Goal: Task Accomplishment & Management: Use online tool/utility

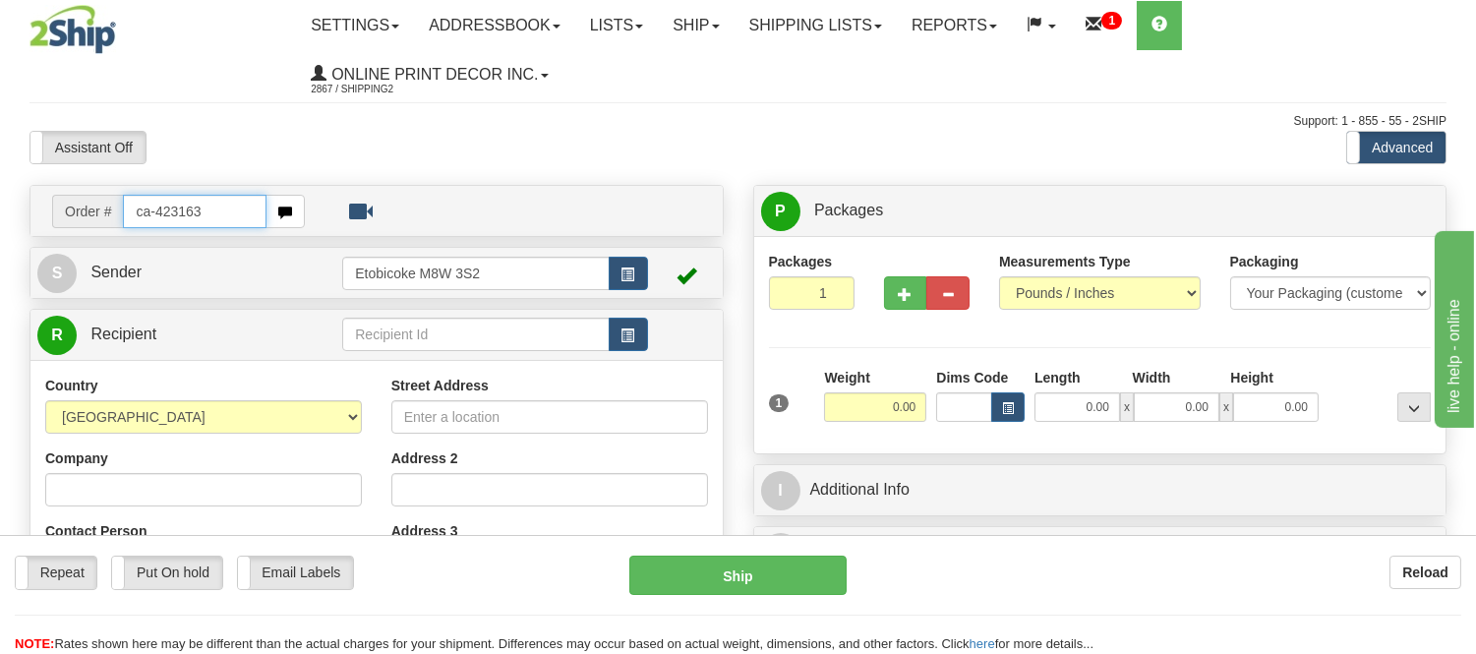
type input "ca-423163"
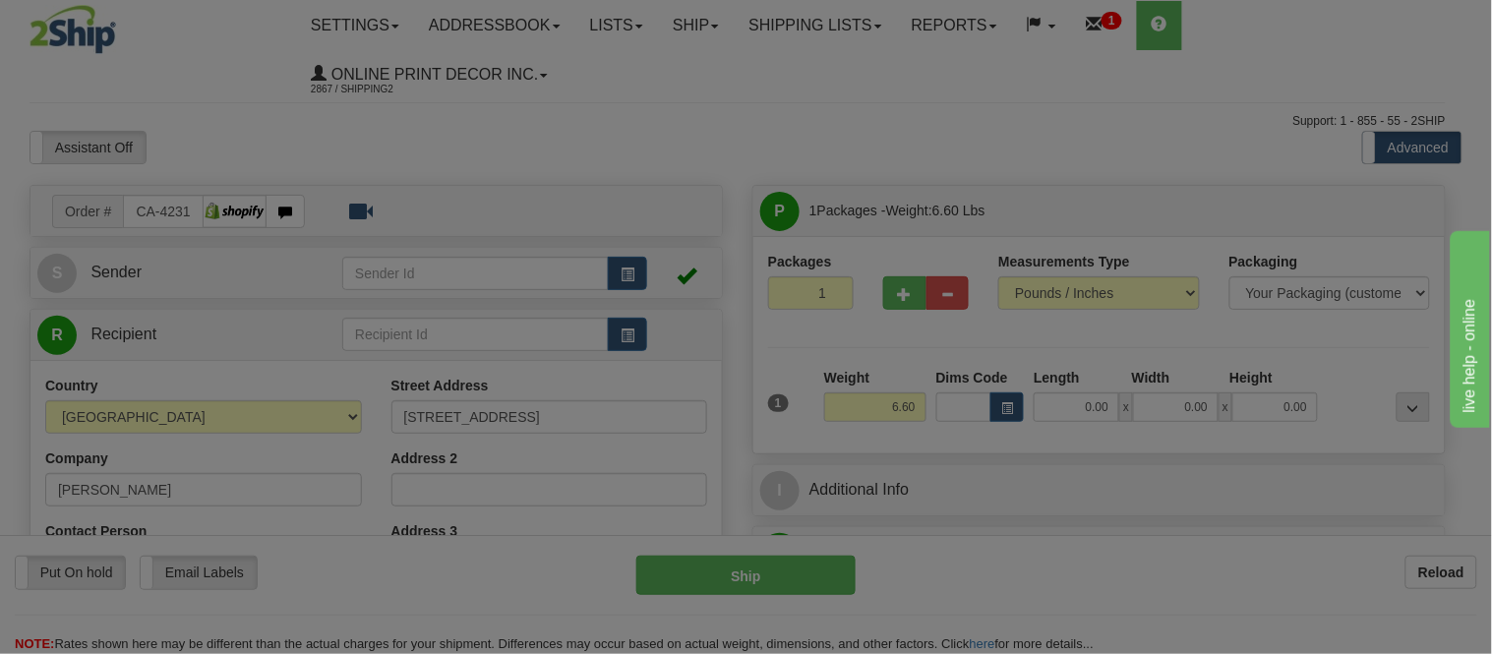
type input "KANATA"
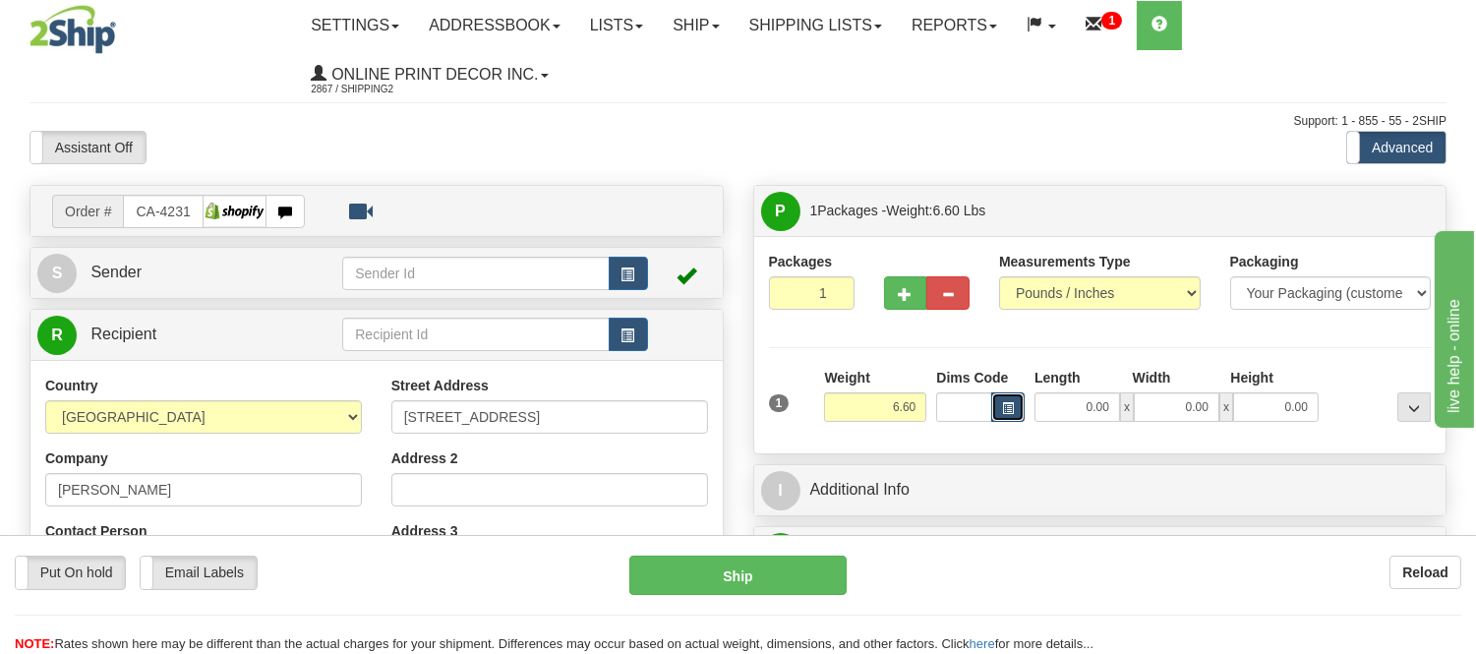
click at [1013, 410] on span "button" at bounding box center [1008, 408] width 12 height 11
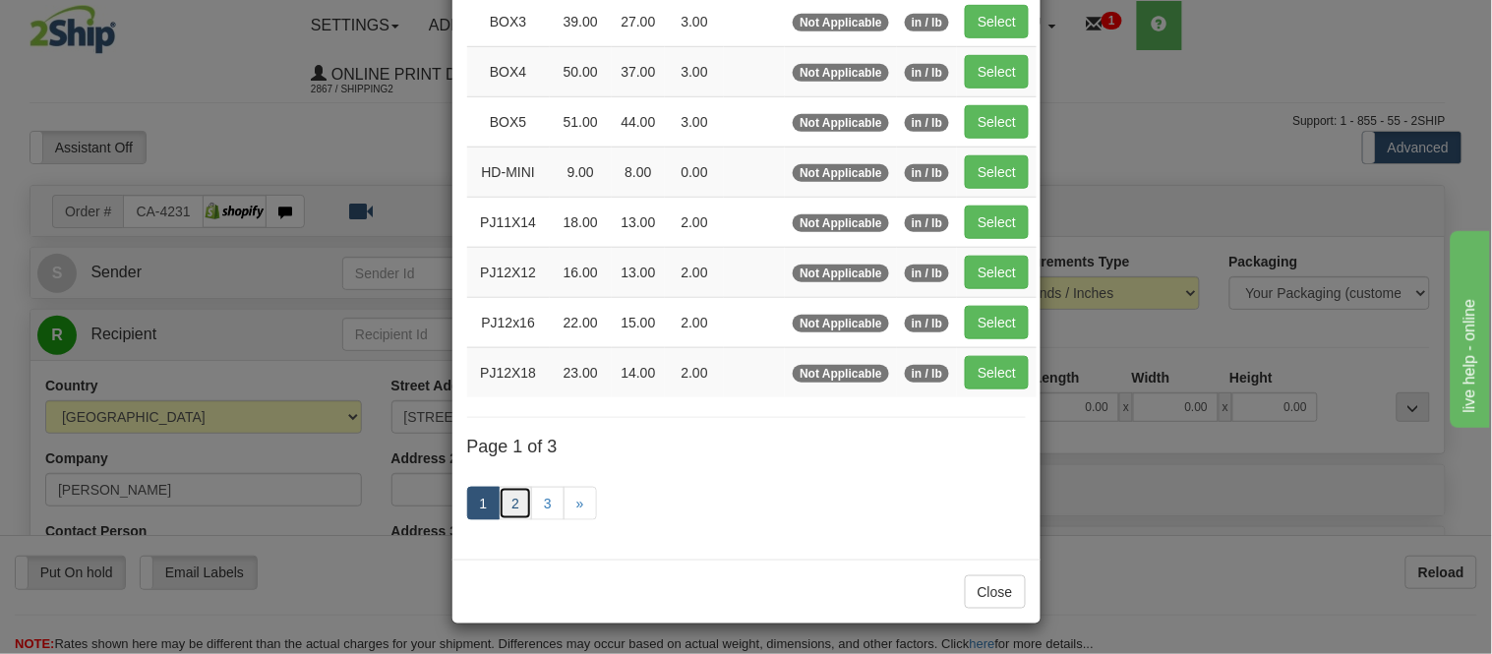
click at [504, 500] on link "2" at bounding box center [515, 503] width 33 height 33
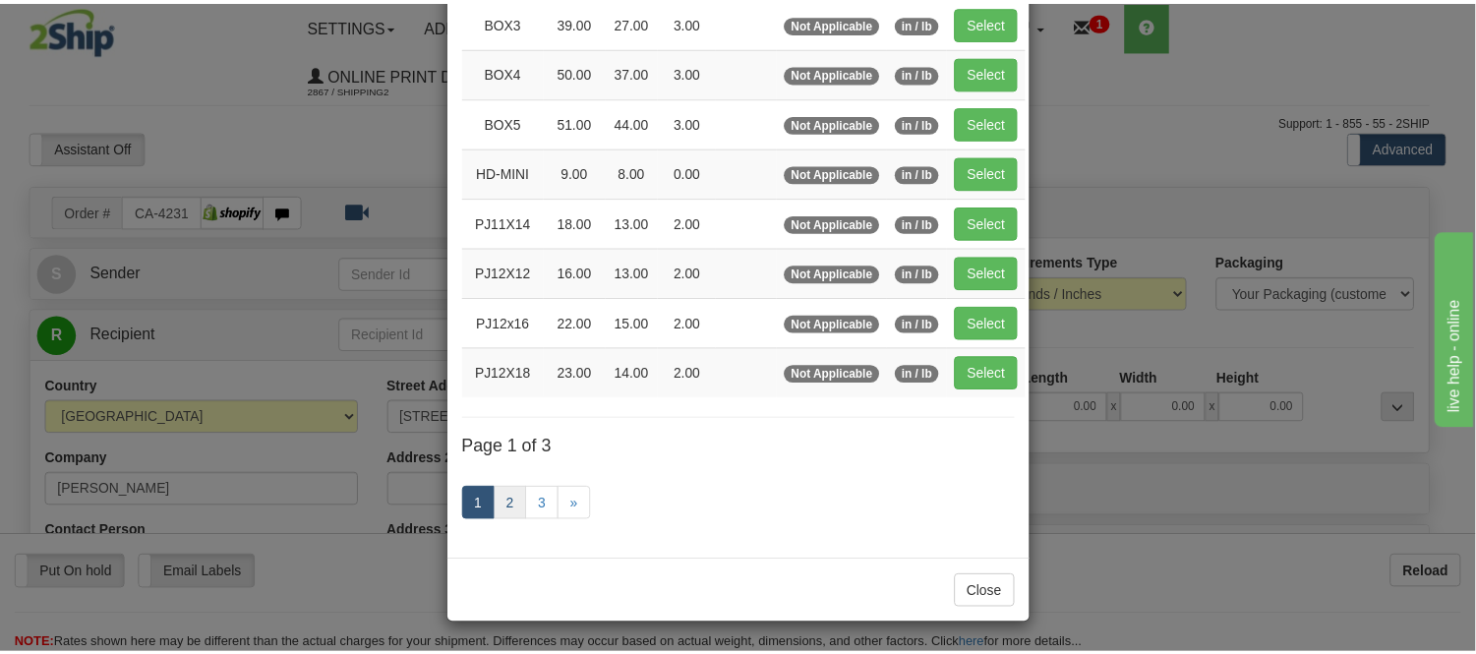
scroll to position [320, 0]
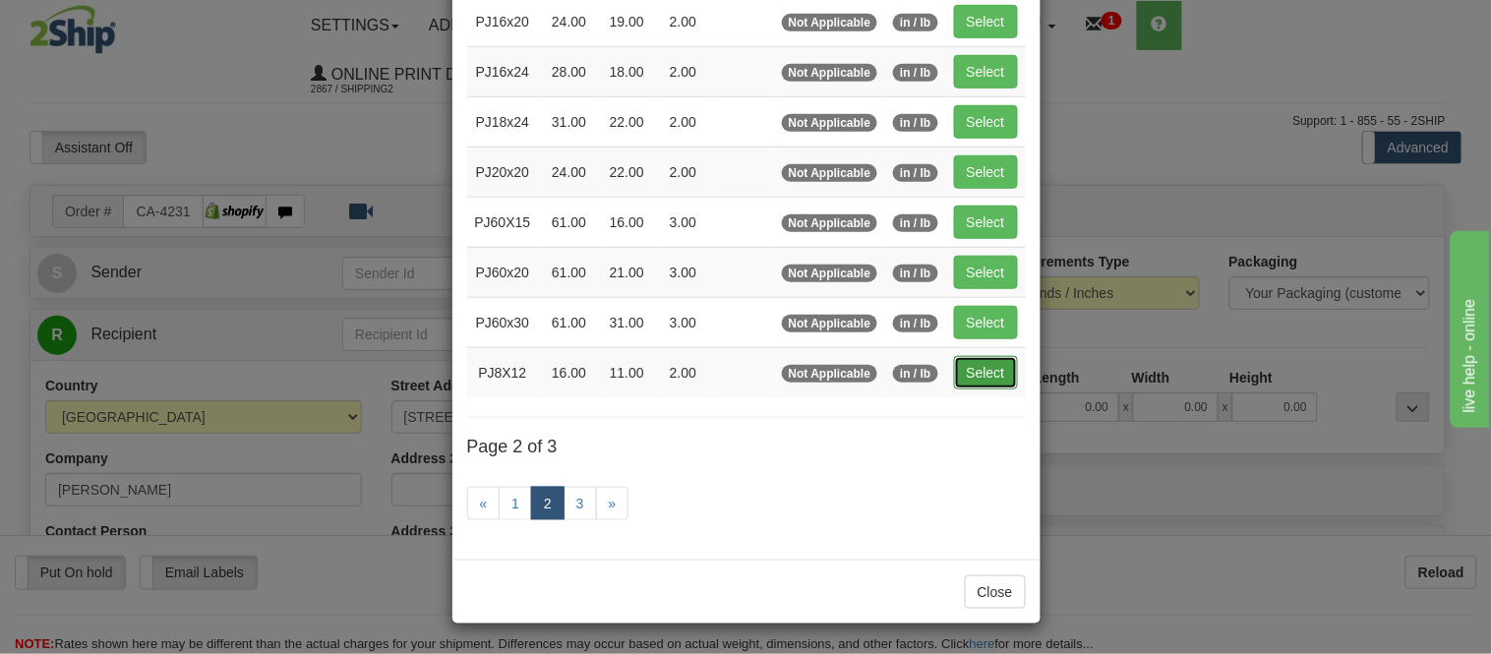
click at [959, 371] on button "Select" at bounding box center [986, 372] width 64 height 33
type input "PJ8X12"
type input "16.00"
type input "11.00"
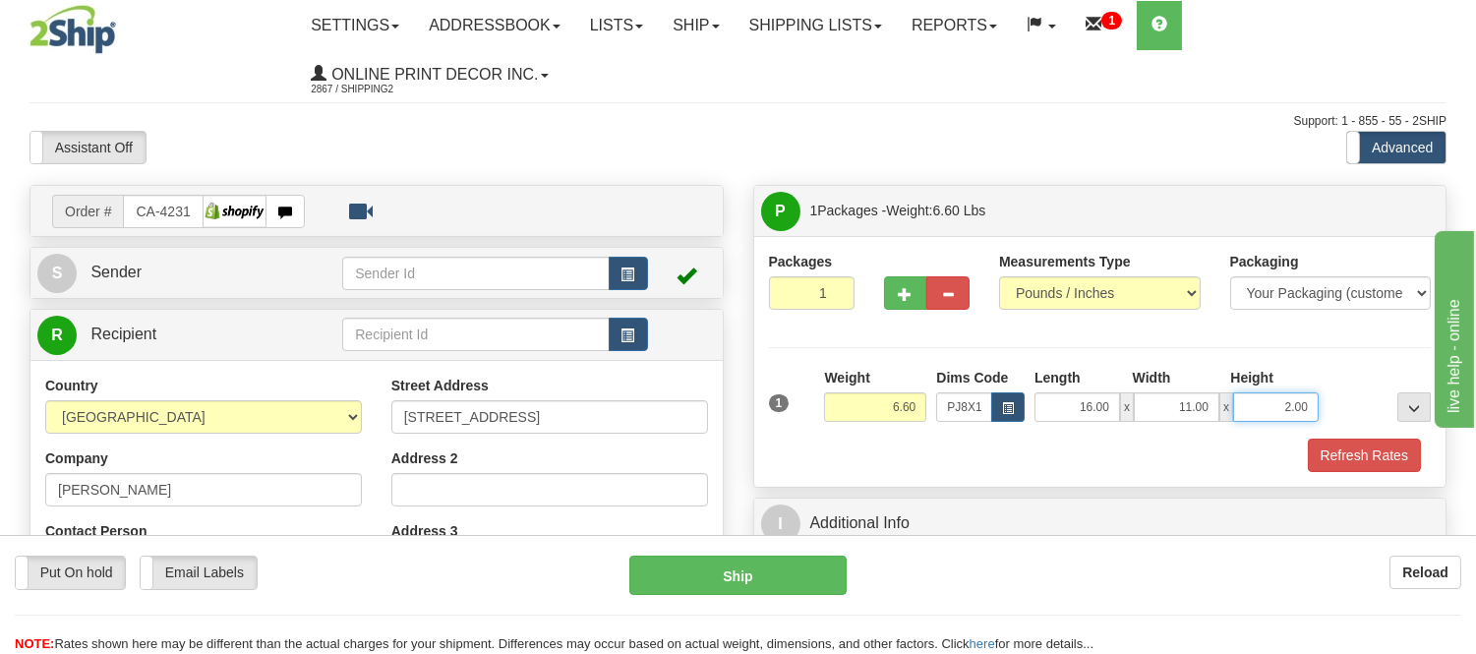
drag, startPoint x: 1318, startPoint y: 409, endPoint x: 1239, endPoint y: 409, distance: 78.7
click at [1239, 409] on input "2.00" at bounding box center [1276, 407] width 86 height 30
click button "Delete" at bounding box center [0, 0] width 0 height 0
type input "6.00"
drag, startPoint x: 920, startPoint y: 408, endPoint x: 854, endPoint y: 419, distance: 67.7
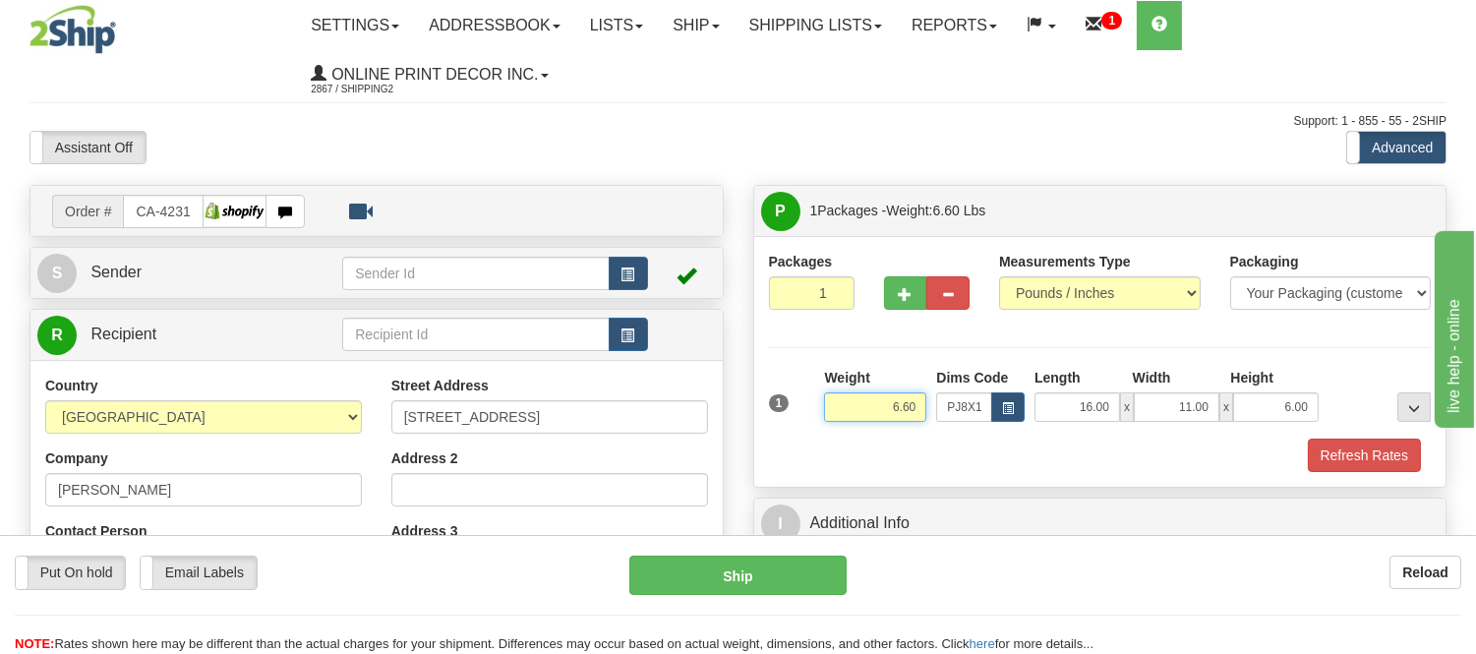
click at [854, 419] on input "6.60" at bounding box center [875, 407] width 102 height 30
click button "Delete" at bounding box center [0, 0] width 0 height 0
click at [1324, 448] on button "Refresh Rates" at bounding box center [1364, 455] width 113 height 33
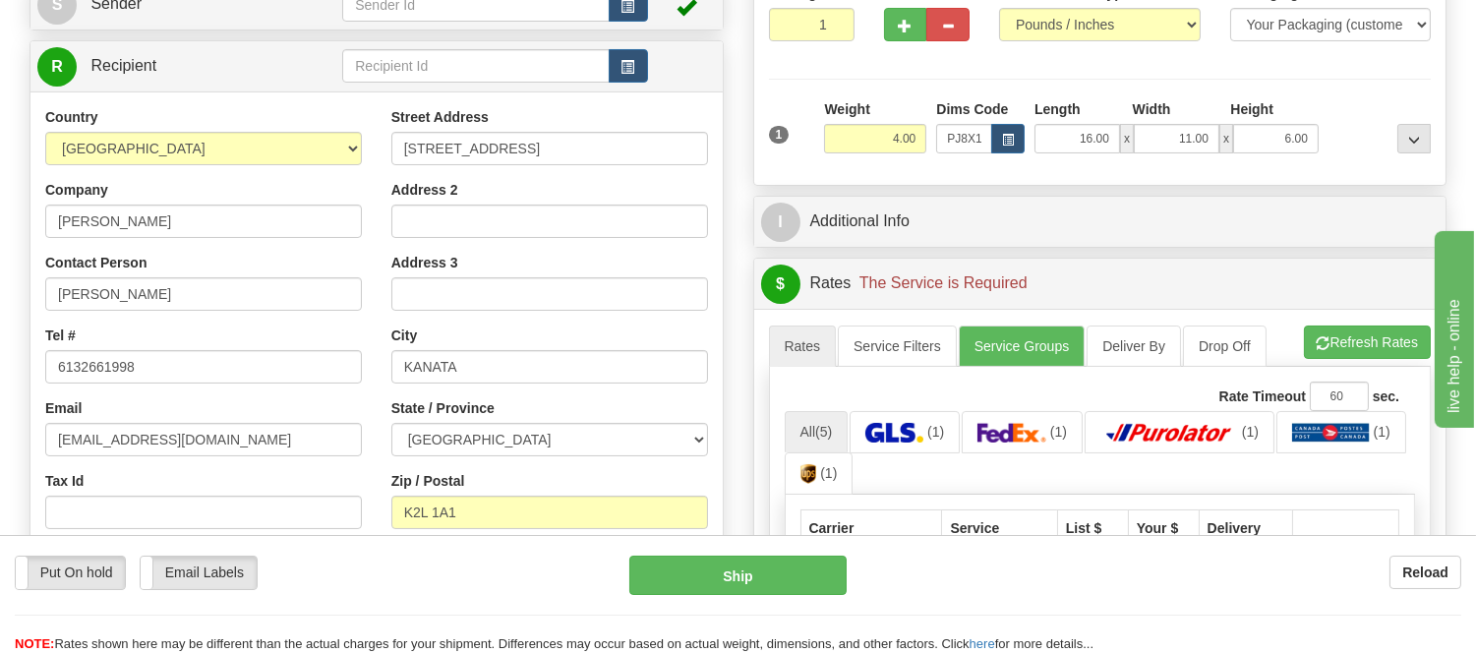
scroll to position [218, 0]
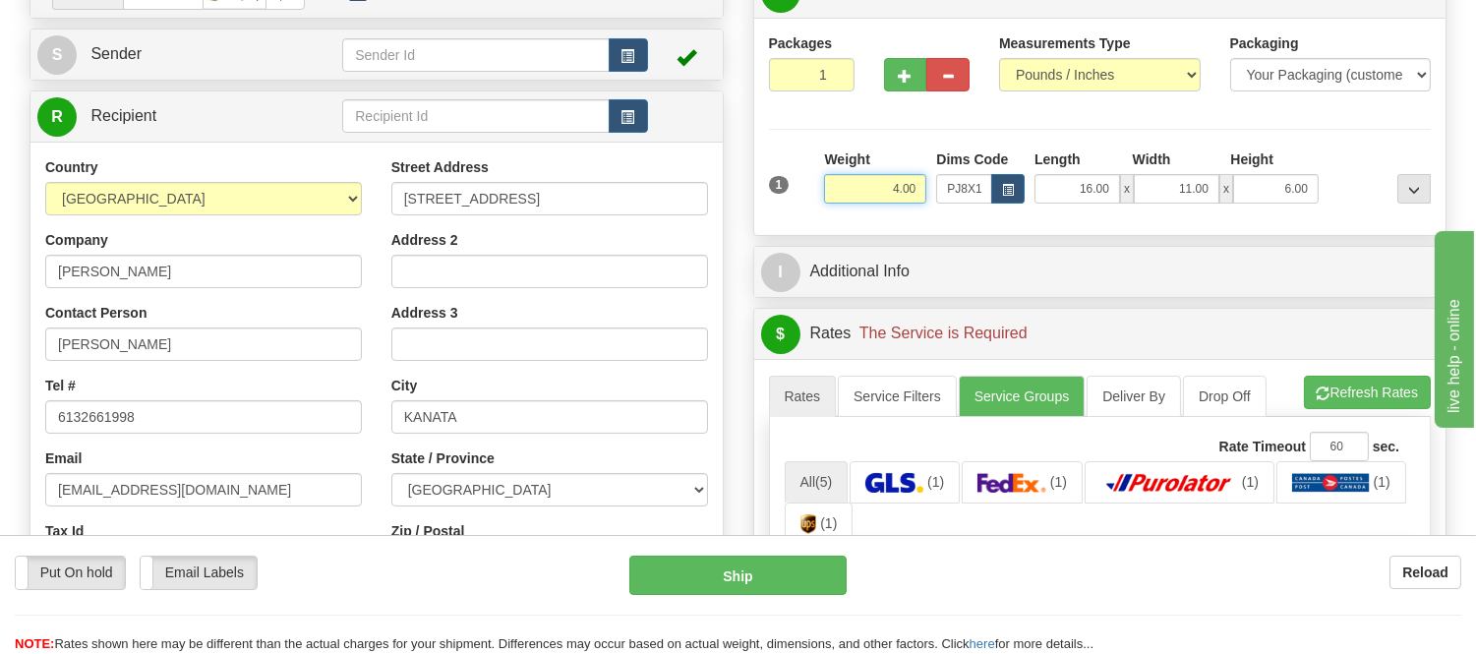
drag, startPoint x: 924, startPoint y: 184, endPoint x: 837, endPoint y: 202, distance: 89.3
click at [837, 202] on input "4.00" at bounding box center [875, 189] width 102 height 30
type input "5.98"
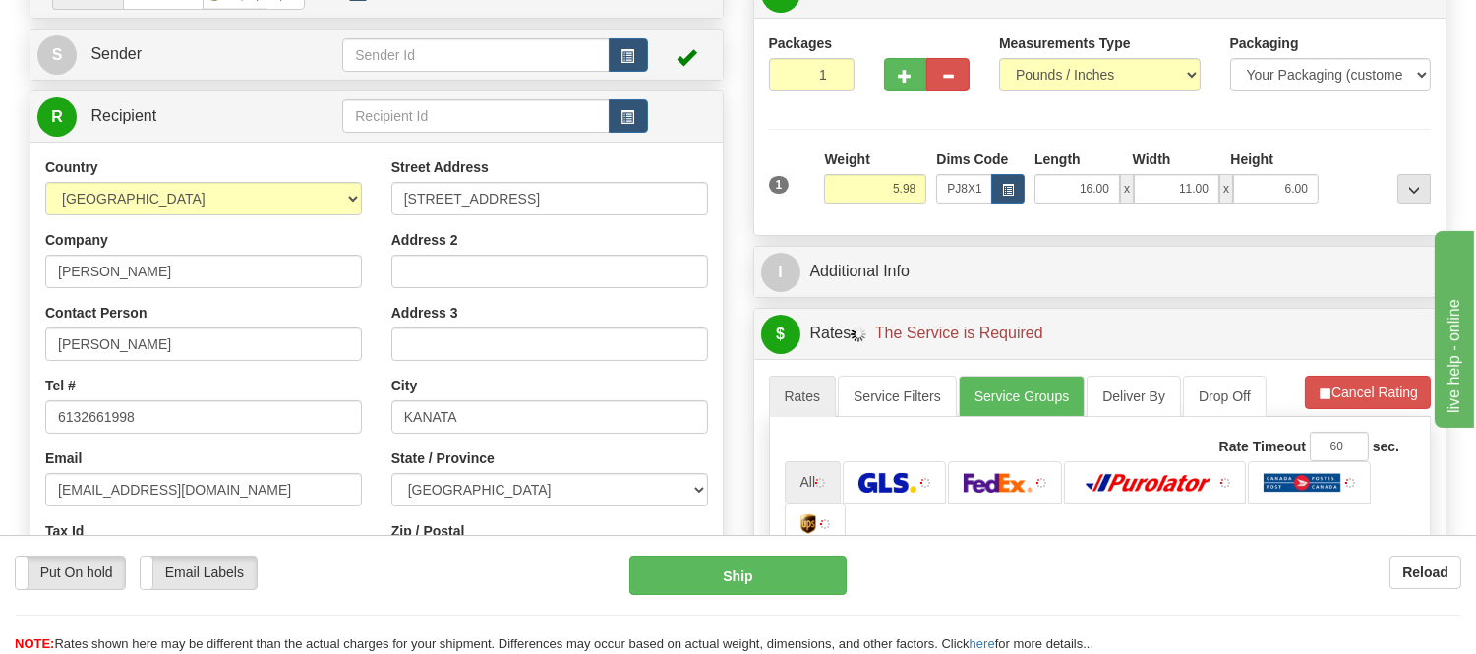
click at [1316, 393] on li "Refresh Rates Cancel Rating" at bounding box center [1368, 392] width 126 height 33
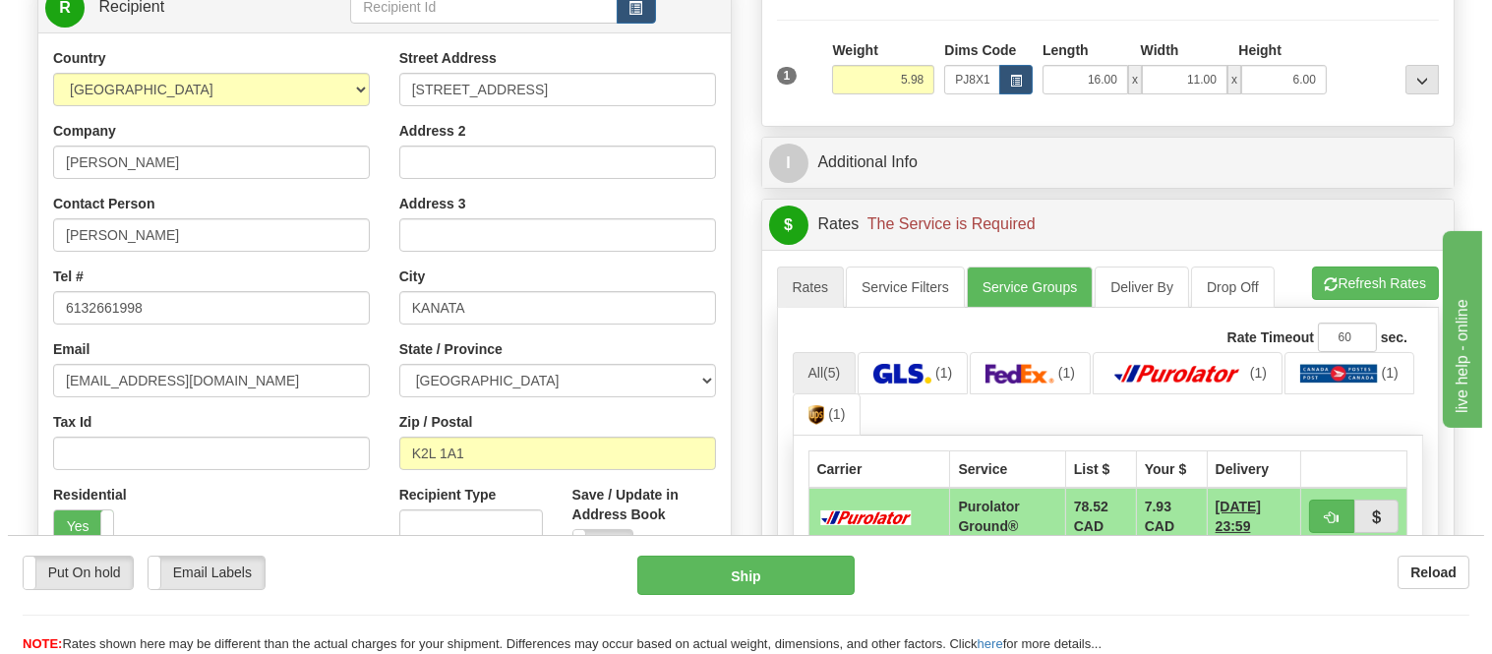
scroll to position [546, 0]
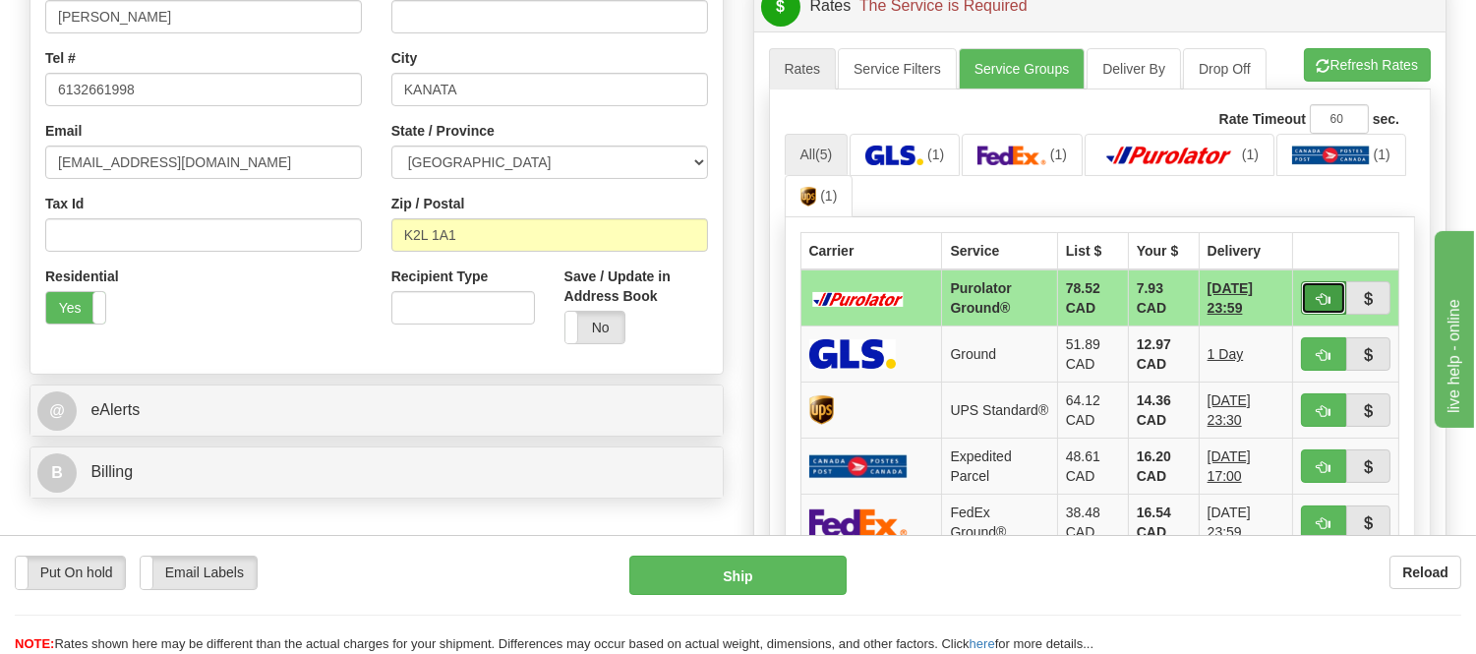
click at [1317, 305] on span "button" at bounding box center [1324, 299] width 14 height 13
type input "260"
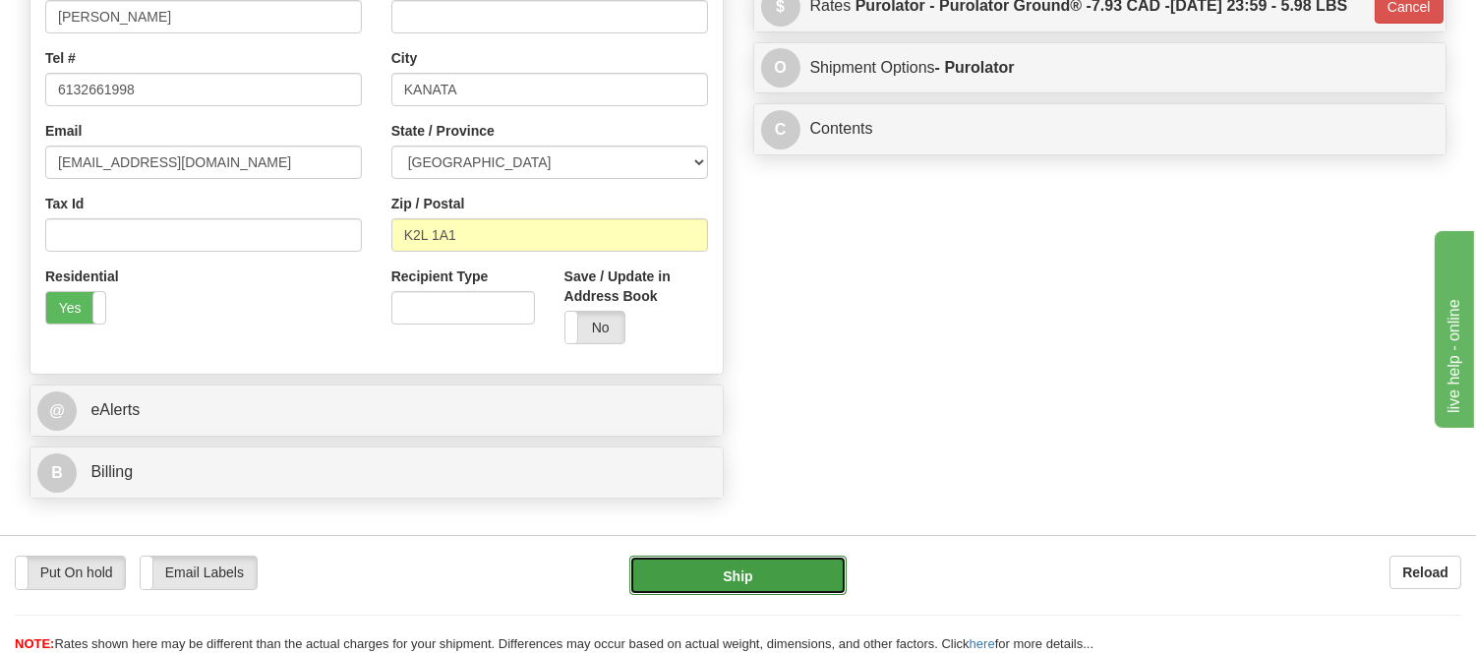
click at [754, 580] on button "Ship" at bounding box center [737, 575] width 216 height 39
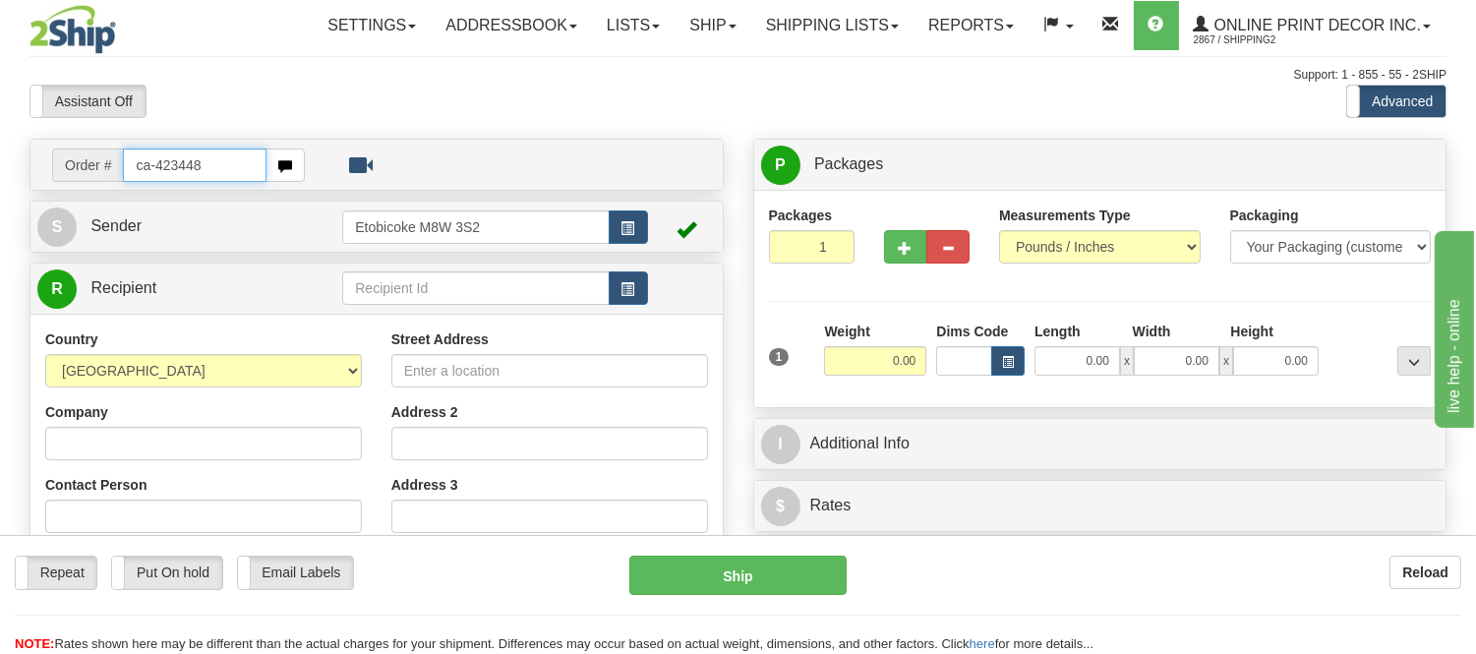
type input "ca-423448"
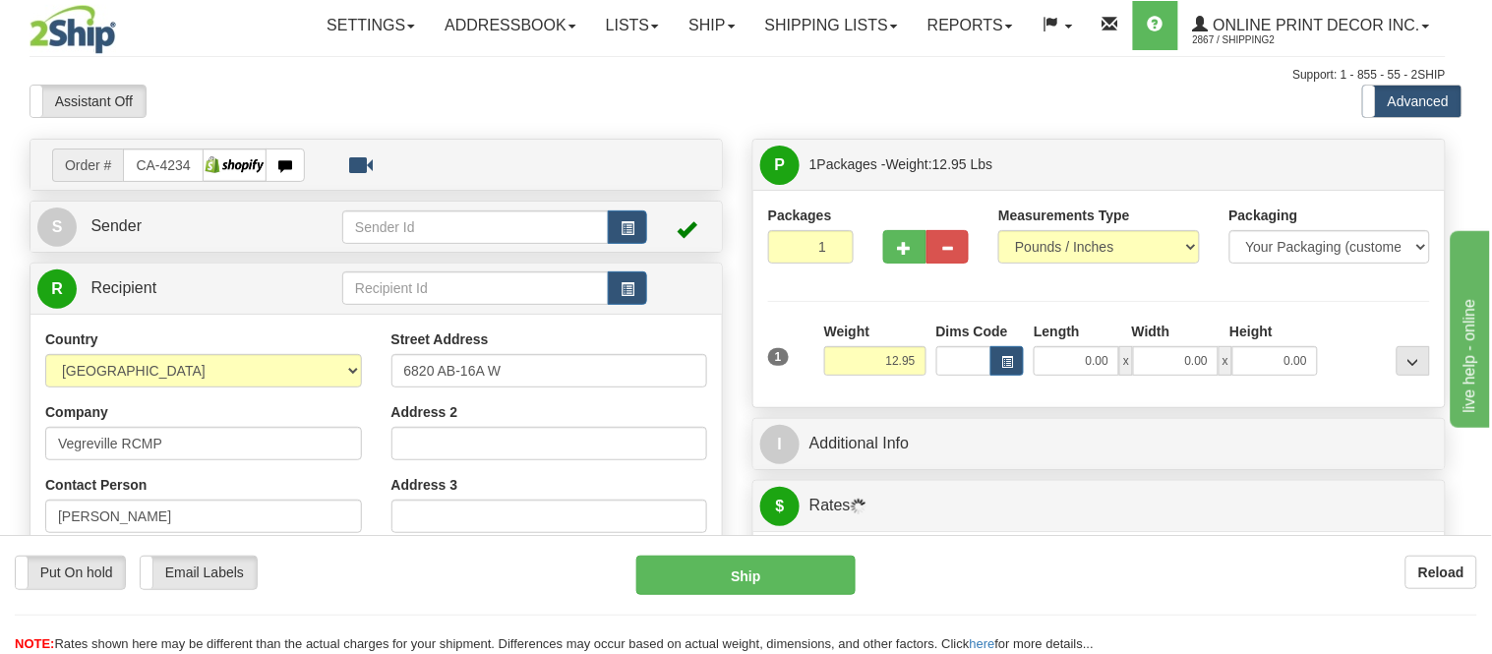
type input "VEGREVILLE"
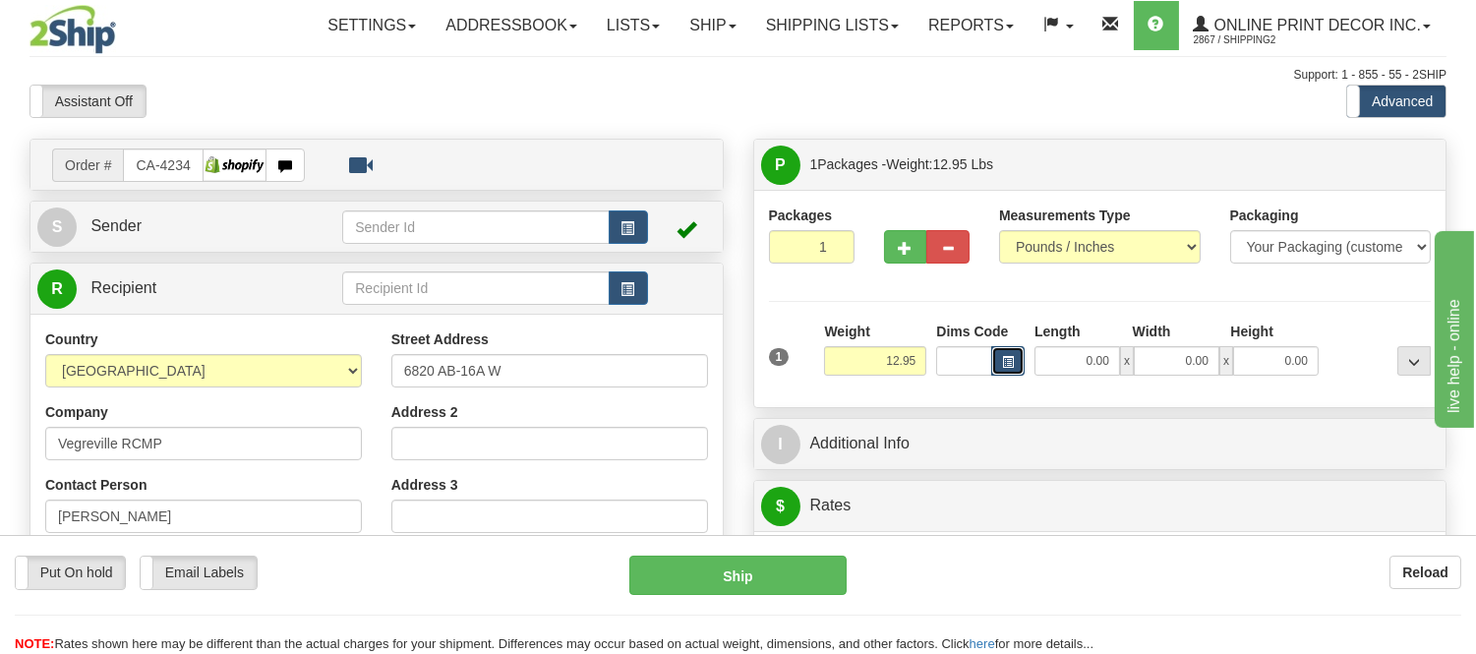
drag, startPoint x: 0, startPoint y: 0, endPoint x: 1004, endPoint y: 350, distance: 1063.3
click at [1004, 350] on button "button" at bounding box center [1007, 361] width 33 height 30
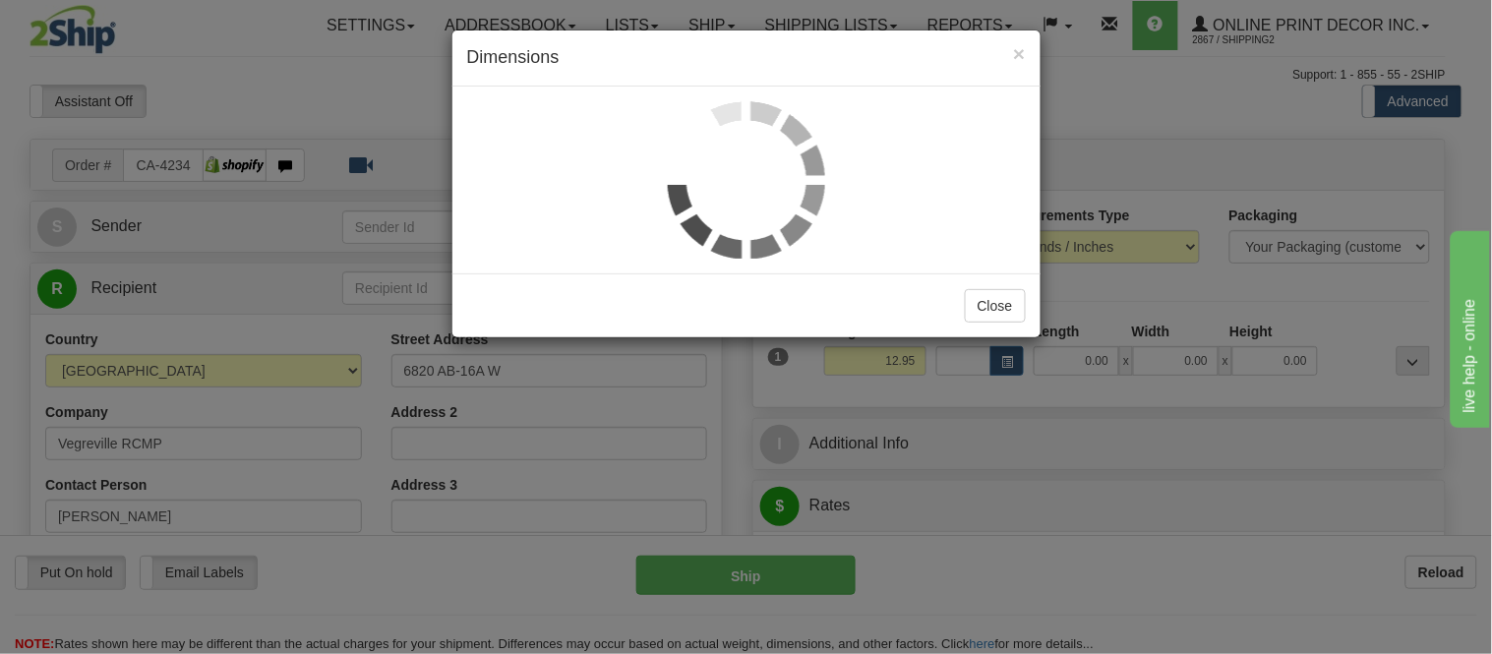
click at [1005, 360] on div "× Dimensions Close" at bounding box center [746, 327] width 1492 height 654
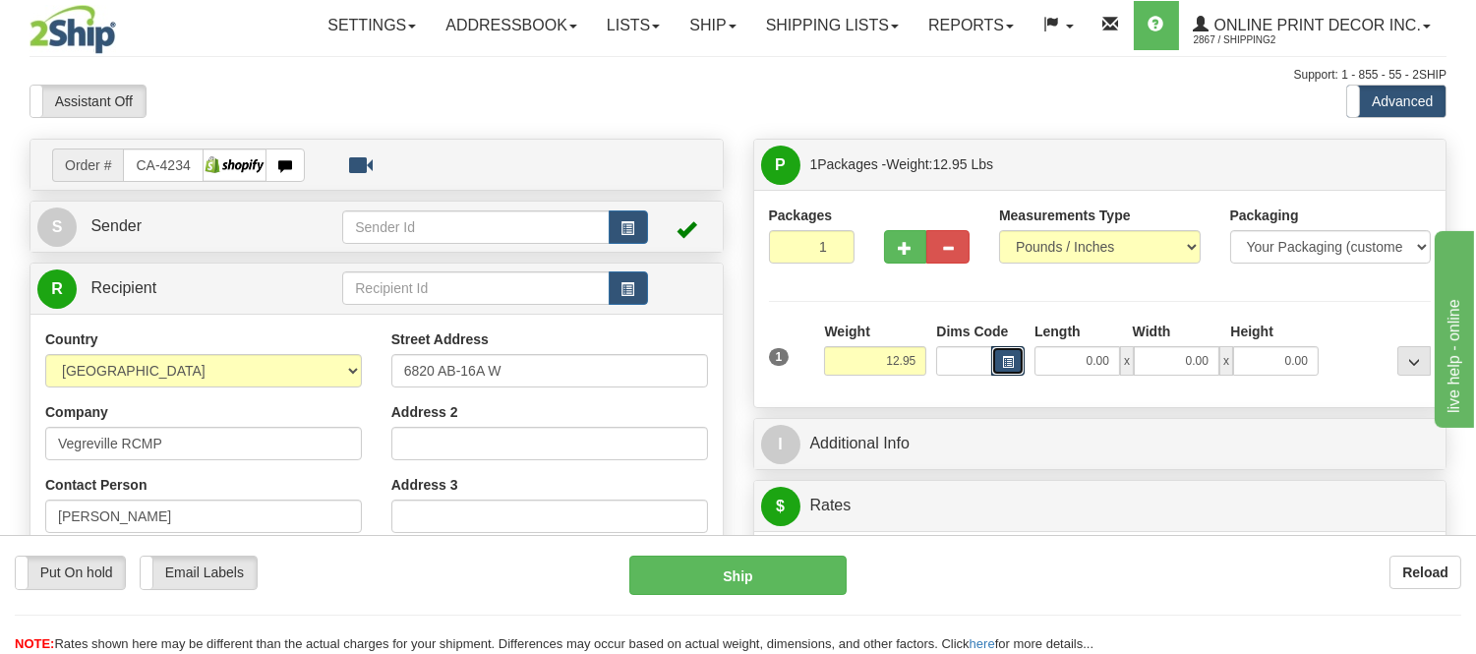
click at [1005, 360] on span "button" at bounding box center [1008, 362] width 12 height 11
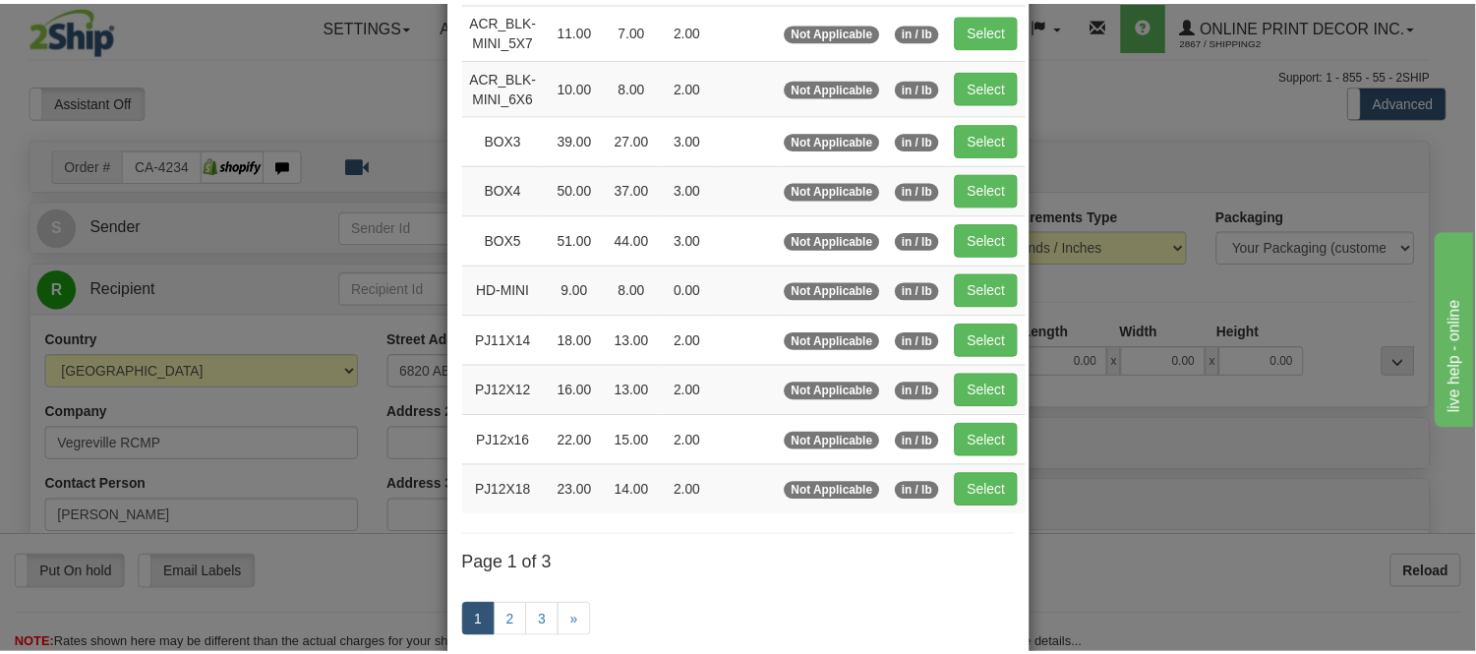
scroll to position [218, 0]
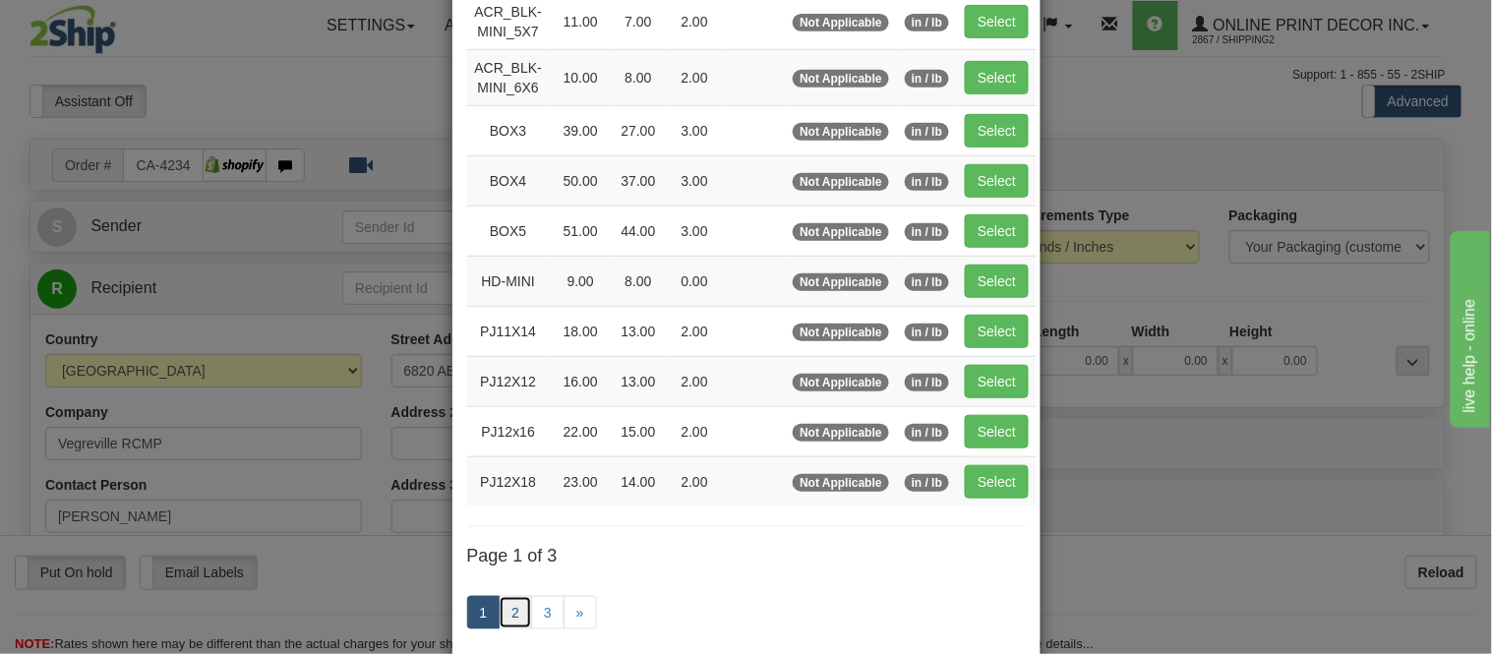
click at [511, 621] on link "2" at bounding box center [515, 612] width 33 height 33
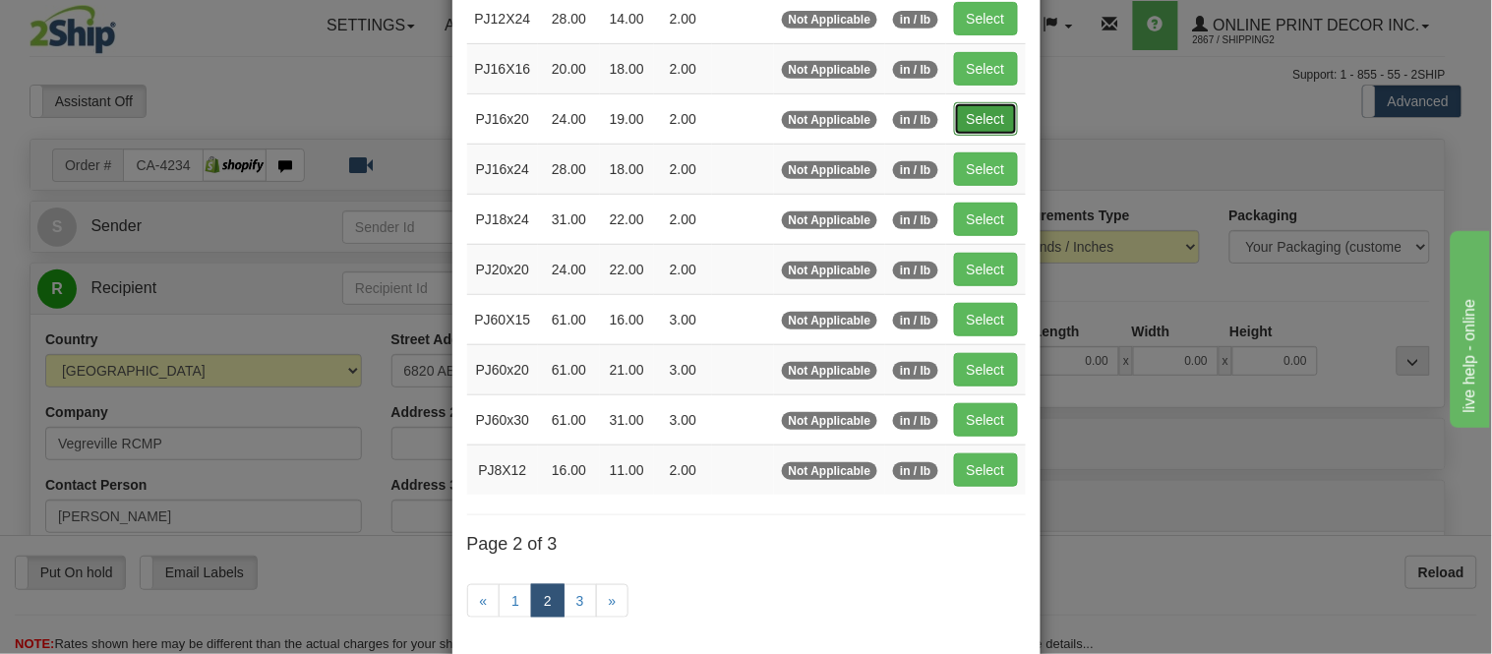
click at [961, 122] on button "Select" at bounding box center [986, 118] width 64 height 33
type input "PJ16x20"
type input "24.00"
type input "19.00"
type input "2.00"
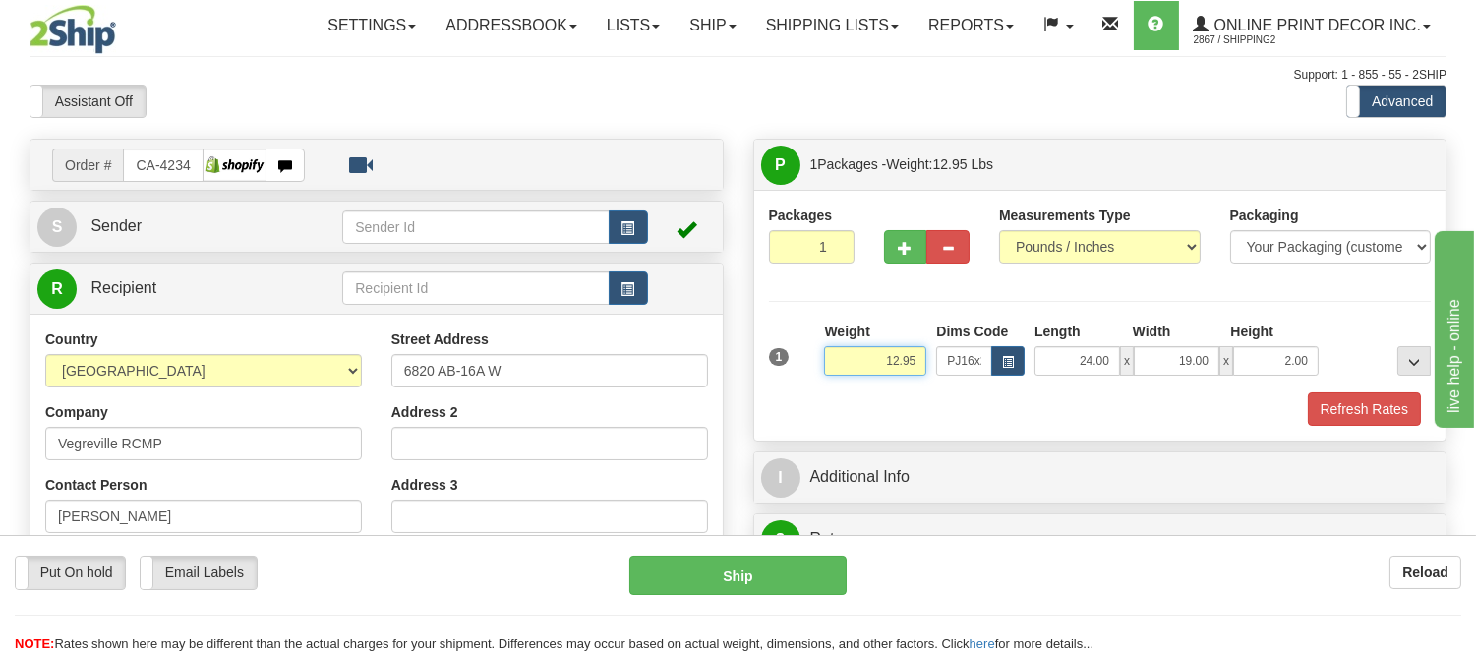
drag, startPoint x: 924, startPoint y: 359, endPoint x: 870, endPoint y: 359, distance: 54.1
click at [870, 359] on input "12.95" at bounding box center [875, 361] width 102 height 30
type input "2.20"
click at [895, 248] on button "button" at bounding box center [905, 246] width 43 height 33
radio input "true"
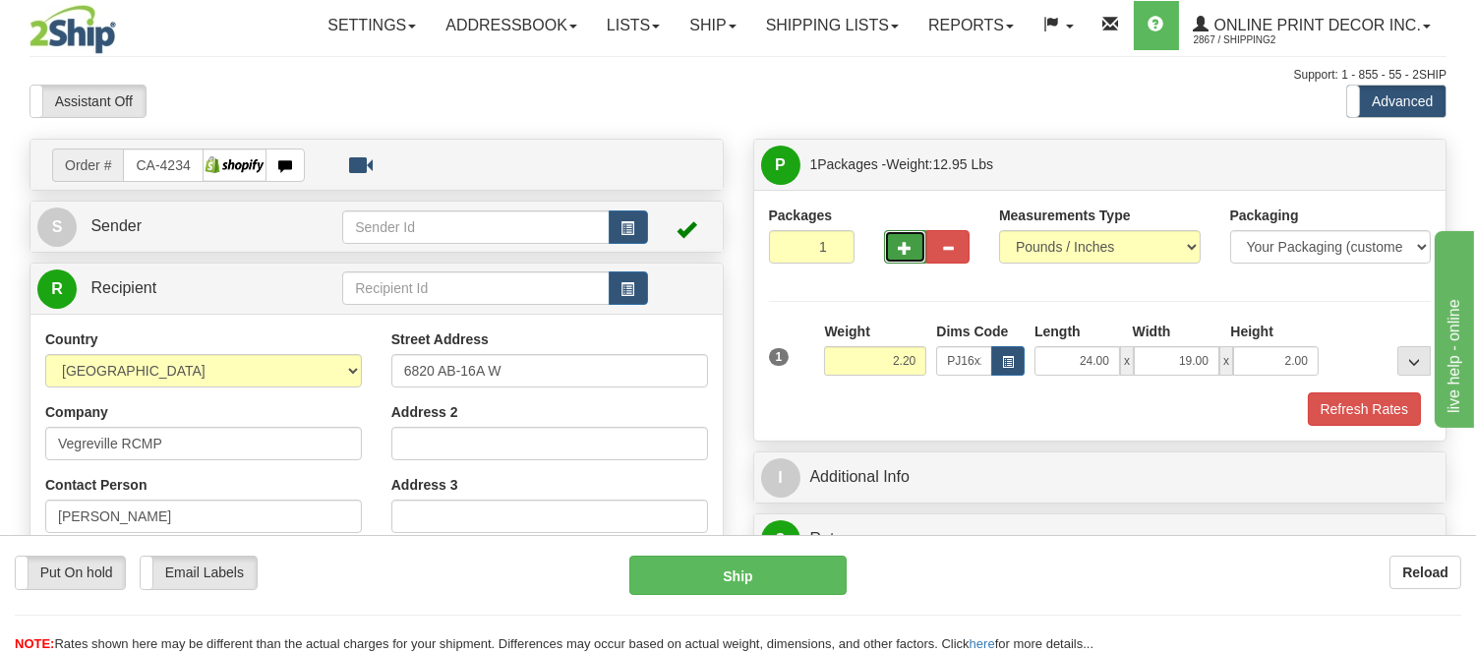
type input "2"
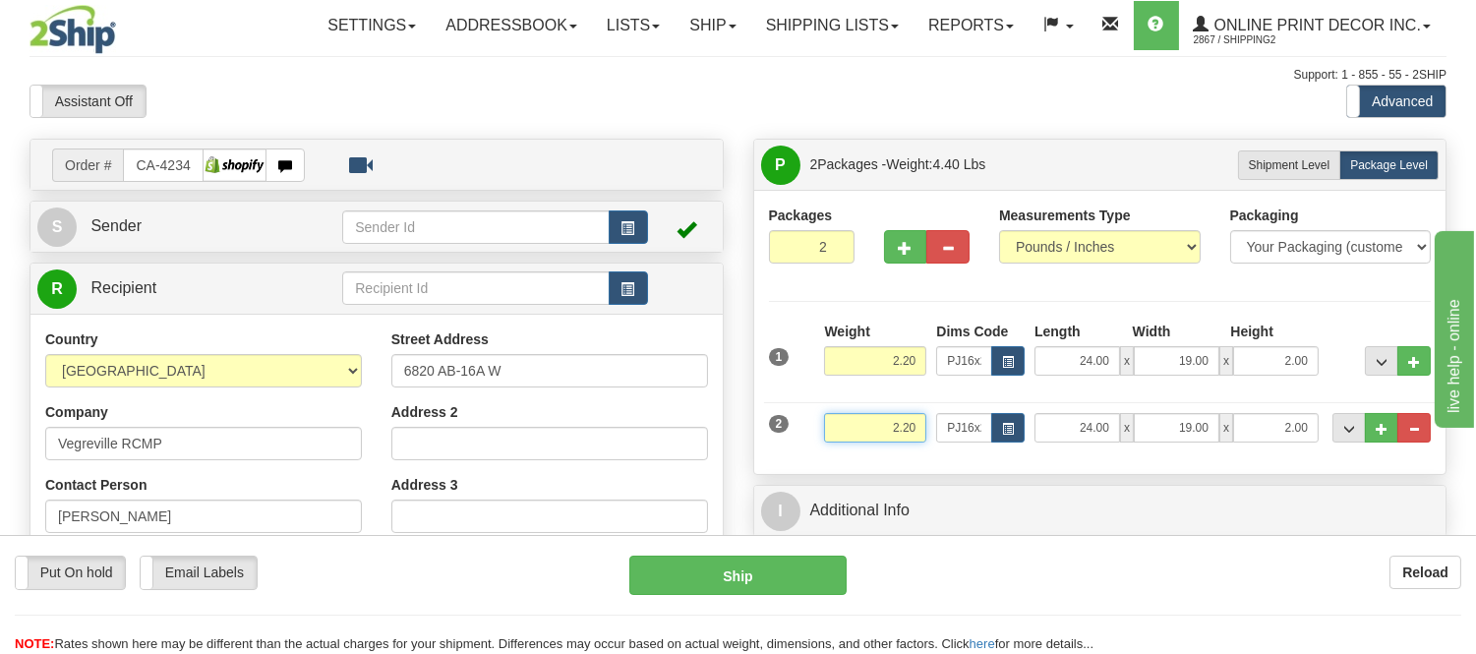
drag, startPoint x: 920, startPoint y: 421, endPoint x: 830, endPoint y: 445, distance: 93.8
click at [830, 445] on div "Weight 2.20" at bounding box center [875, 435] width 112 height 44
type input "5.98"
drag, startPoint x: 1308, startPoint y: 438, endPoint x: 1251, endPoint y: 437, distance: 57.0
click at [1251, 437] on input "2.00" at bounding box center [1276, 428] width 86 height 30
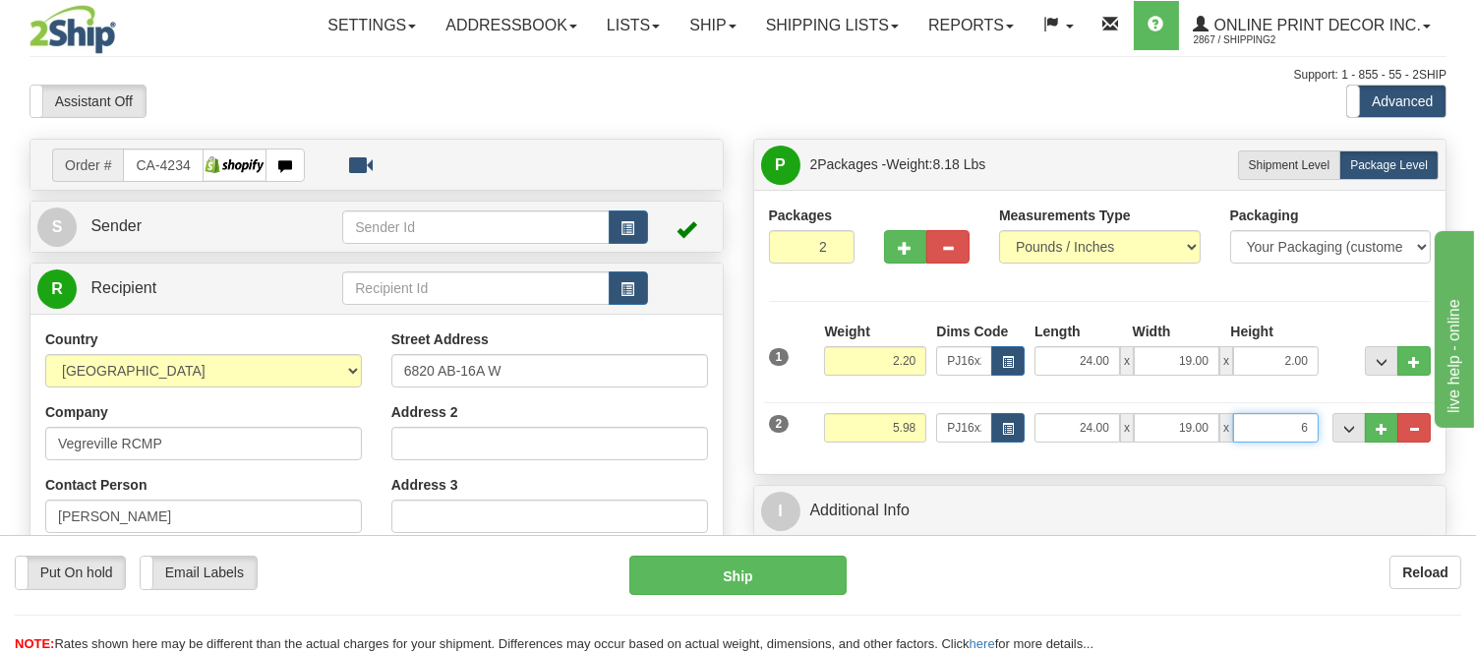
click button "Delete" at bounding box center [0, 0] width 0 height 0
type input "6.00"
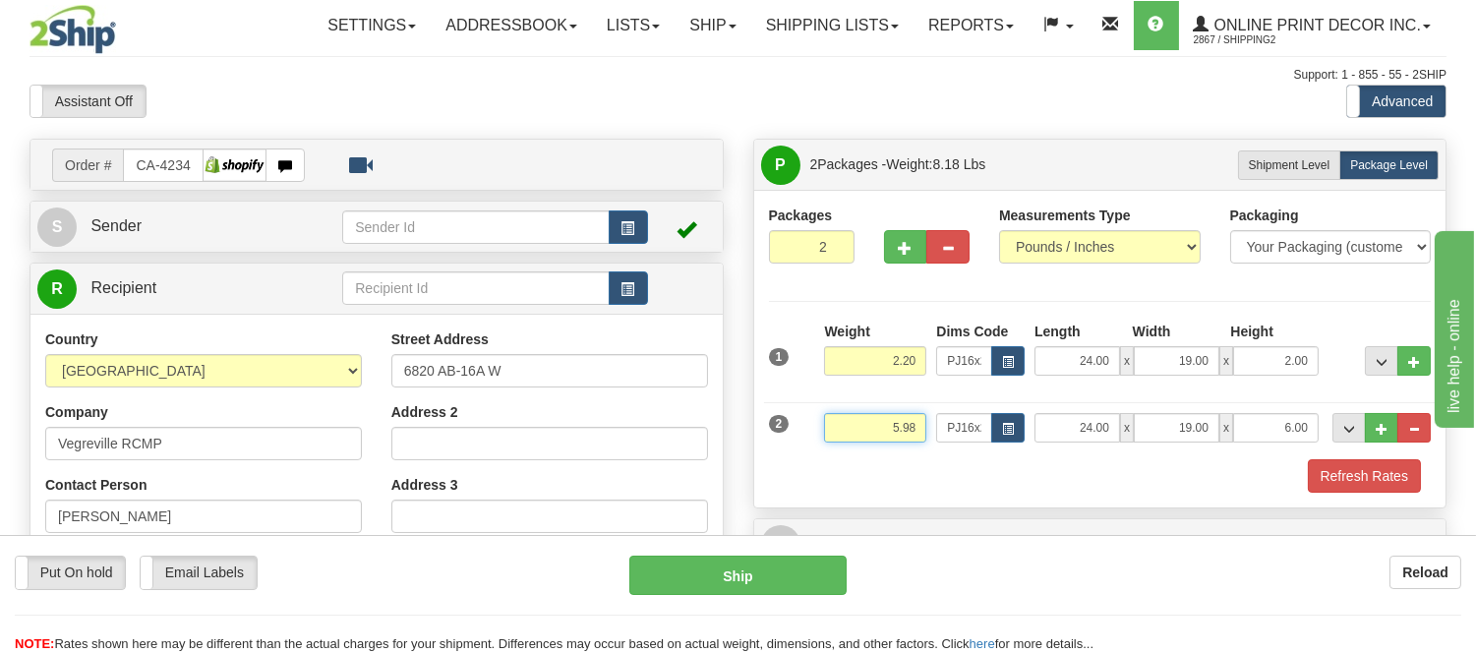
drag, startPoint x: 919, startPoint y: 425, endPoint x: 847, endPoint y: 426, distance: 72.8
click at [847, 426] on input "5.98" at bounding box center [875, 428] width 102 height 30
type input "6.98"
click at [1397, 483] on button "Refresh Rates" at bounding box center [1364, 475] width 113 height 33
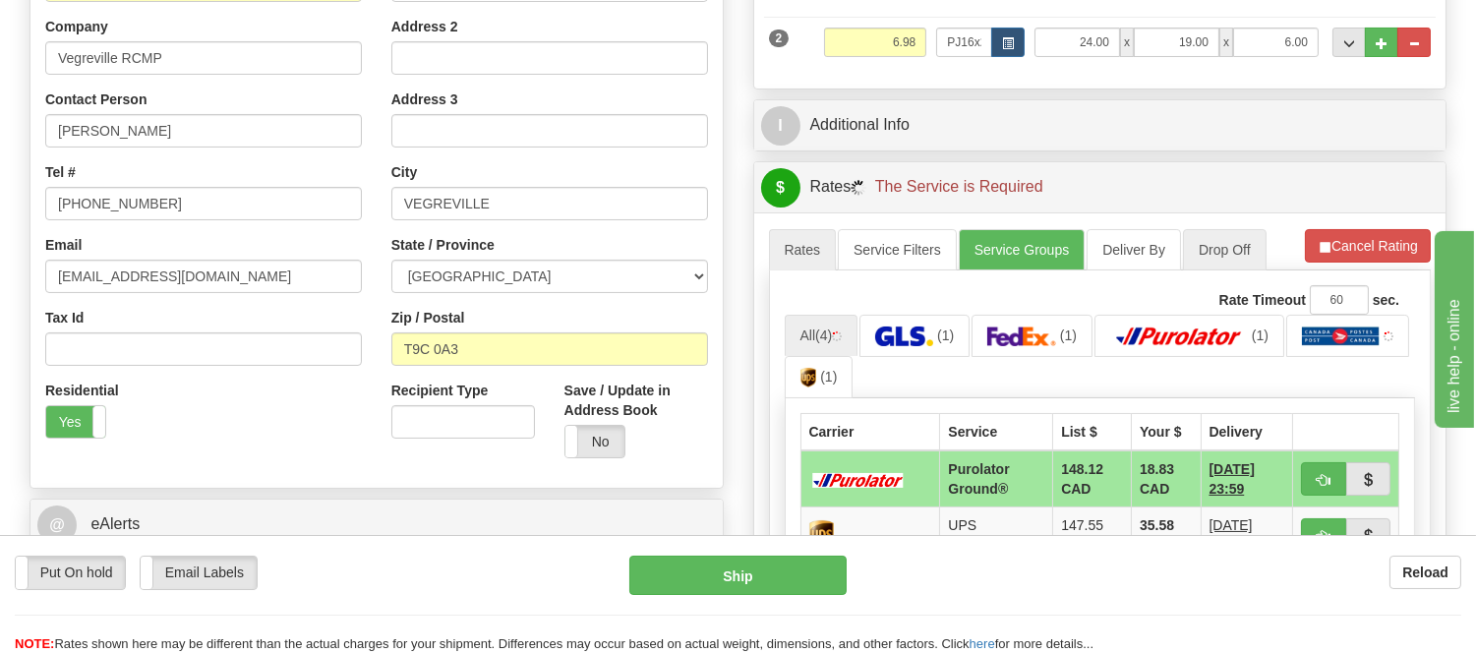
scroll to position [546, 0]
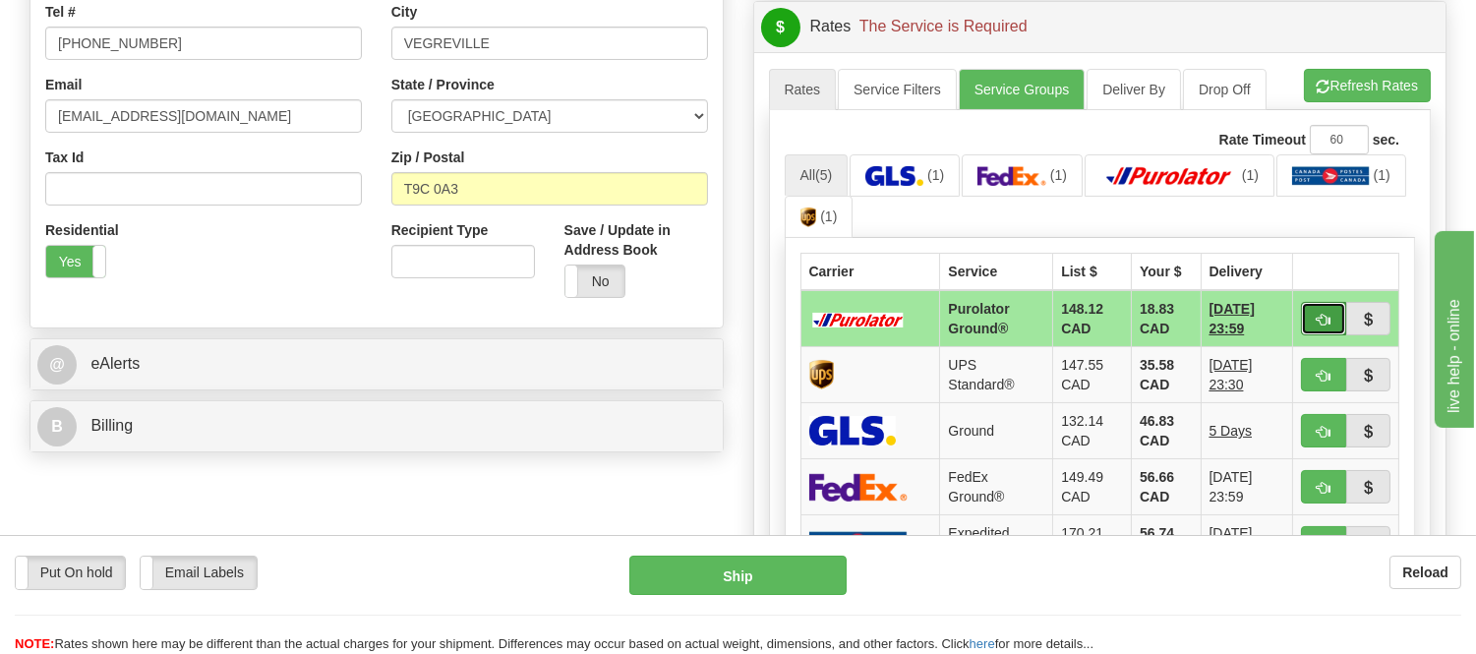
click at [1310, 317] on button "button" at bounding box center [1323, 318] width 45 height 33
type input "260"
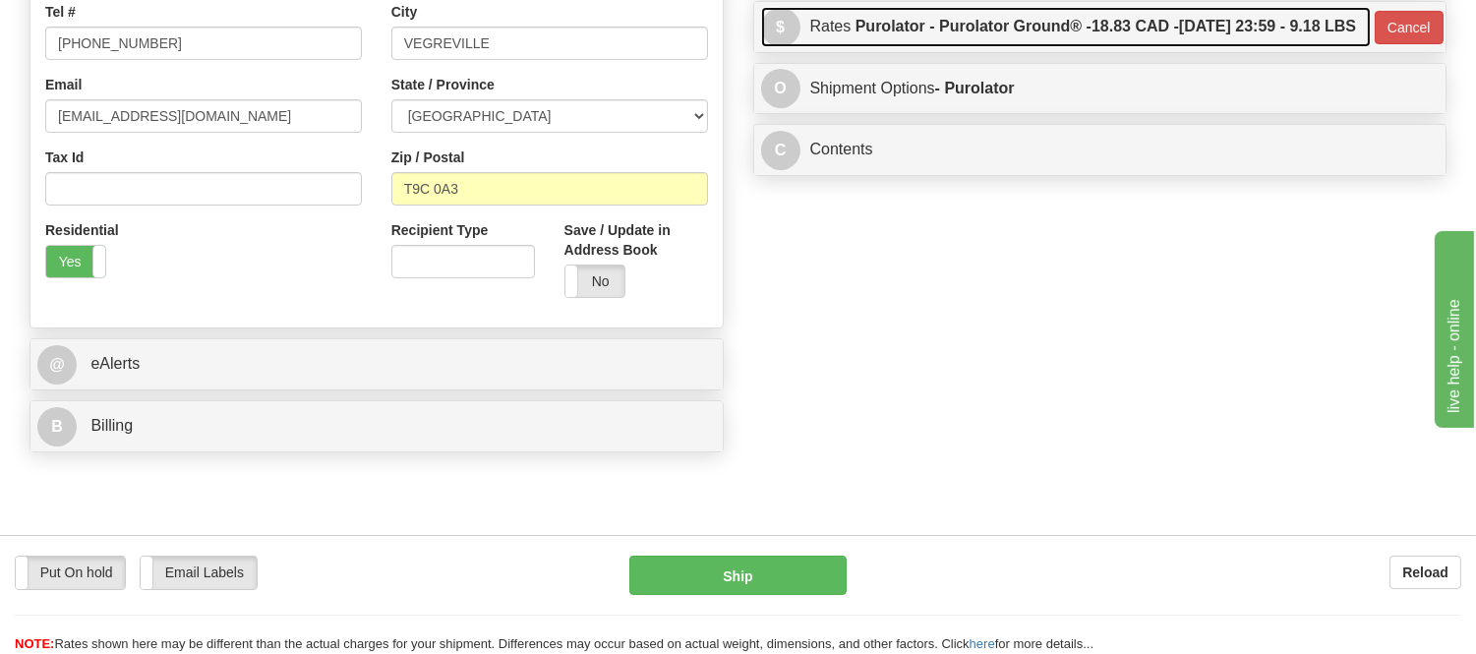
click at [1092, 34] on span "18.83 CAD -" at bounding box center [1136, 26] width 88 height 17
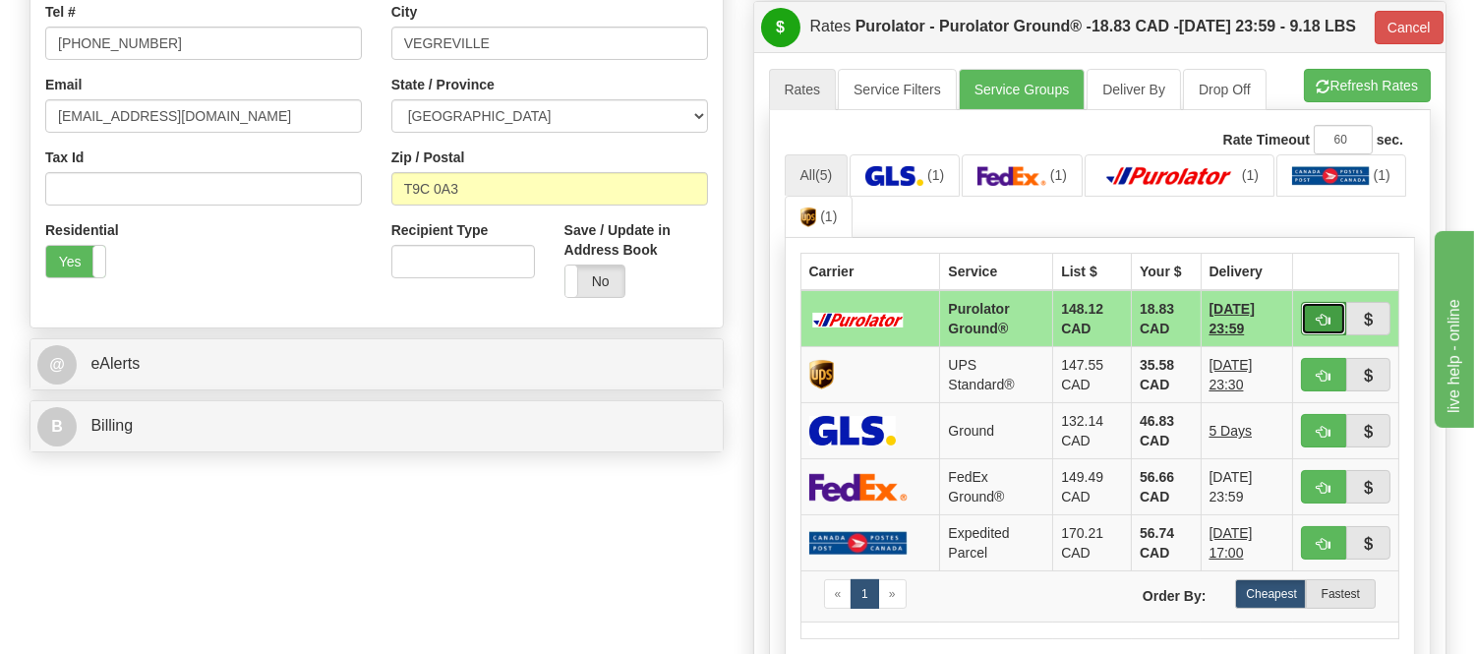
click at [1331, 335] on button "button" at bounding box center [1323, 318] width 45 height 33
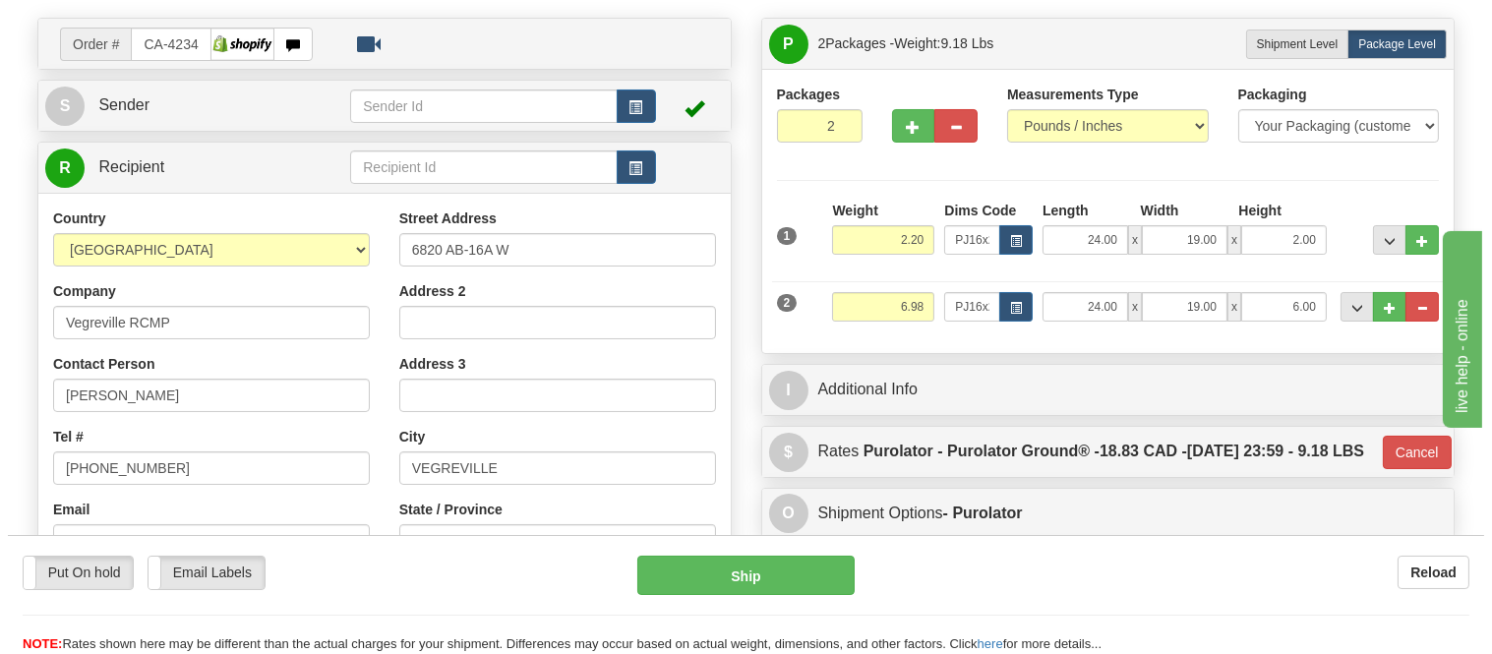
scroll to position [109, 0]
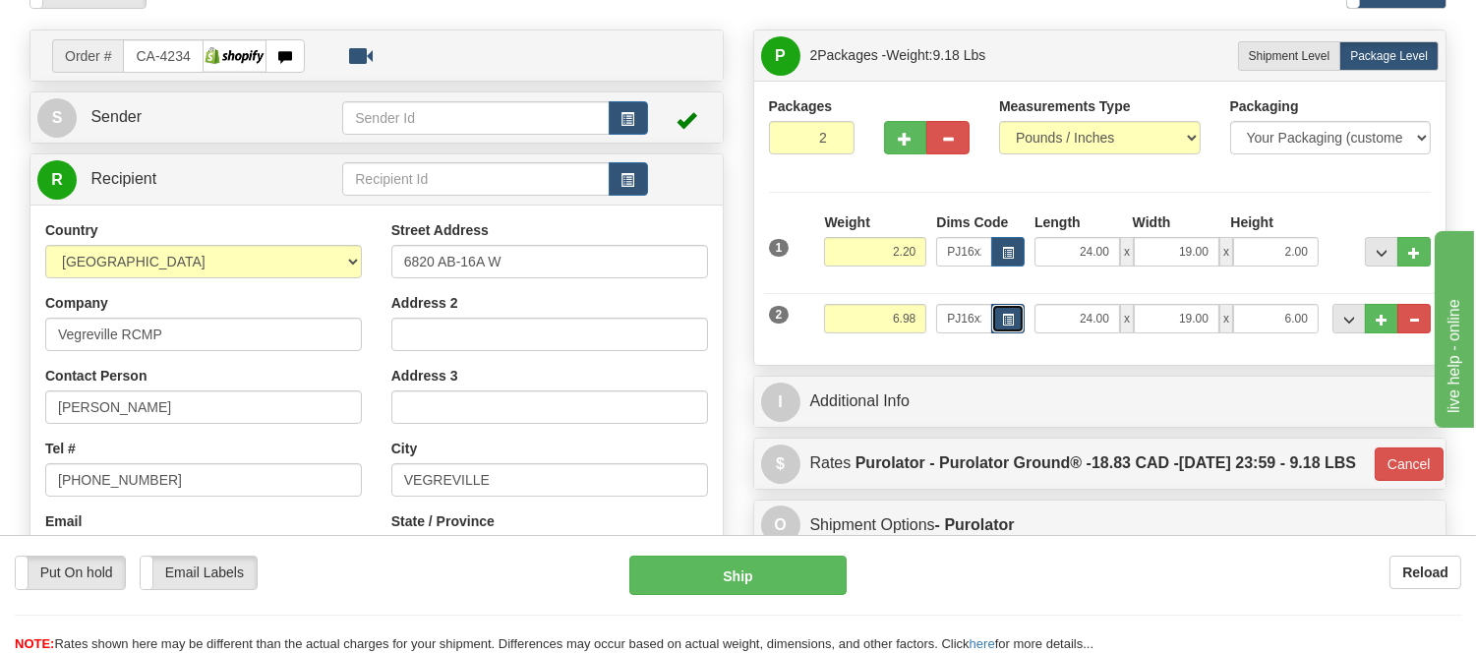
click at [1005, 318] on span "button" at bounding box center [1008, 320] width 12 height 11
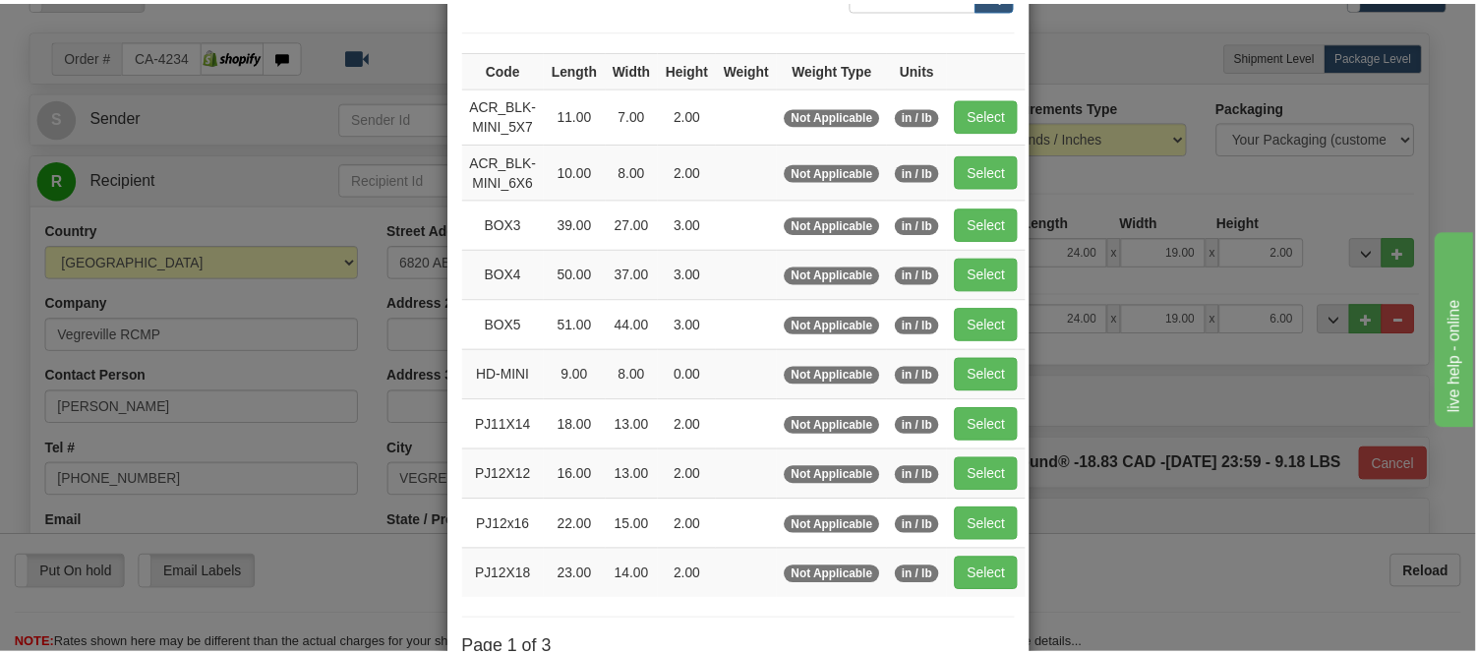
scroll to position [218, 0]
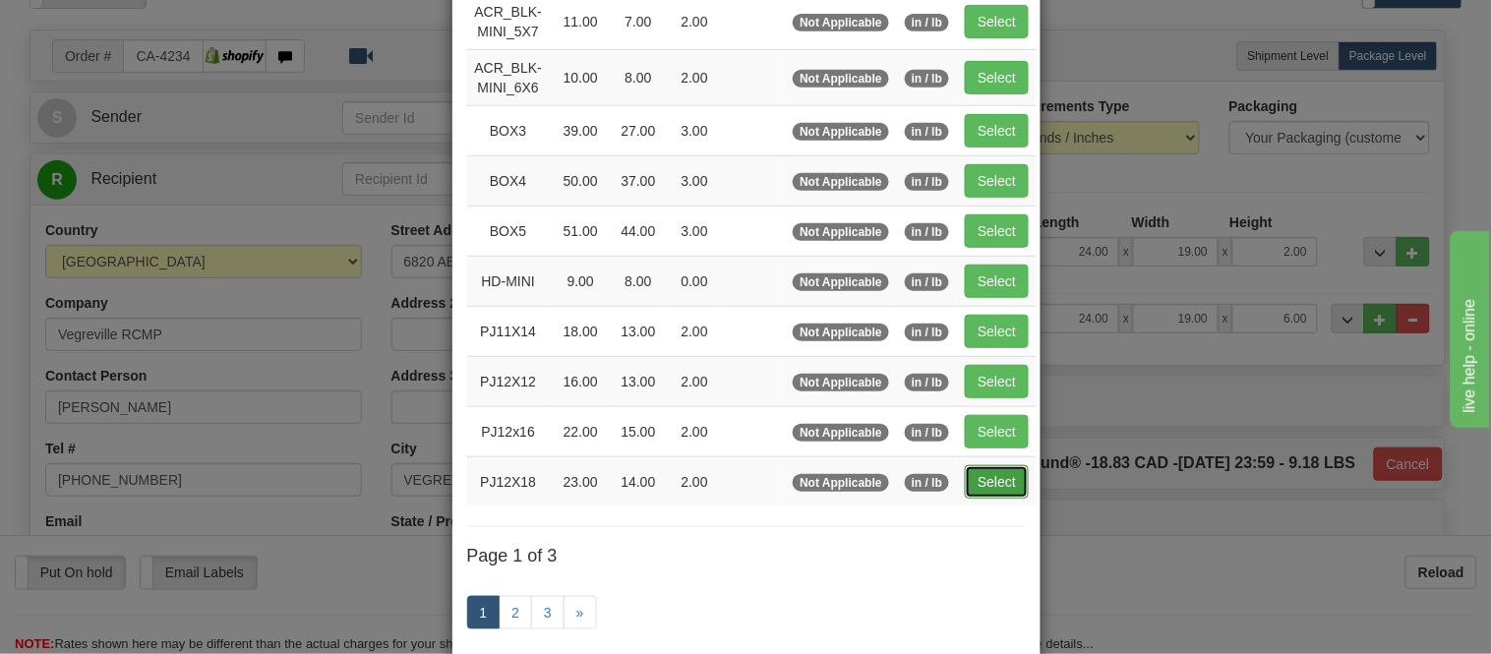
click at [977, 486] on button "Select" at bounding box center [997, 481] width 64 height 33
type input "PJ12X18"
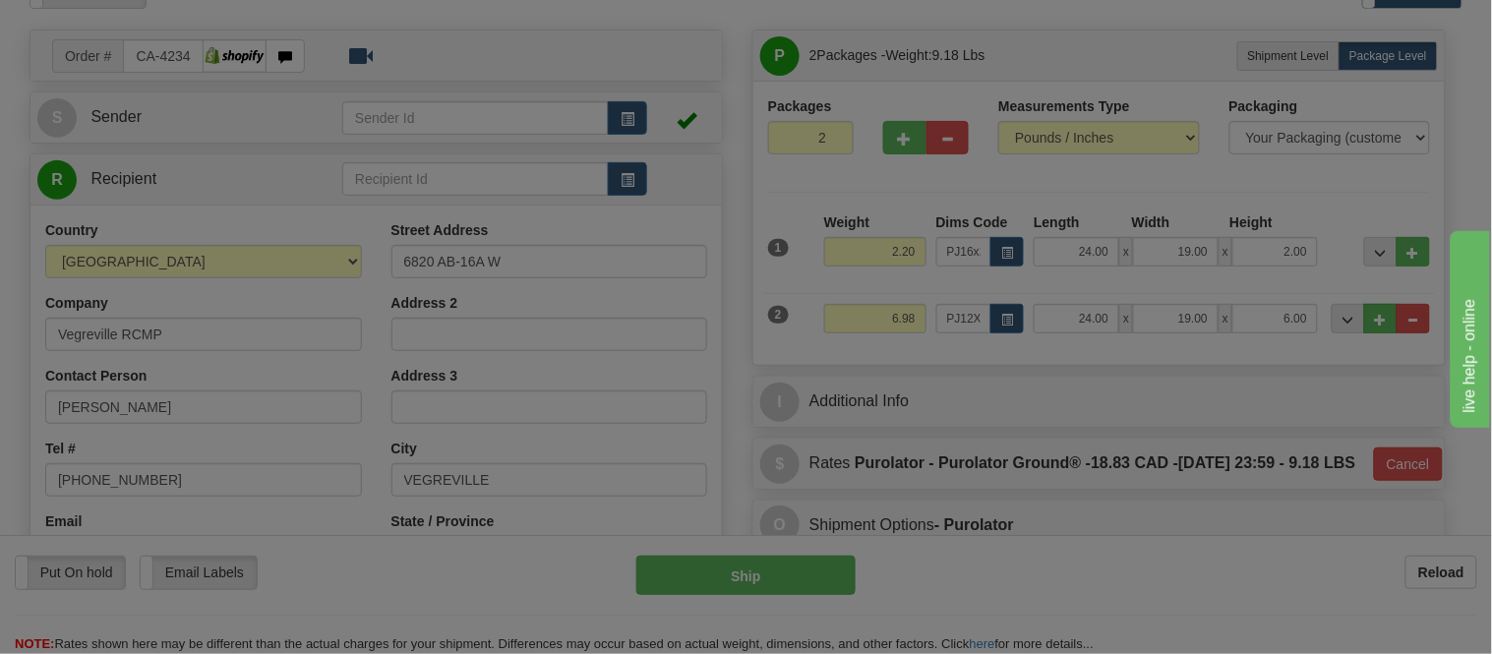
type input "23.00"
type input "14.00"
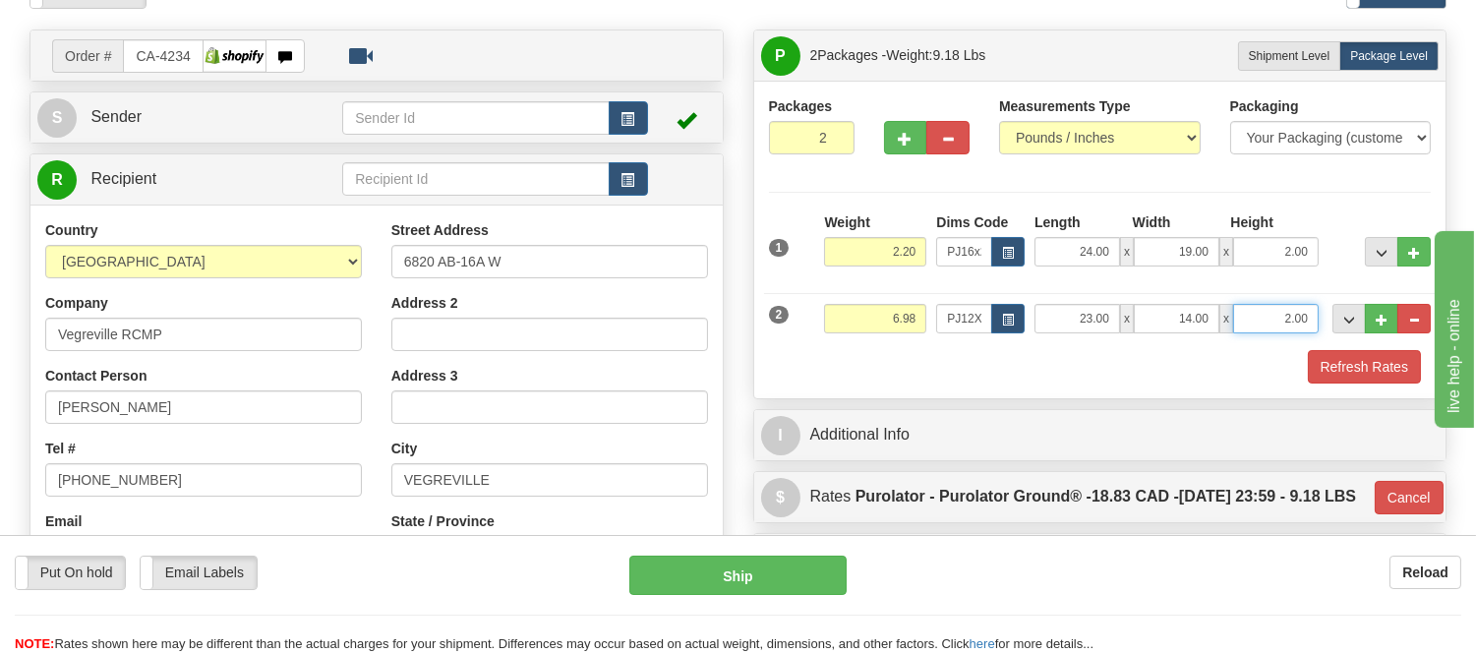
drag, startPoint x: 1310, startPoint y: 322, endPoint x: 1231, endPoint y: 310, distance: 79.6
click at [1231, 310] on div "23.00 x 14.00 x 2.00" at bounding box center [1177, 319] width 284 height 30
type input "5"
click button "Delete" at bounding box center [0, 0] width 0 height 0
type input "6.00"
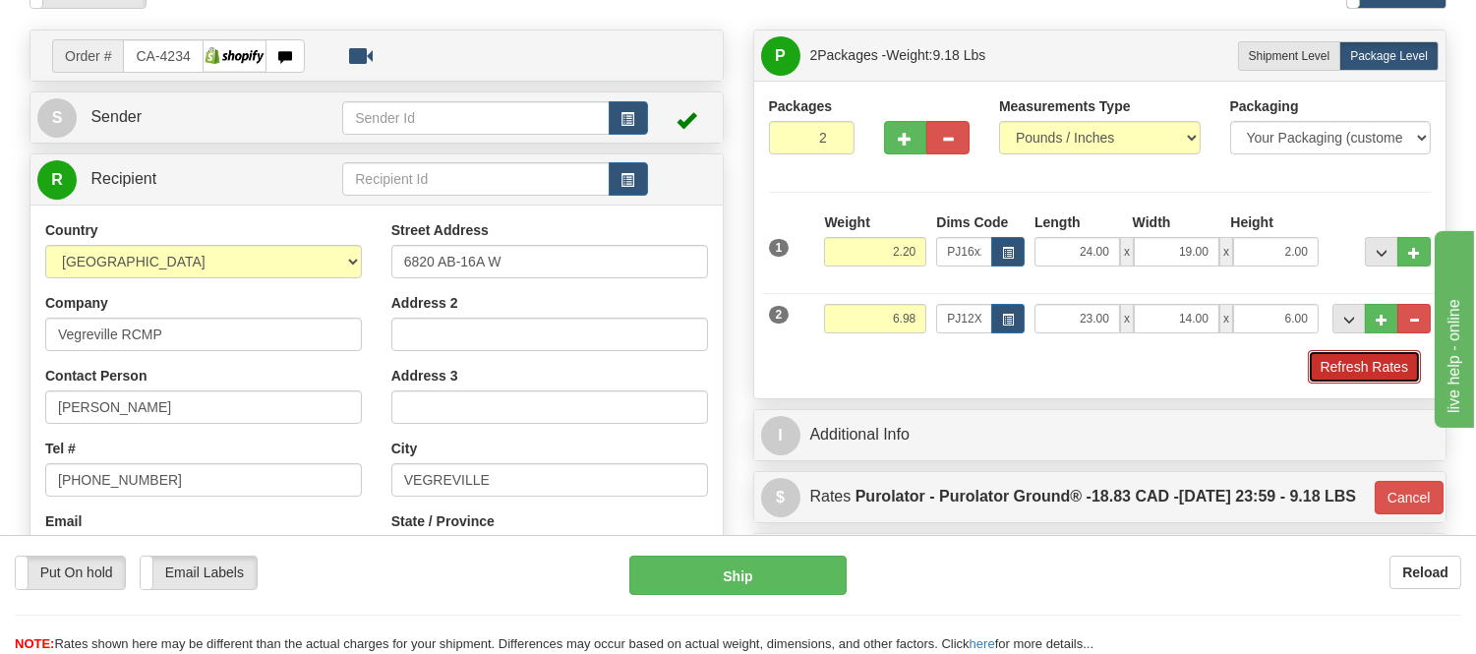
click at [1388, 368] on button "Refresh Rates" at bounding box center [1364, 366] width 113 height 33
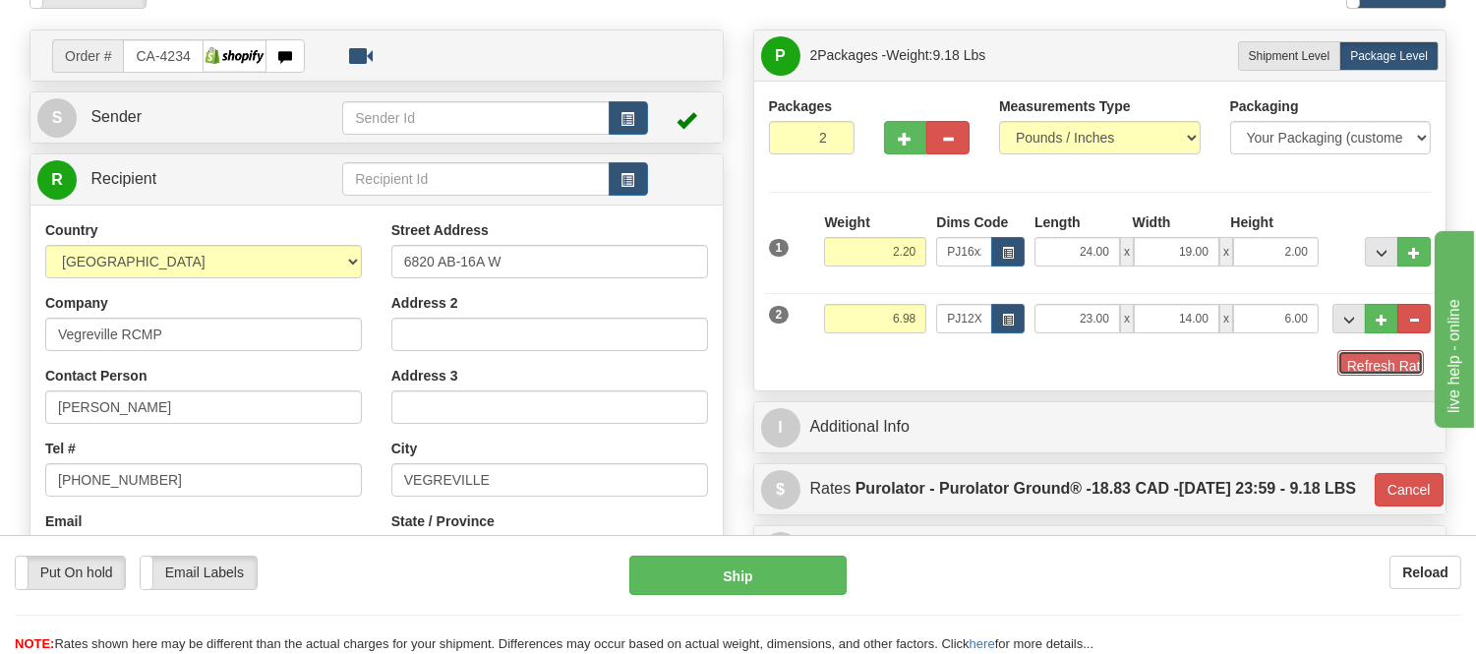
type input "260"
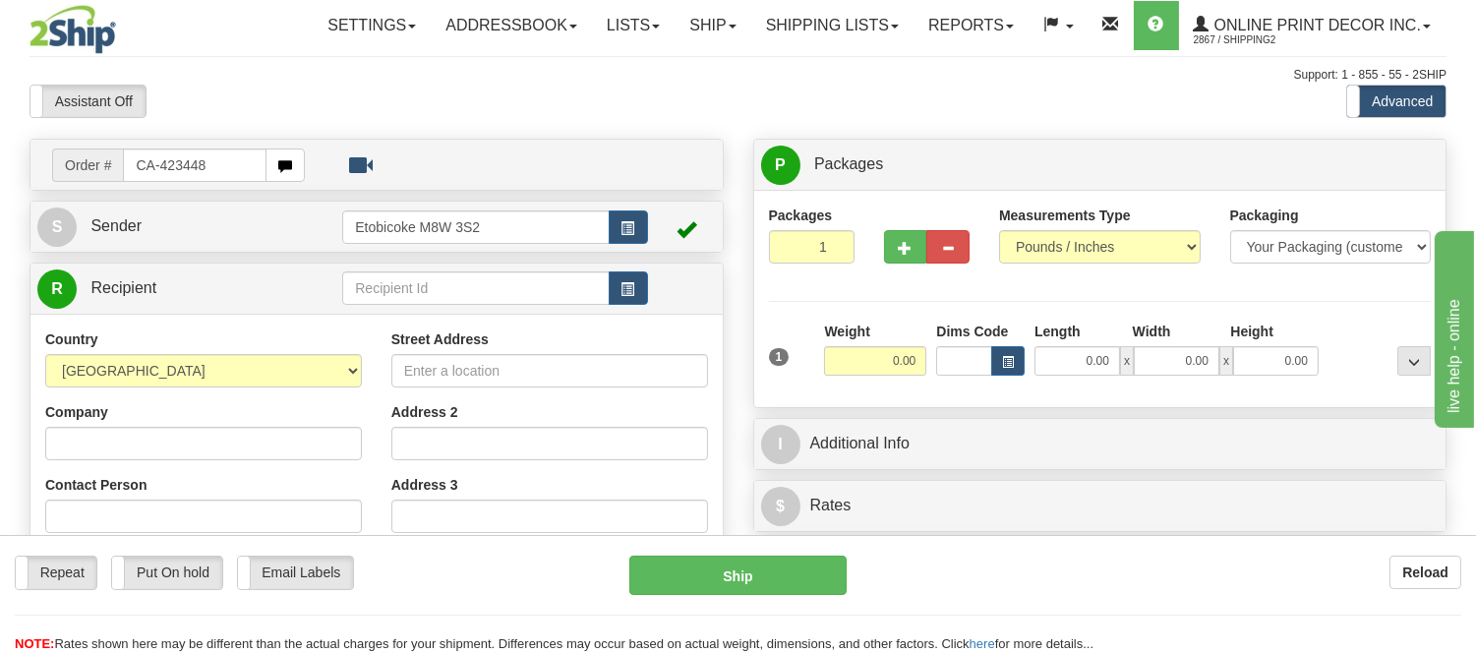
drag, startPoint x: 239, startPoint y: 161, endPoint x: 65, endPoint y: 191, distance: 176.5
click at [65, 191] on div "Order # CA-423448" at bounding box center [377, 165] width 694 height 52
type input "ca-423448"
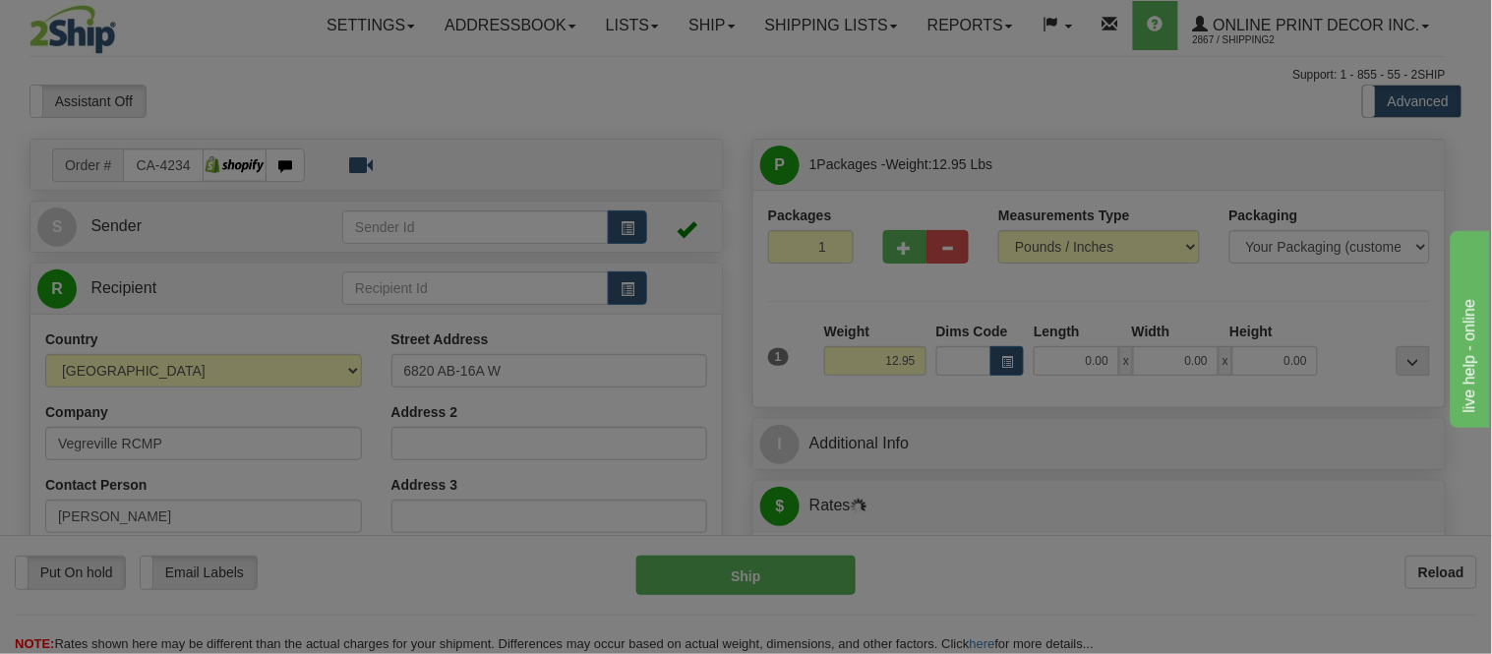
type input "VEGREVILLE"
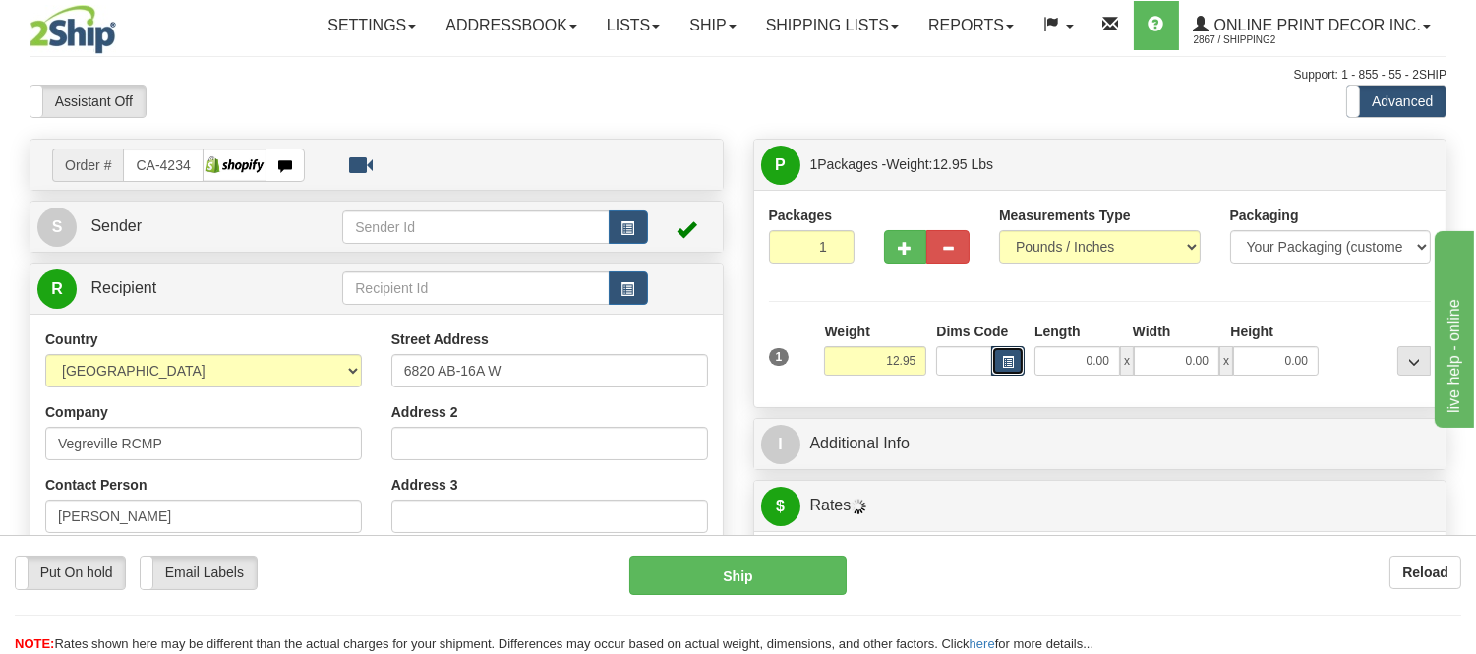
click at [1007, 365] on span "button" at bounding box center [1008, 362] width 12 height 11
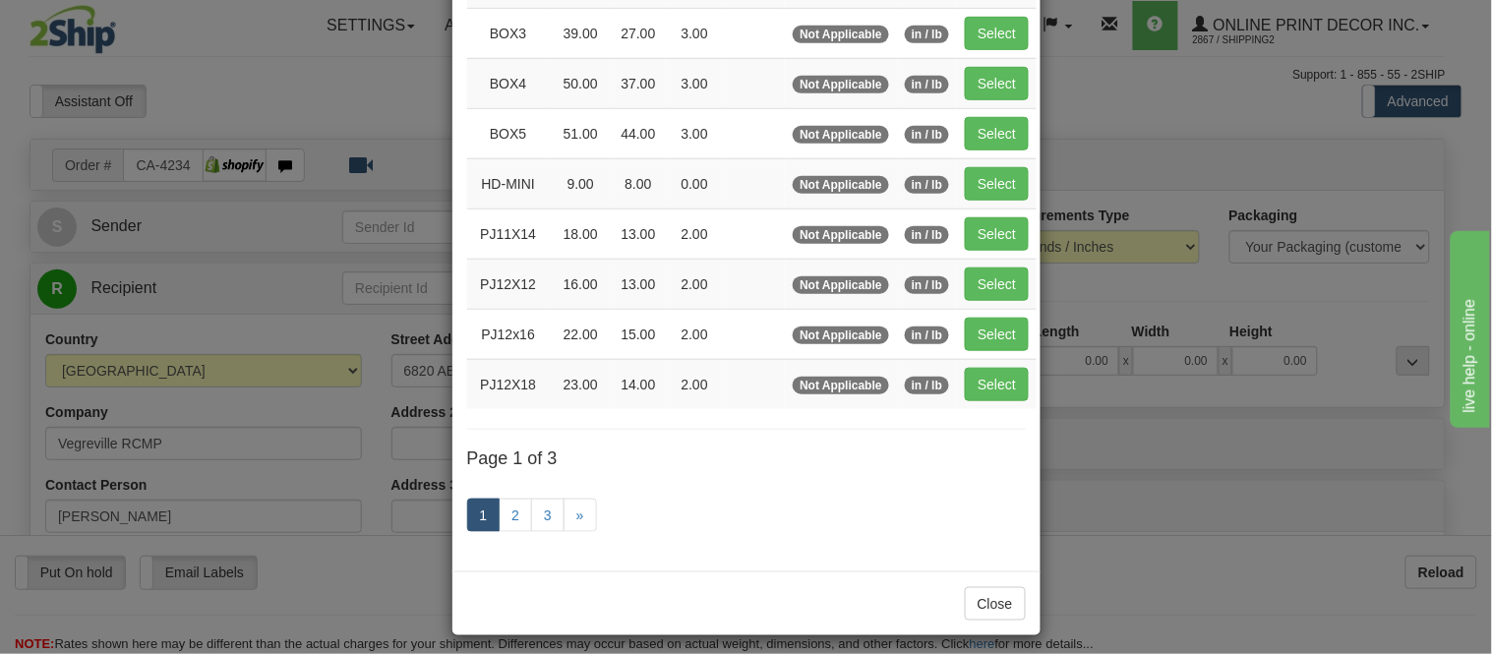
scroll to position [327, 0]
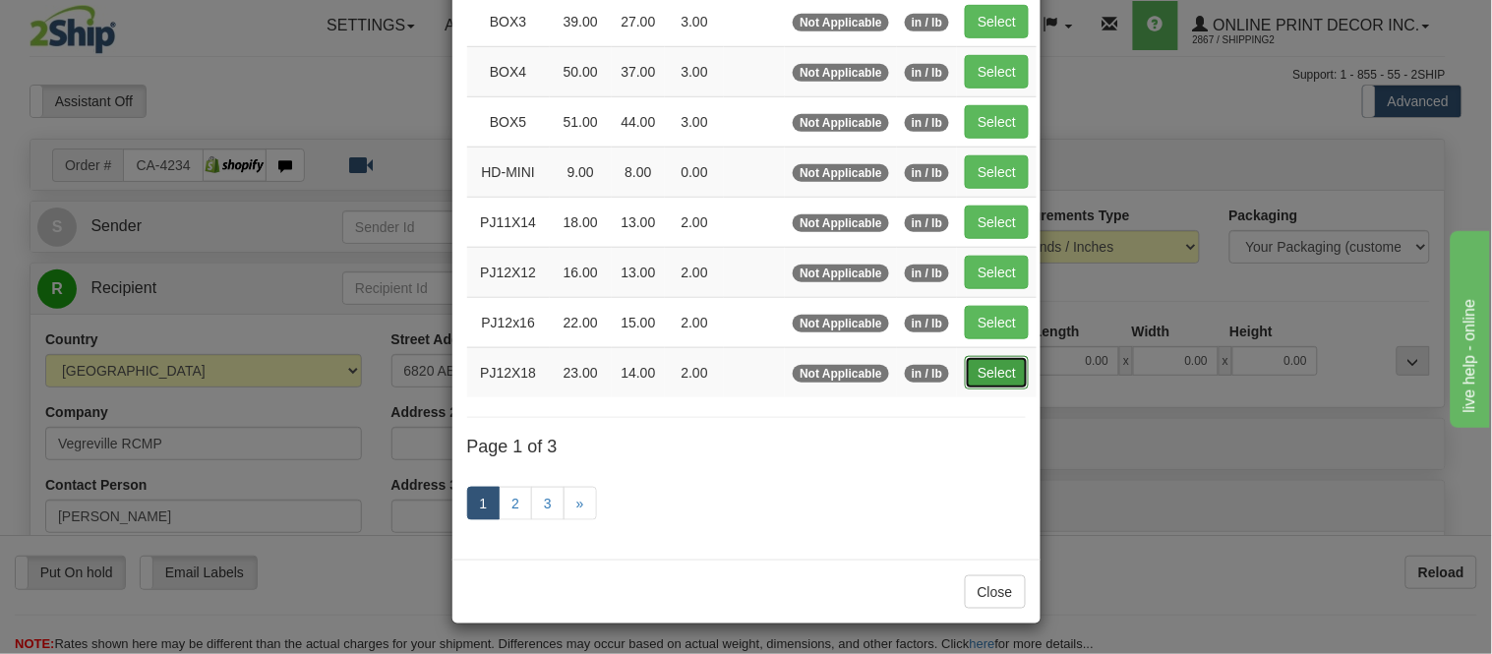
click at [976, 360] on button "Select" at bounding box center [997, 372] width 64 height 33
type input "PJ12X18"
type input "23.00"
type input "14.00"
type input "2.00"
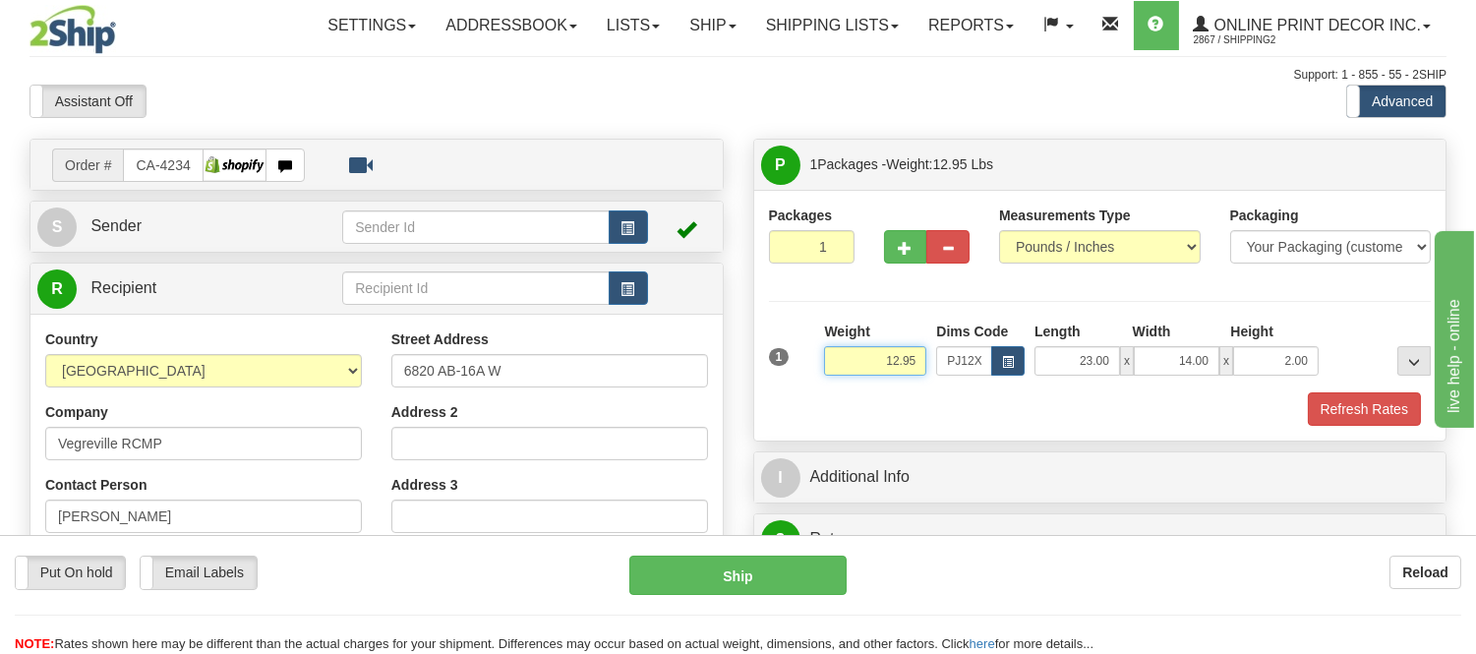
drag, startPoint x: 916, startPoint y: 357, endPoint x: 857, endPoint y: 371, distance: 60.6
click at [857, 371] on input "12.95" at bounding box center [875, 361] width 102 height 30
type input "6.98"
drag, startPoint x: 1315, startPoint y: 356, endPoint x: 1193, endPoint y: 368, distance: 122.5
click at [1193, 368] on div "23.00 x 14.00 x 2.00" at bounding box center [1177, 361] width 284 height 30
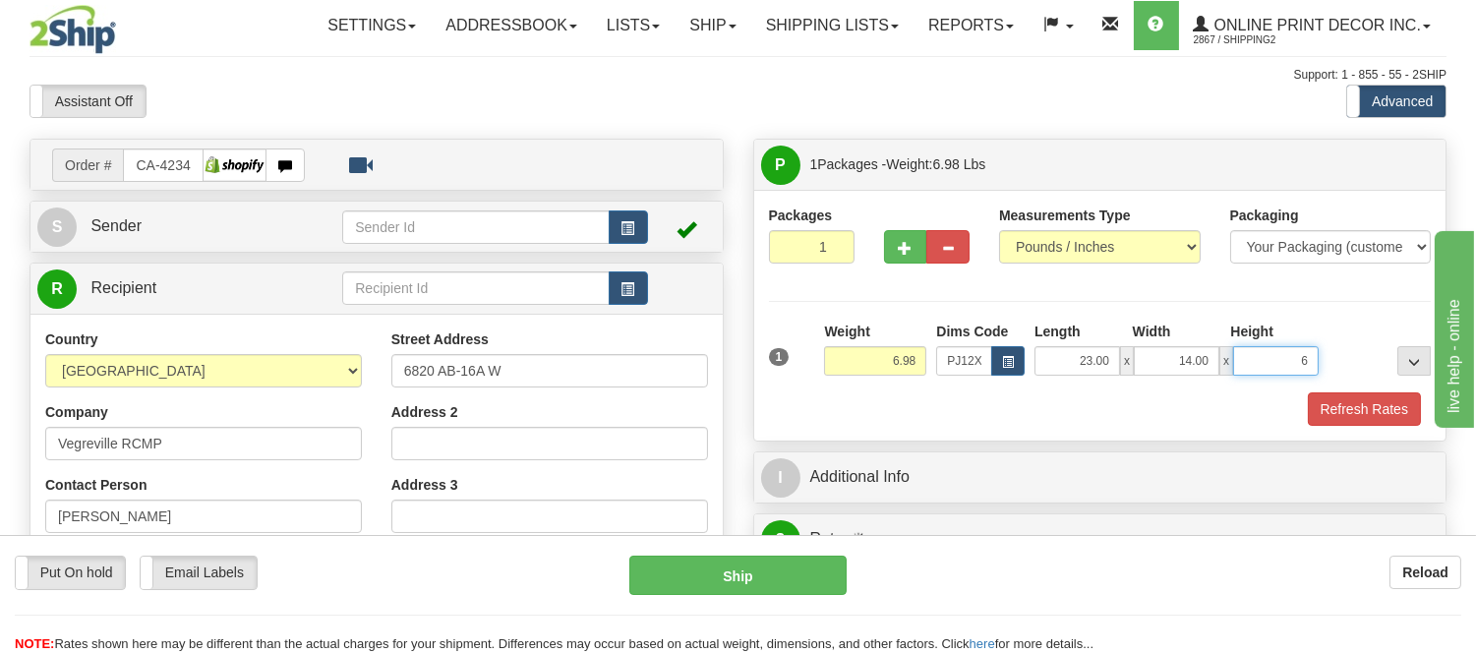
click button "Delete" at bounding box center [0, 0] width 0 height 0
type input "6.00"
click at [892, 262] on button "button" at bounding box center [905, 246] width 43 height 33
radio input "true"
type input "2"
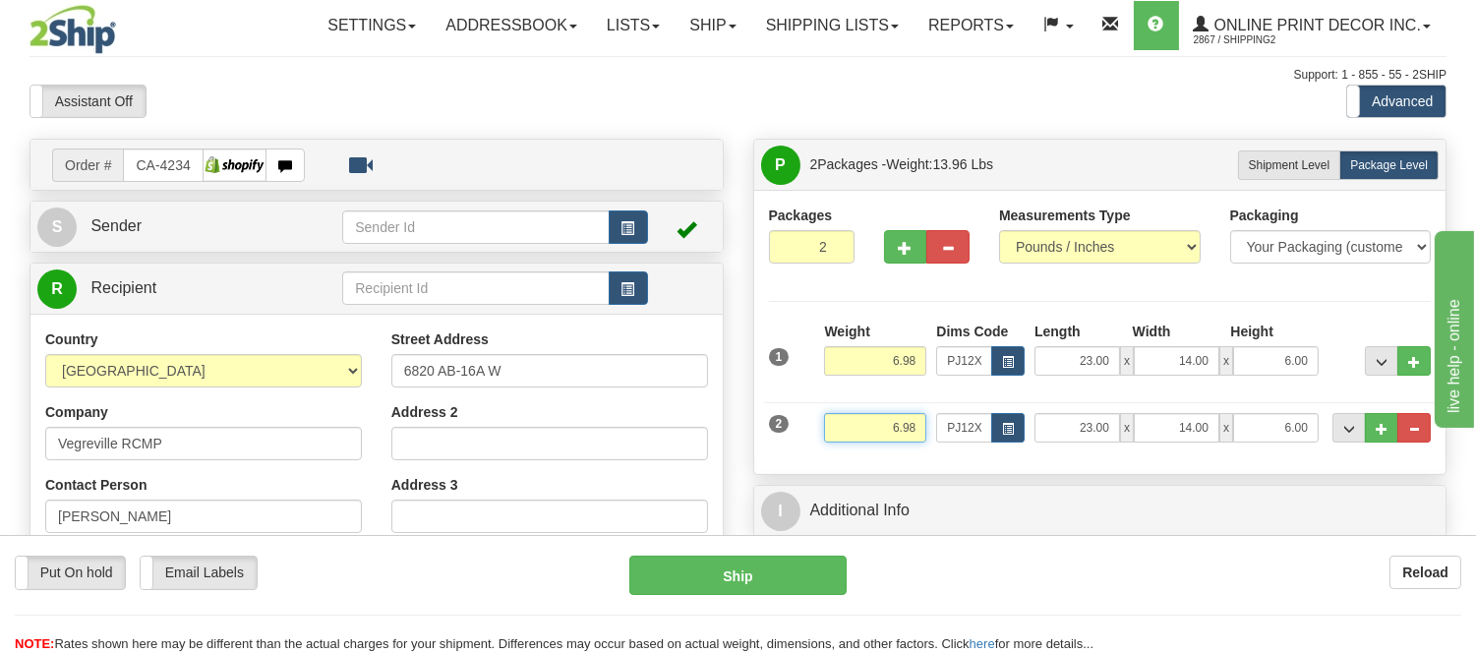
drag, startPoint x: 921, startPoint y: 430, endPoint x: 850, endPoint y: 435, distance: 72.0
click at [850, 435] on input "6.98" at bounding box center [875, 428] width 102 height 30
type input "2.20"
drag, startPoint x: 1309, startPoint y: 426, endPoint x: 1266, endPoint y: 435, distance: 44.2
click at [1266, 435] on input "6.00" at bounding box center [1276, 428] width 86 height 30
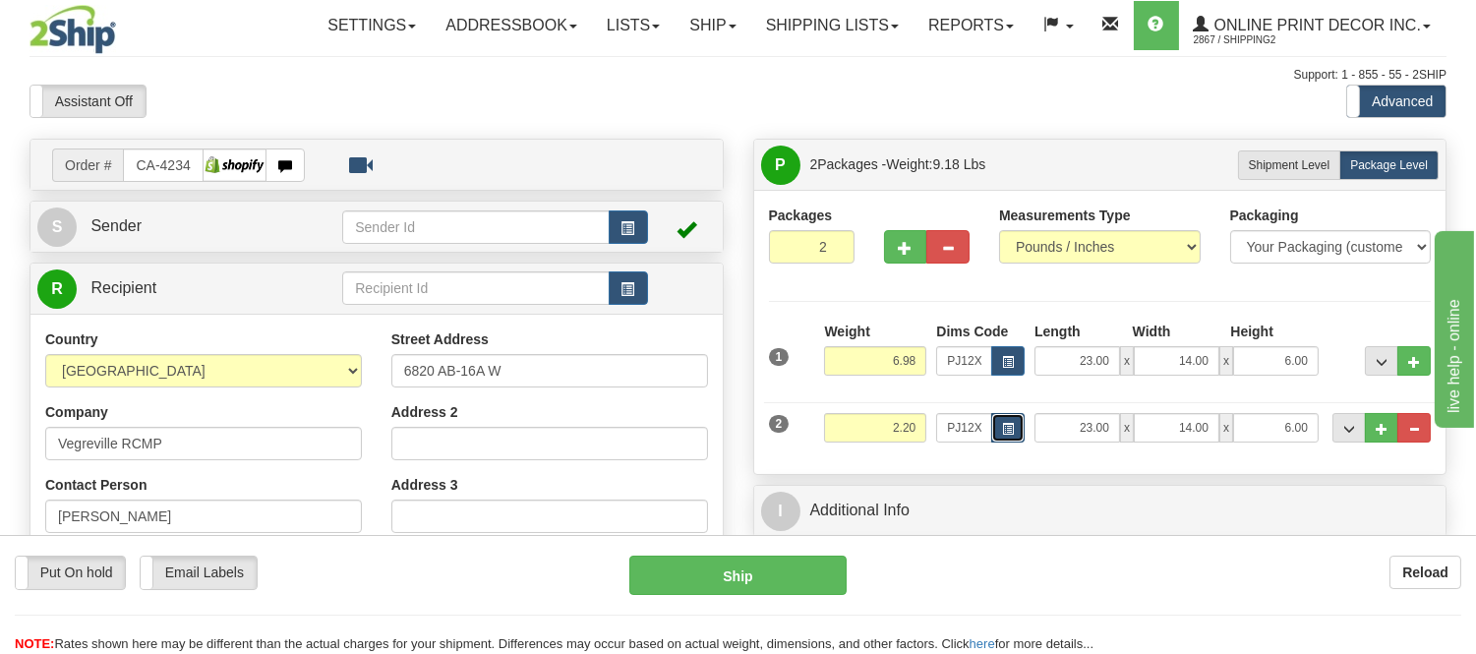
click at [1004, 430] on span "button" at bounding box center [1008, 429] width 12 height 11
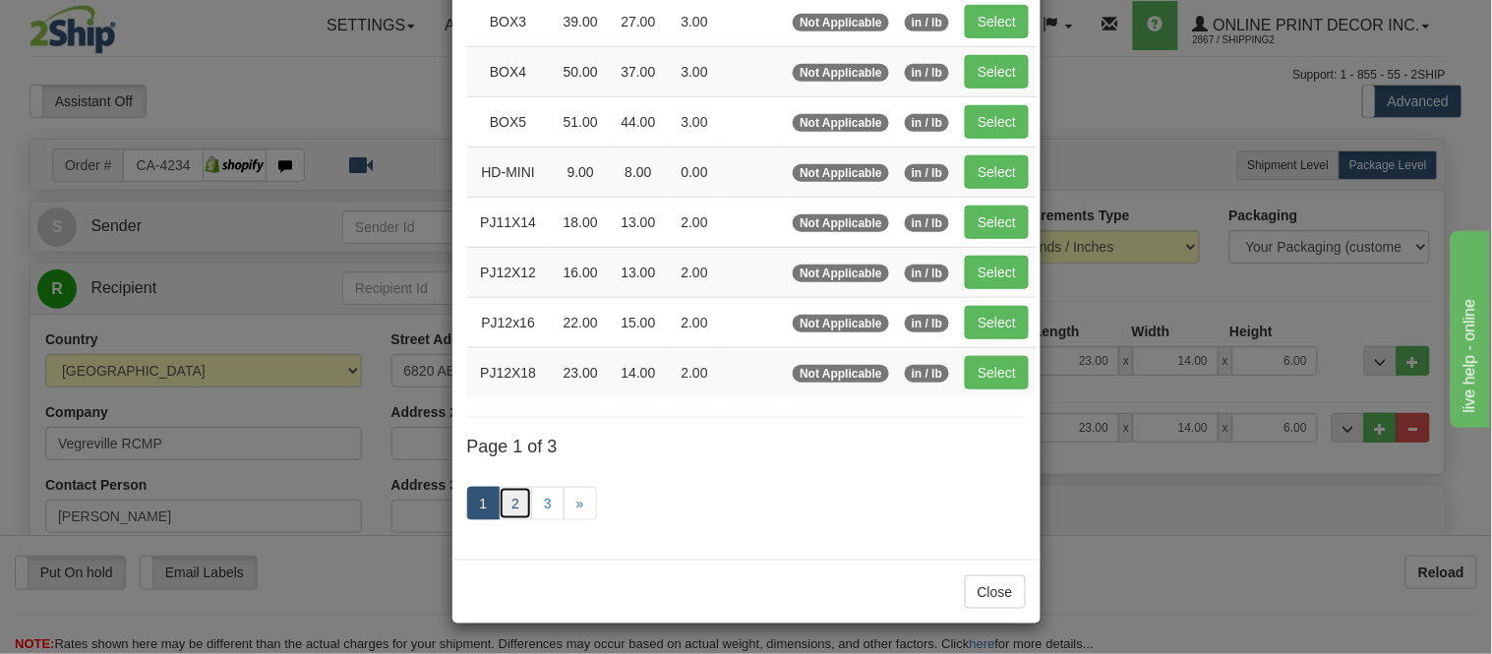
click at [507, 504] on link "2" at bounding box center [515, 503] width 33 height 33
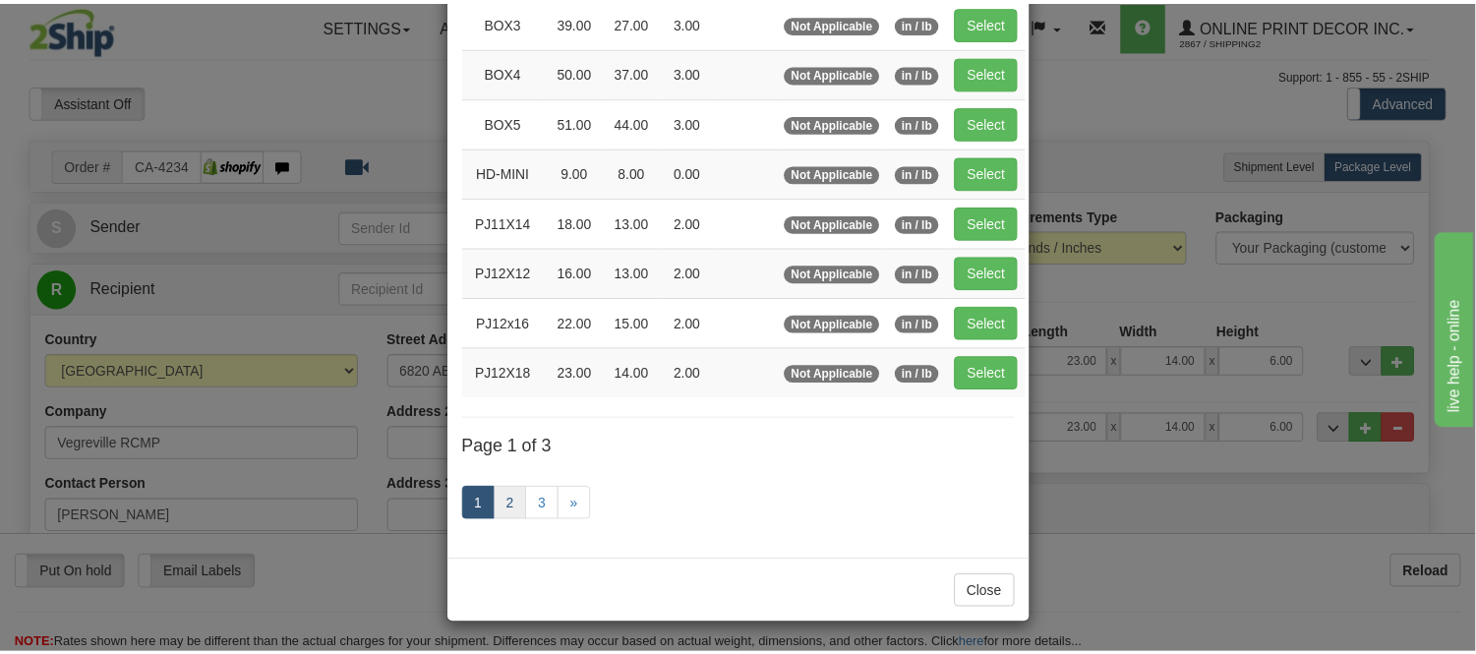
scroll to position [320, 0]
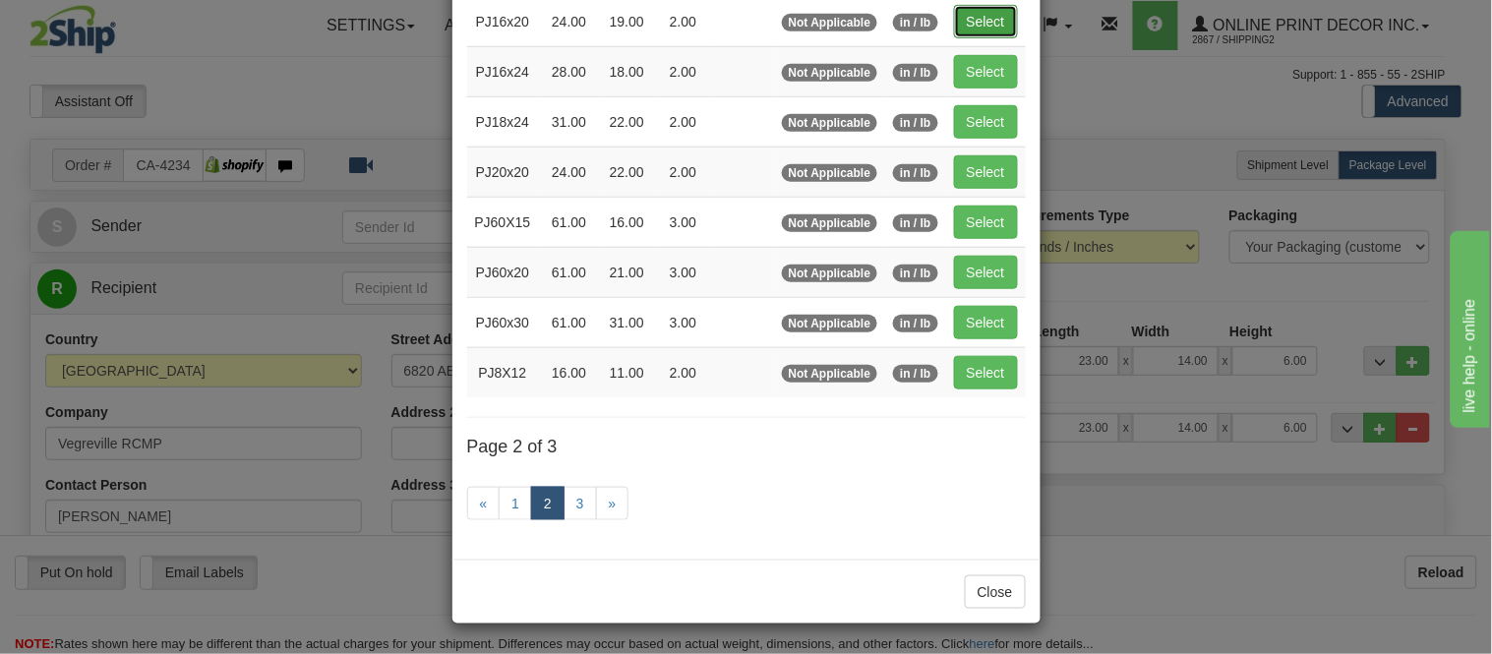
click at [960, 12] on button "Select" at bounding box center [986, 21] width 64 height 33
type input "PJ16x20"
type input "24.00"
type input "19.00"
type input "2.00"
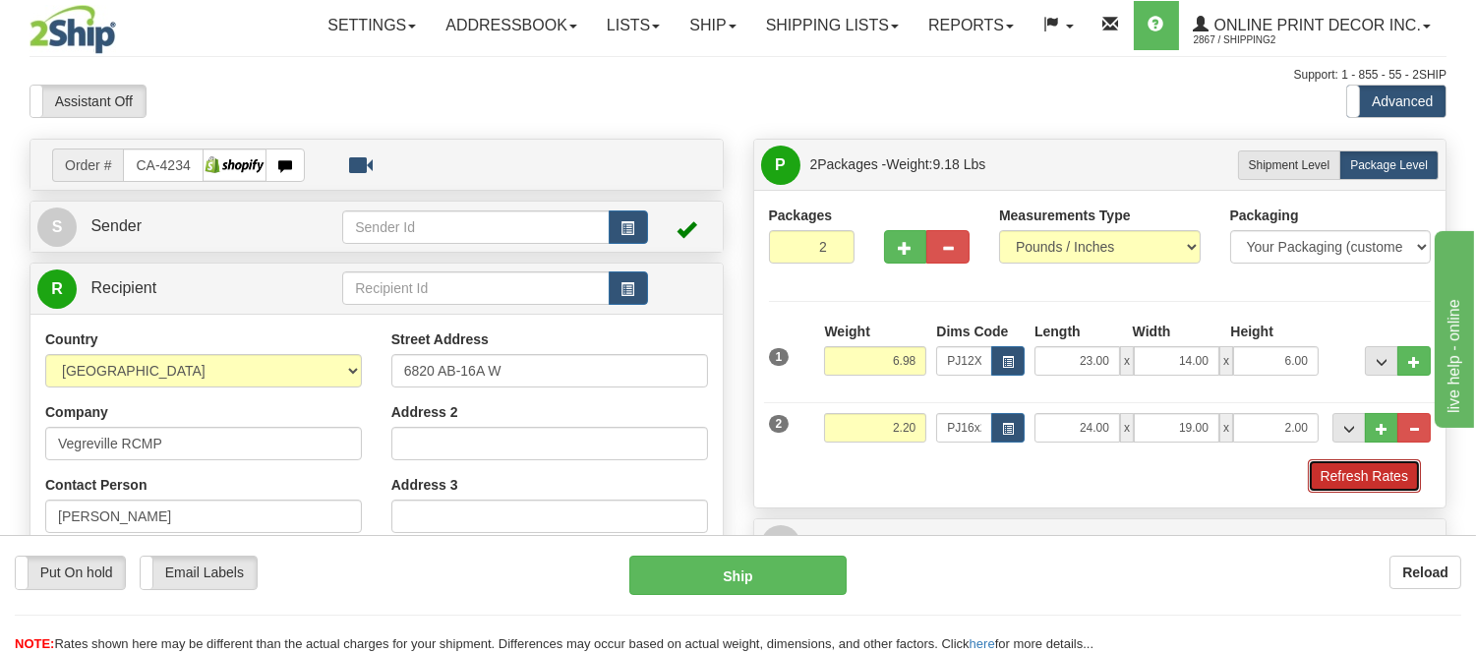
click at [1331, 474] on button "Refresh Rates" at bounding box center [1364, 475] width 113 height 33
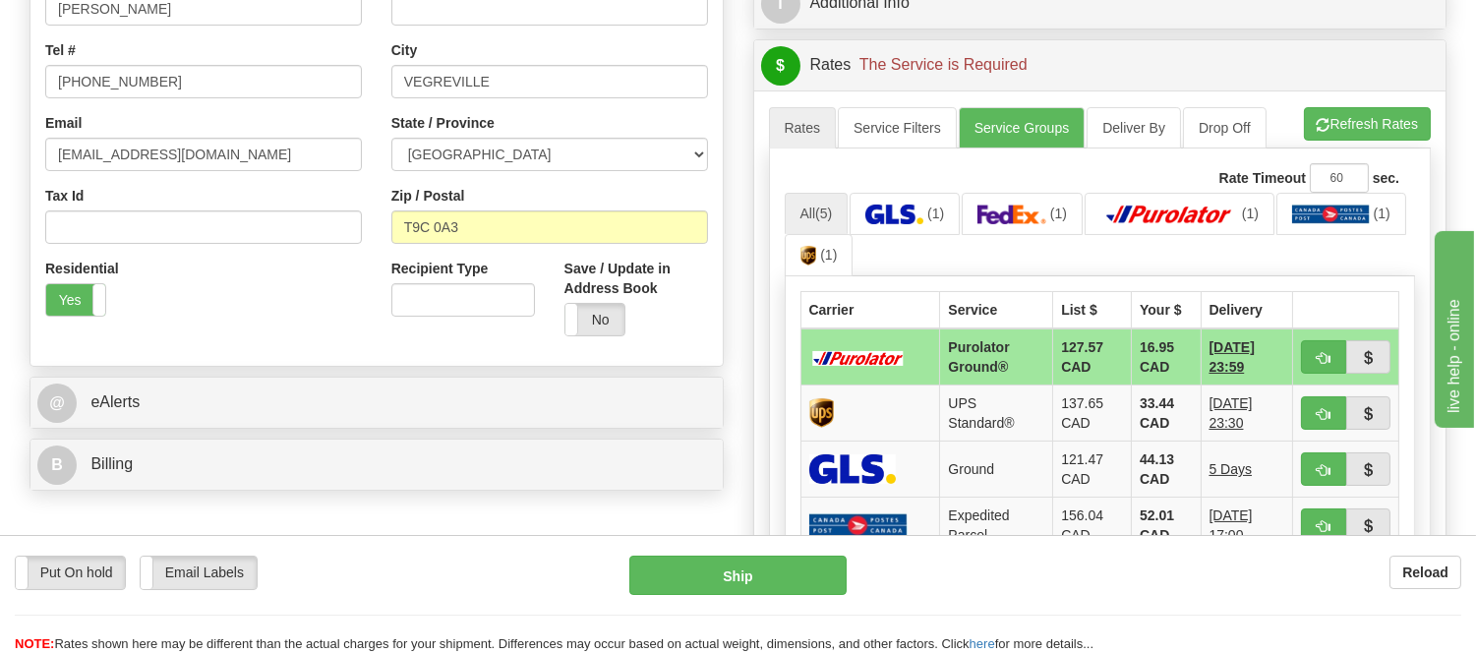
scroll to position [546, 0]
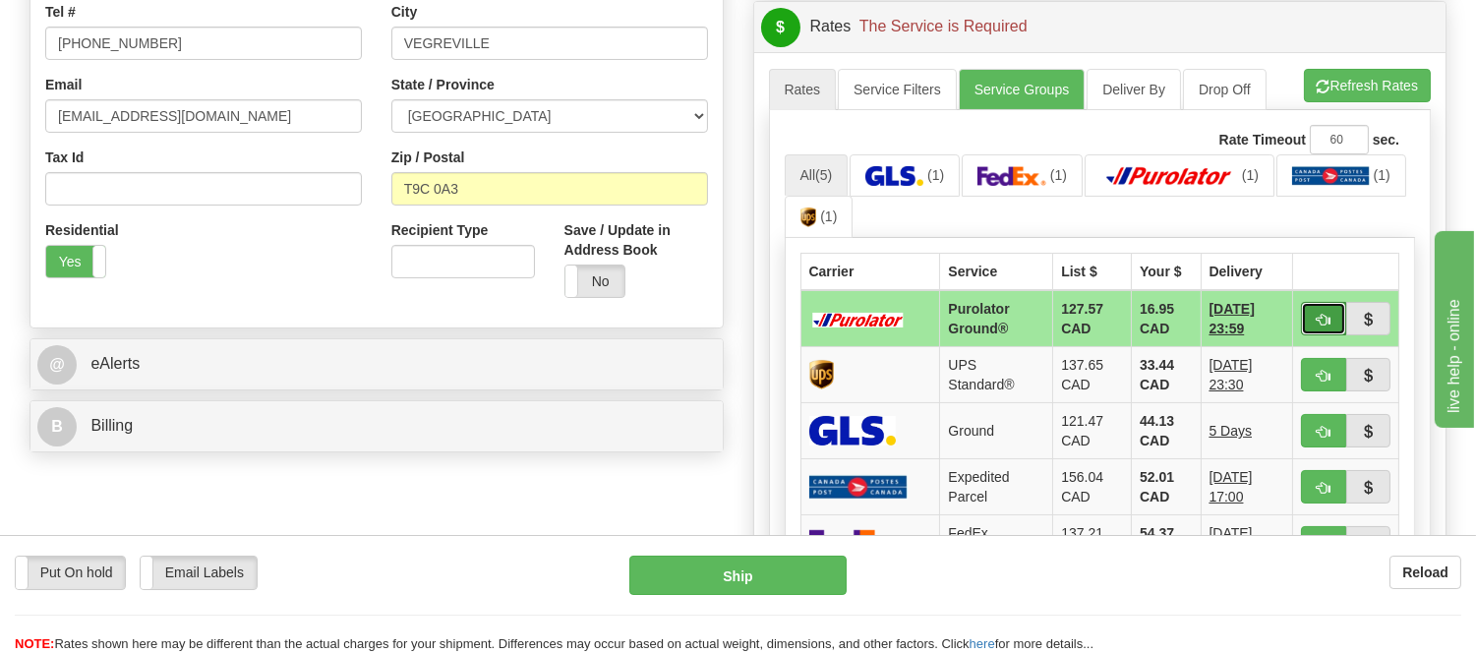
click at [1320, 325] on span "button" at bounding box center [1324, 320] width 14 height 13
type input "260"
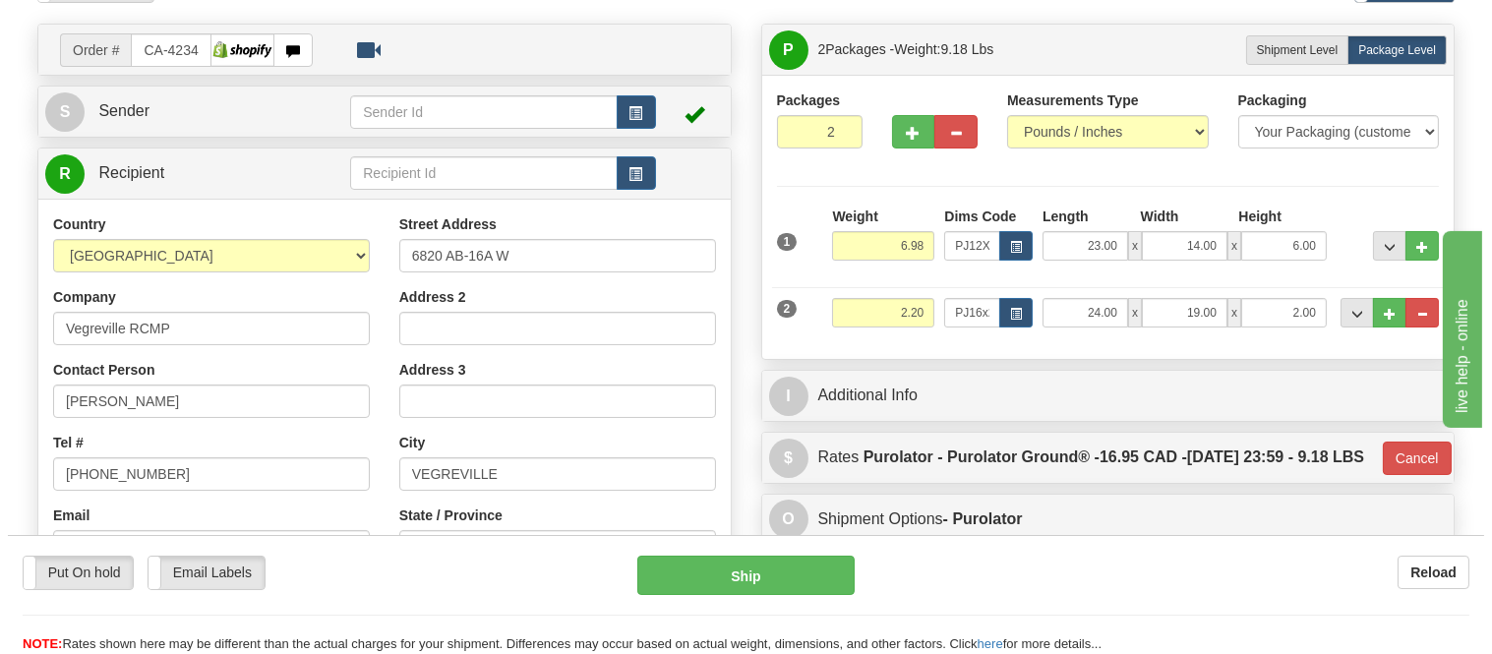
scroll to position [109, 0]
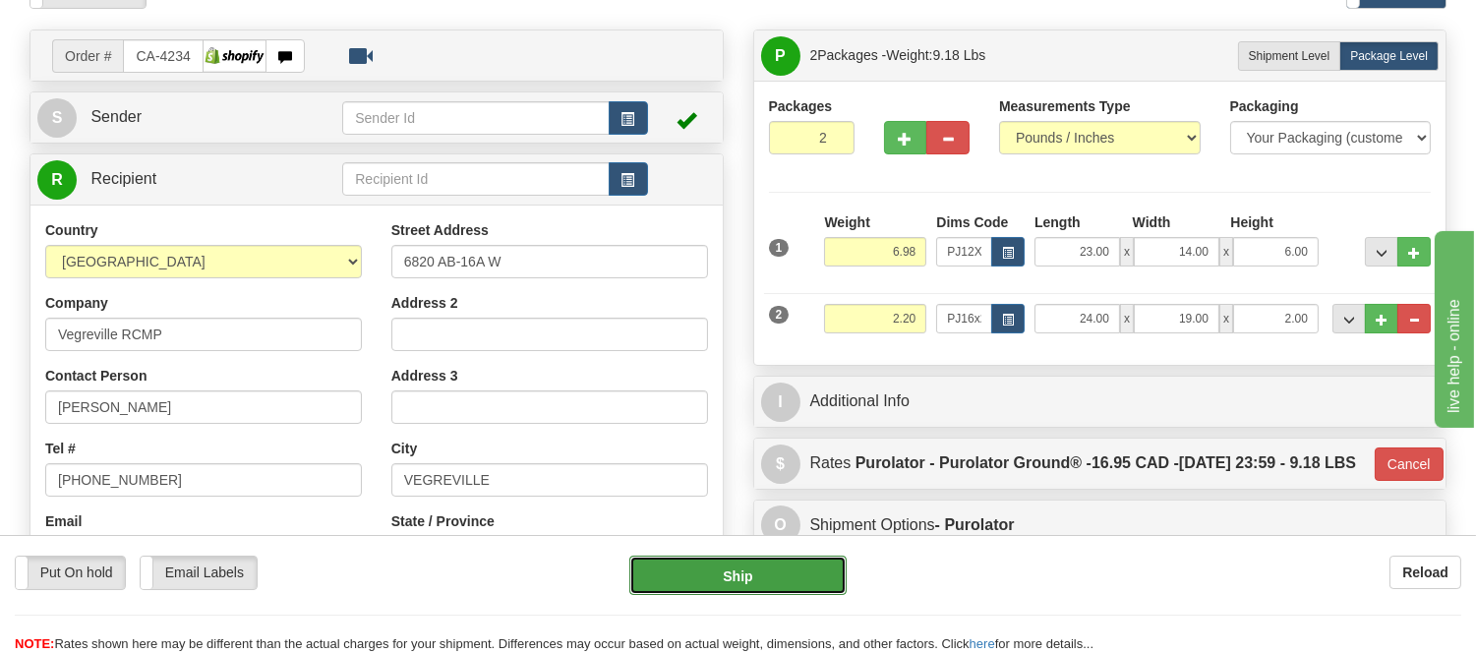
click at [773, 590] on button "Ship" at bounding box center [737, 575] width 216 height 39
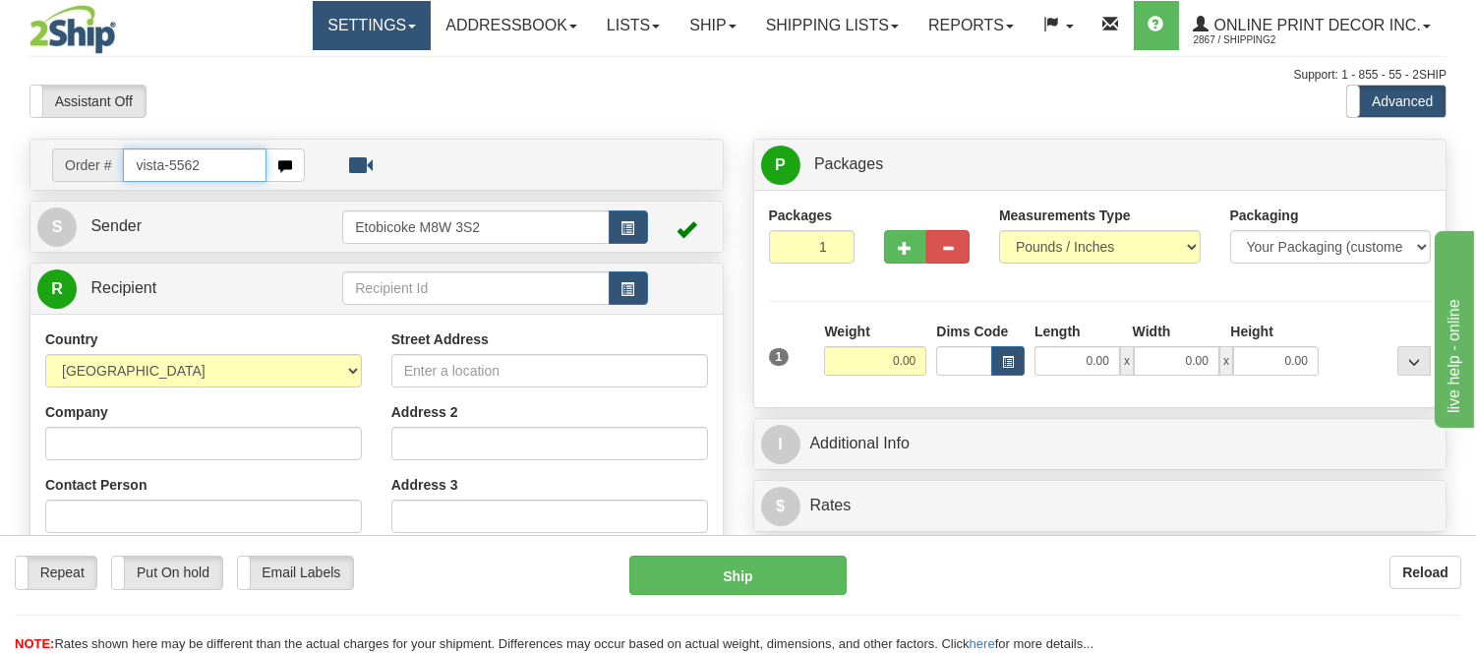
type input "vista-5562"
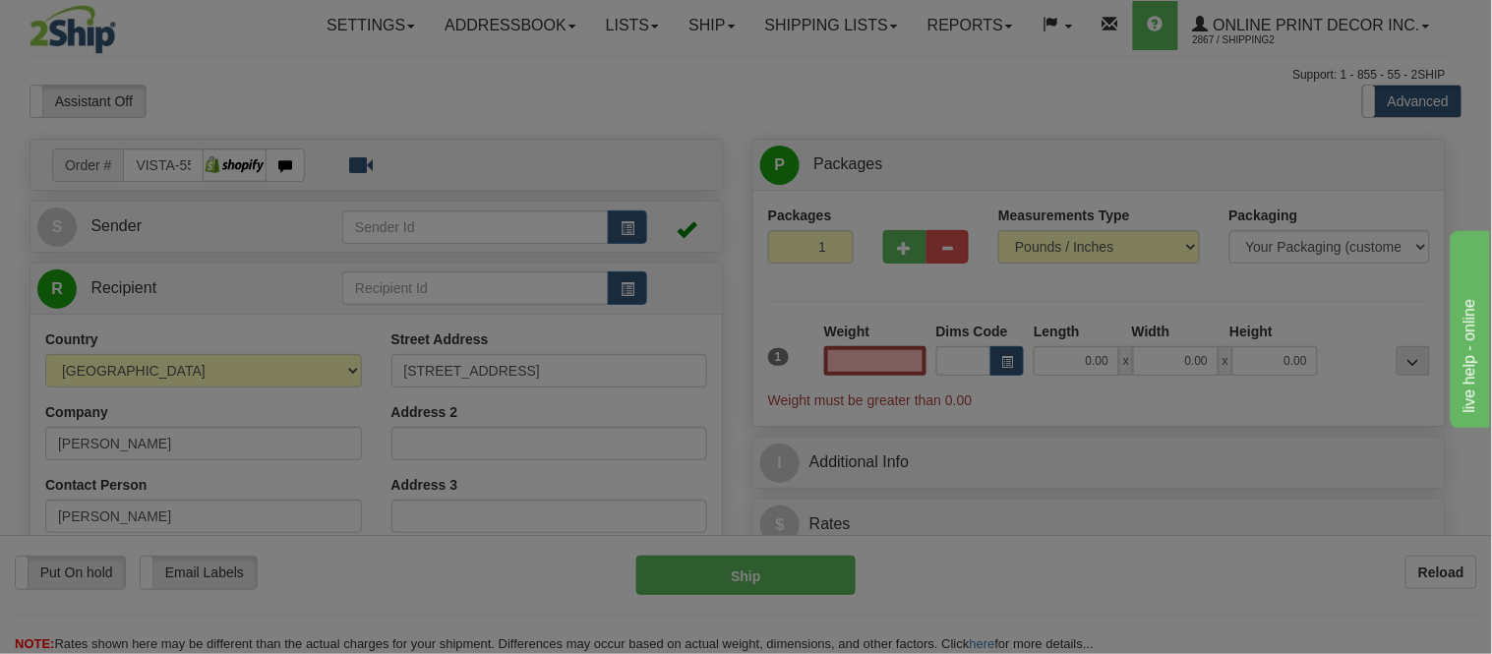
type input "OWEN SOUND"
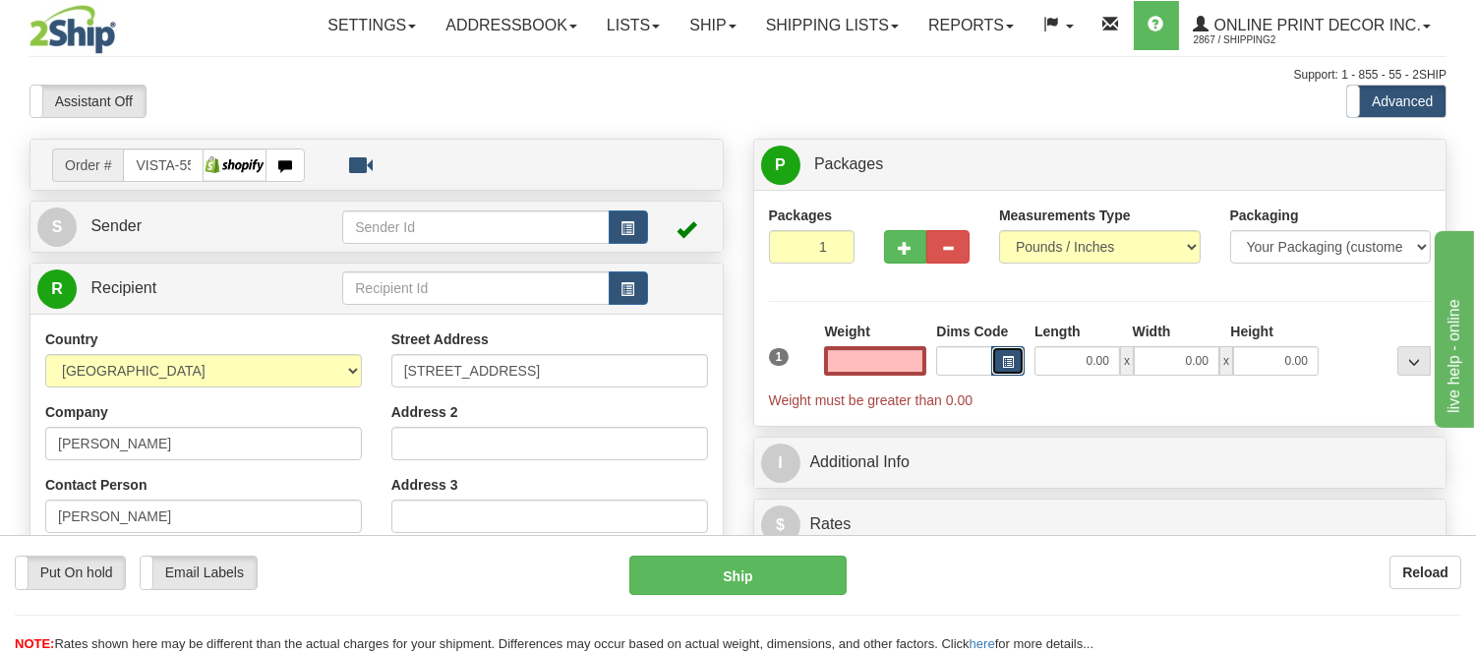
type input "0.00"
click at [1013, 351] on button "button" at bounding box center [1007, 361] width 33 height 30
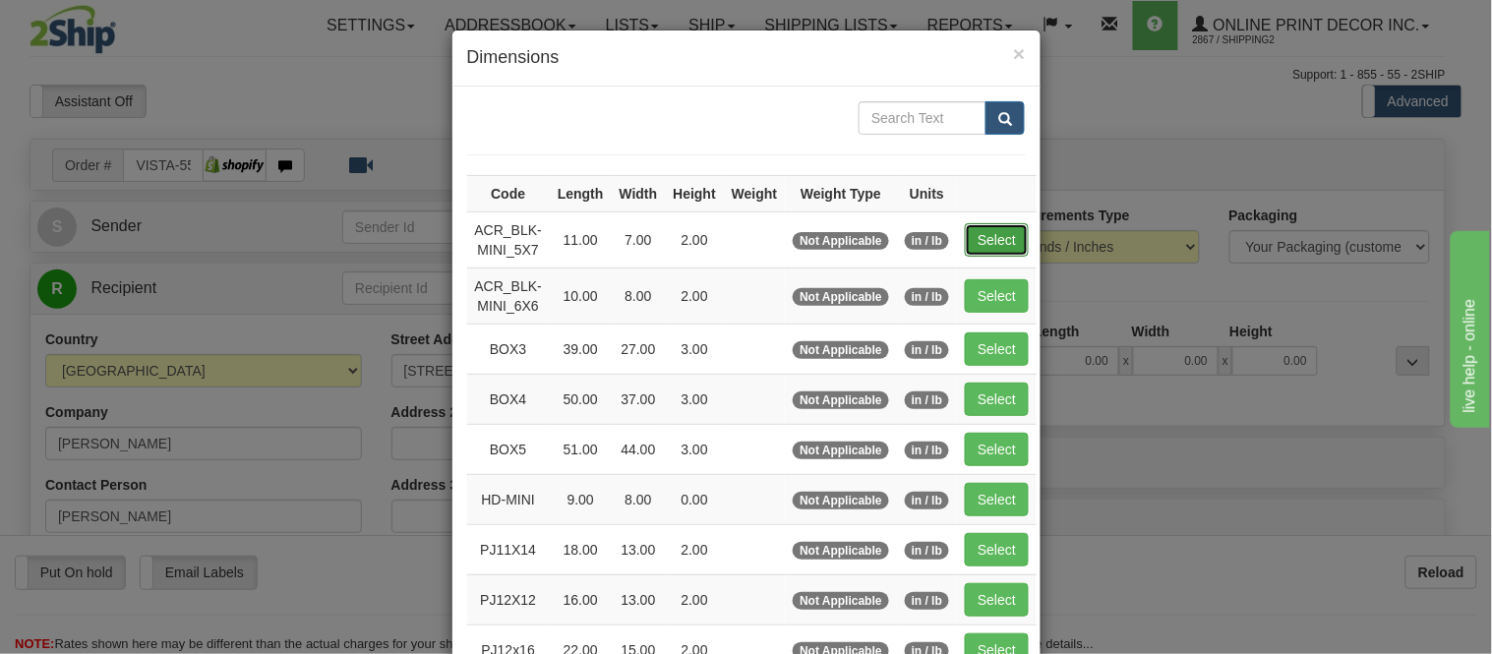
click at [1004, 237] on button "Select" at bounding box center [997, 239] width 64 height 33
type input "ACR_BLK-MINI_5X7"
type input "11.00"
type input "7.00"
type input "2.00"
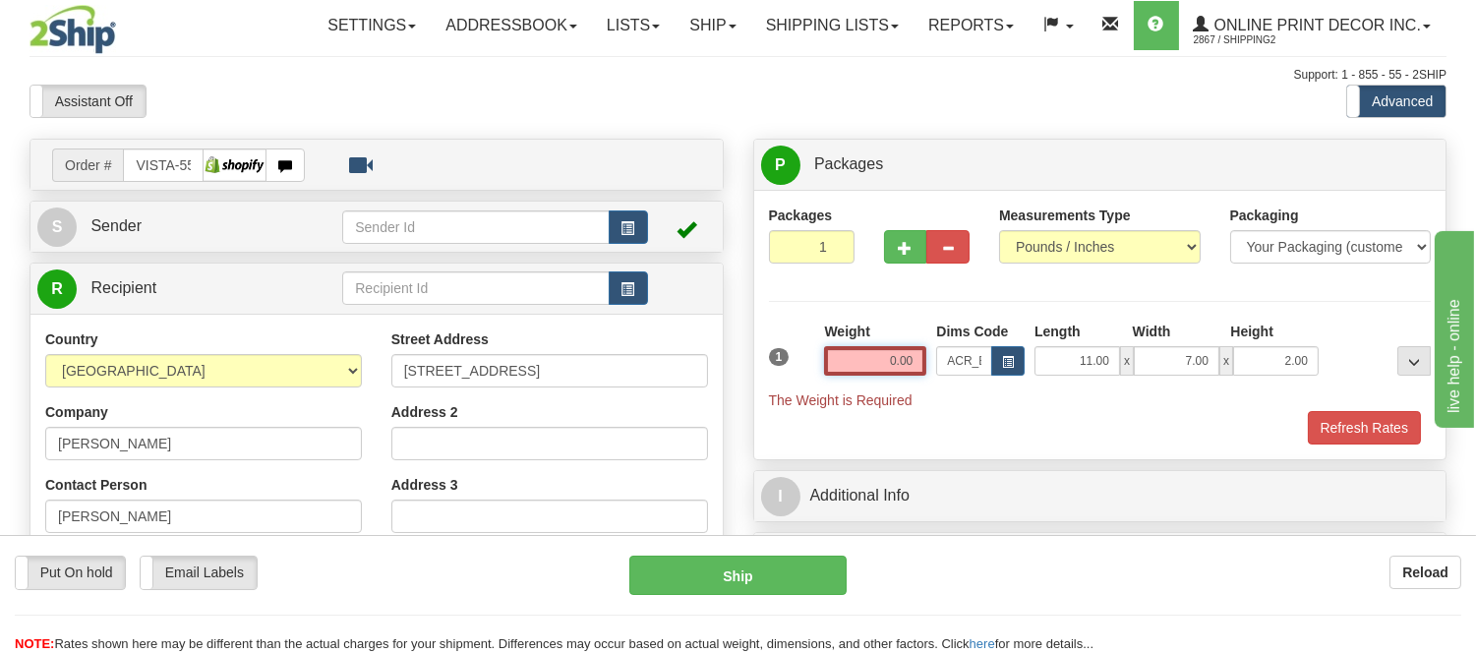
drag, startPoint x: 860, startPoint y: 387, endPoint x: 792, endPoint y: 414, distance: 73.8
click at [792, 414] on div "1 Weight 0.00 Dims Code ACR_BLK-MINI_5X7 Length Width x" at bounding box center [1100, 383] width 663 height 123
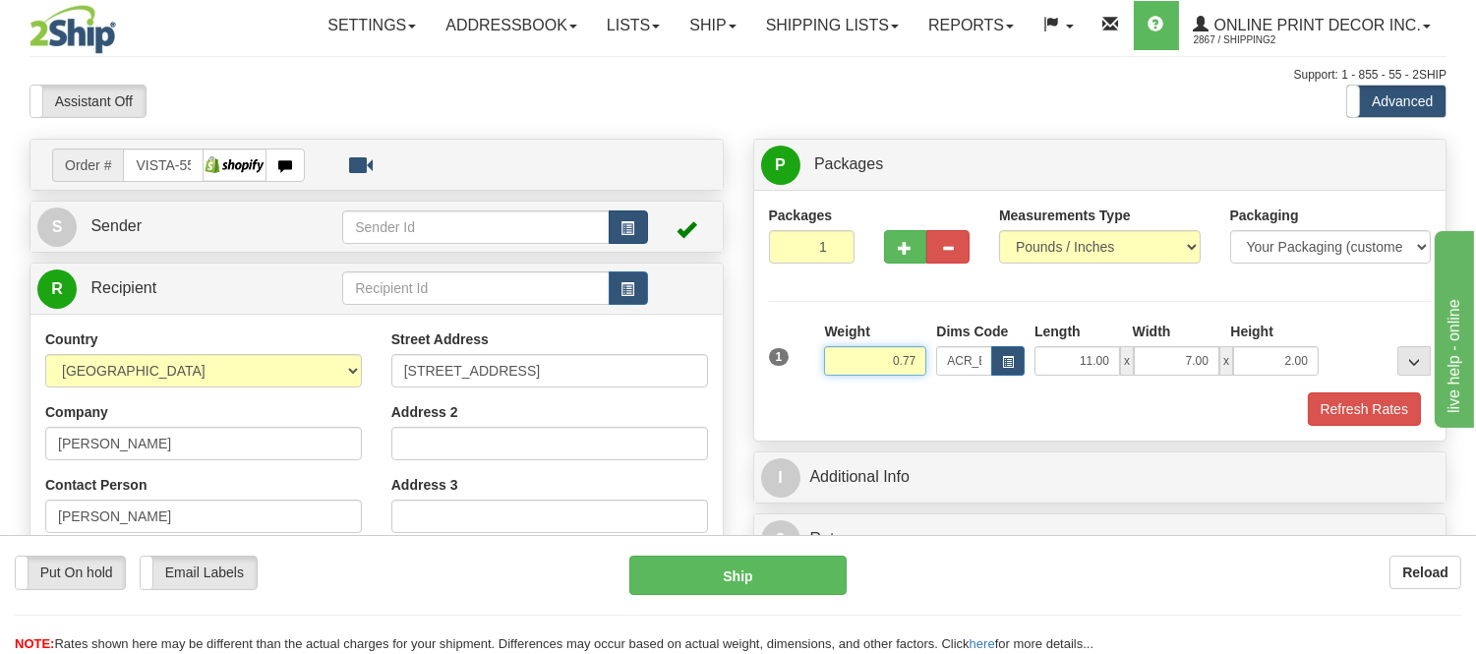
type input "0.77"
click at [637, 219] on button "button" at bounding box center [628, 226] width 39 height 33
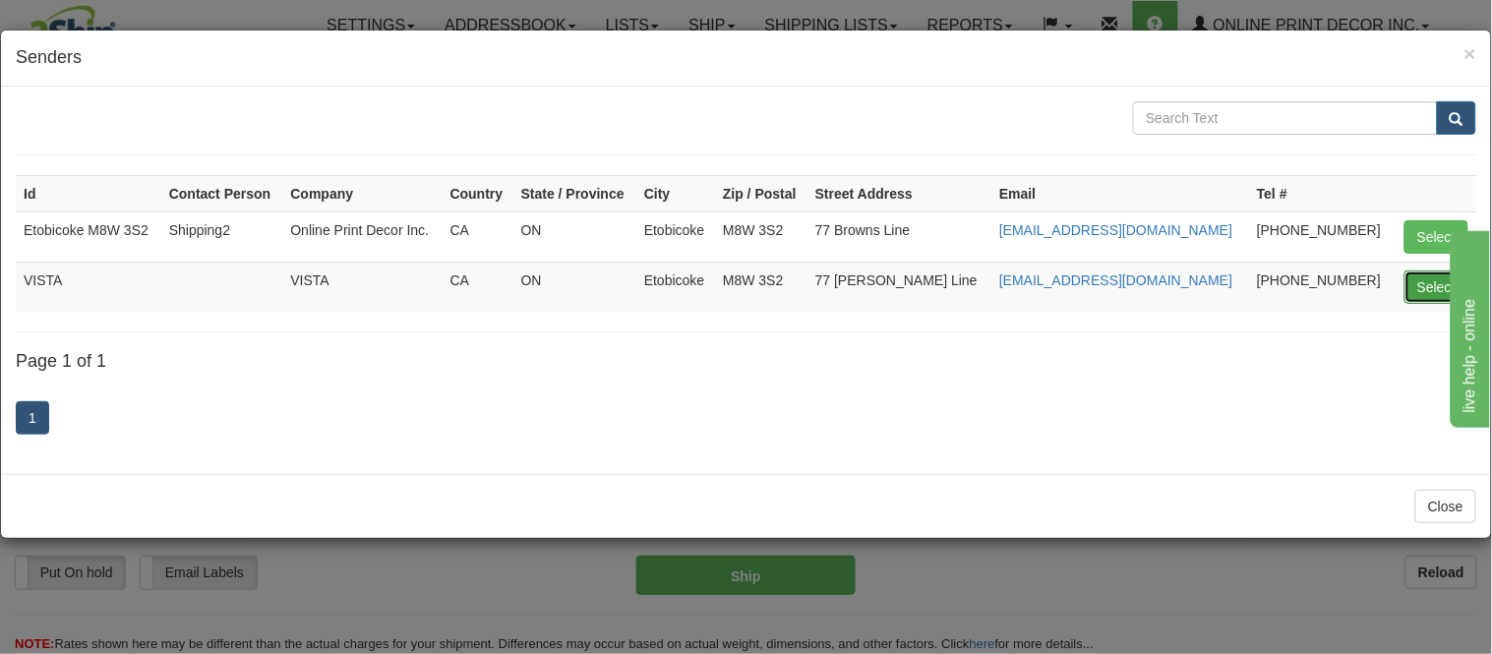
click at [1416, 296] on button "Select" at bounding box center [1436, 286] width 64 height 33
type input "VISTA"
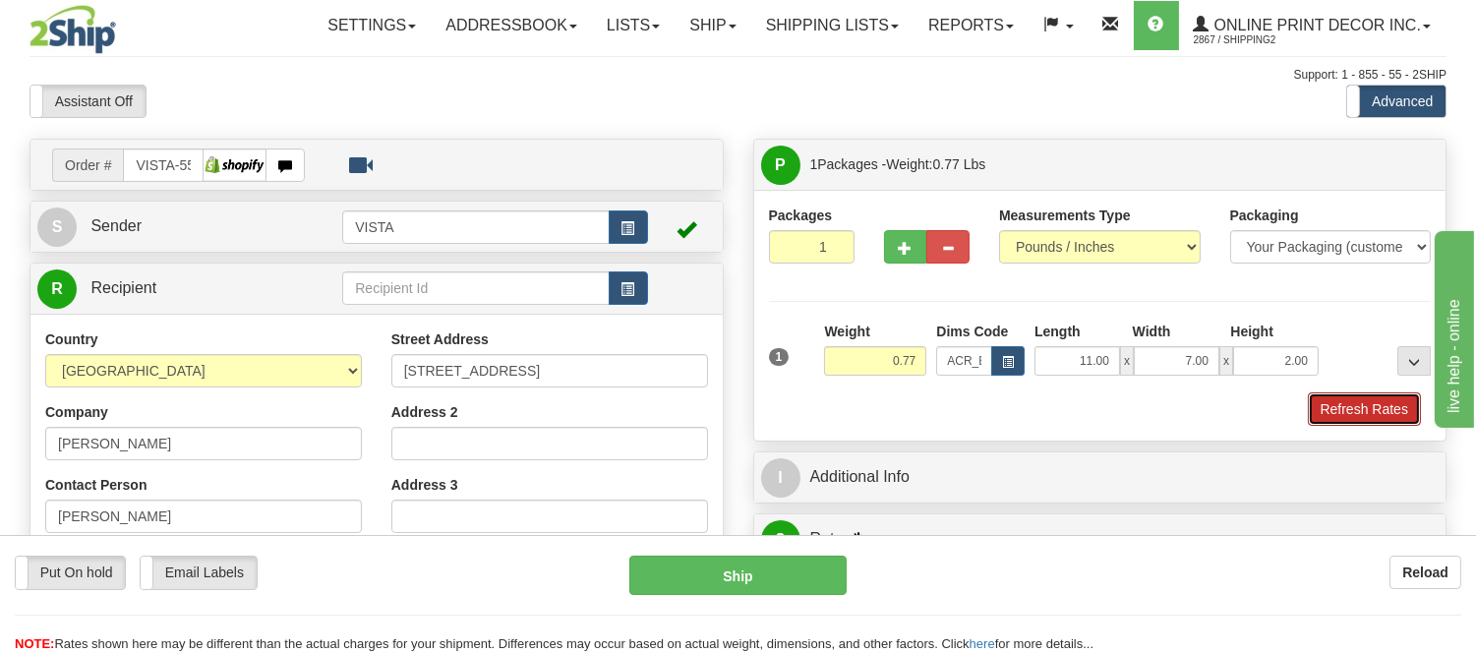
click at [1354, 413] on button "Refresh Rates" at bounding box center [1364, 408] width 113 height 33
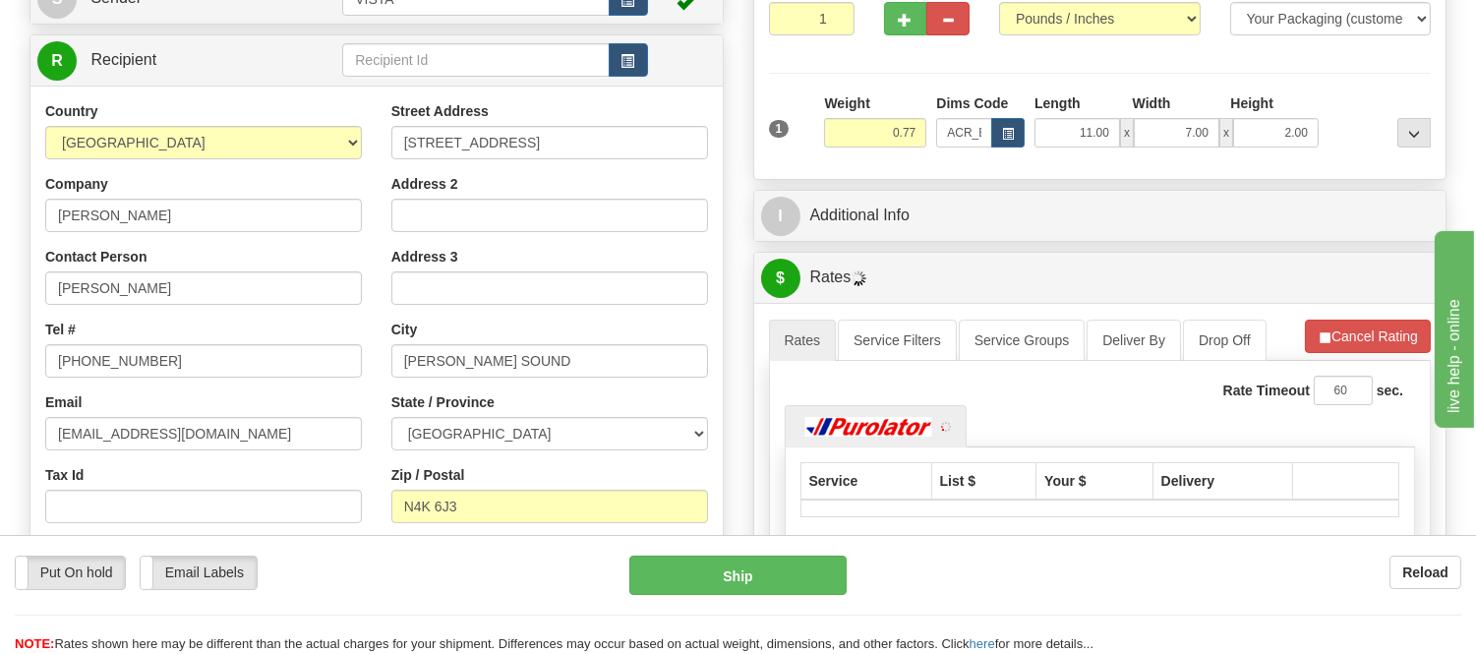
scroll to position [327, 0]
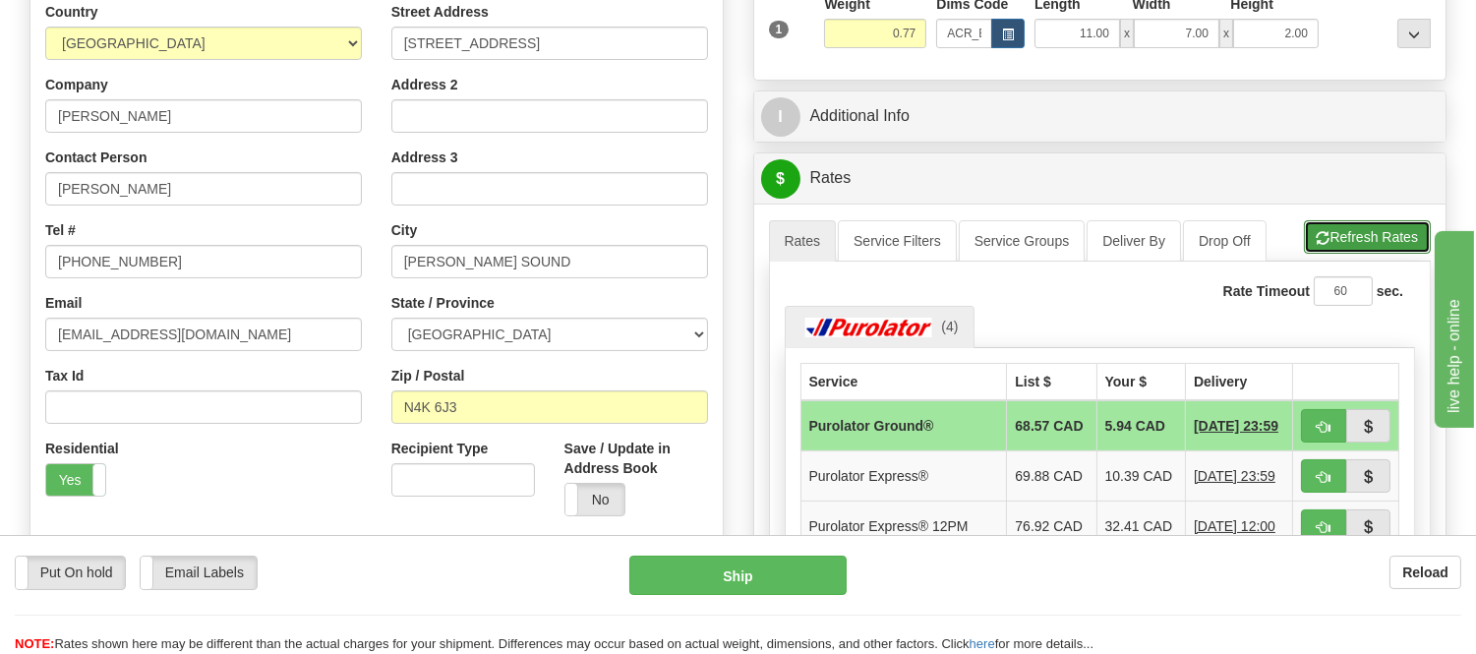
click at [1377, 231] on button "Refresh Rates" at bounding box center [1367, 236] width 127 height 33
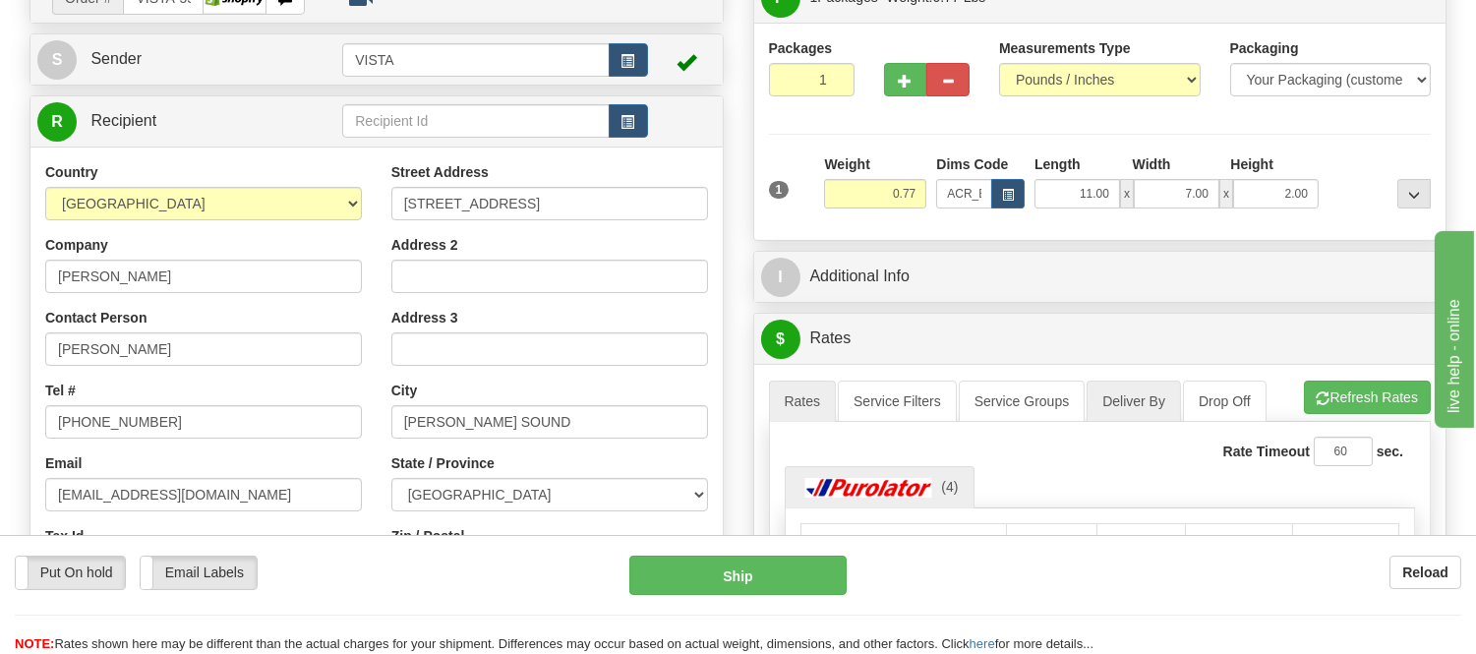
scroll to position [218, 0]
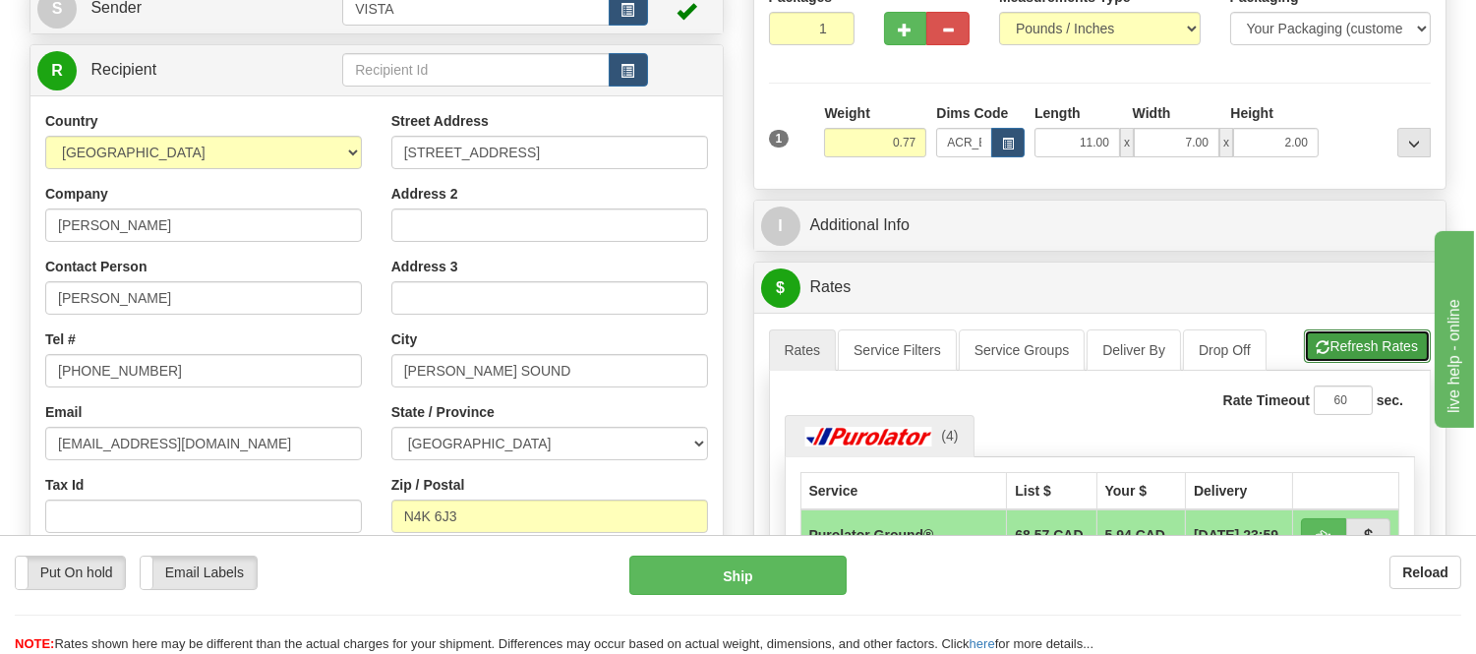
click at [1367, 358] on button "Refresh Rates" at bounding box center [1367, 345] width 127 height 33
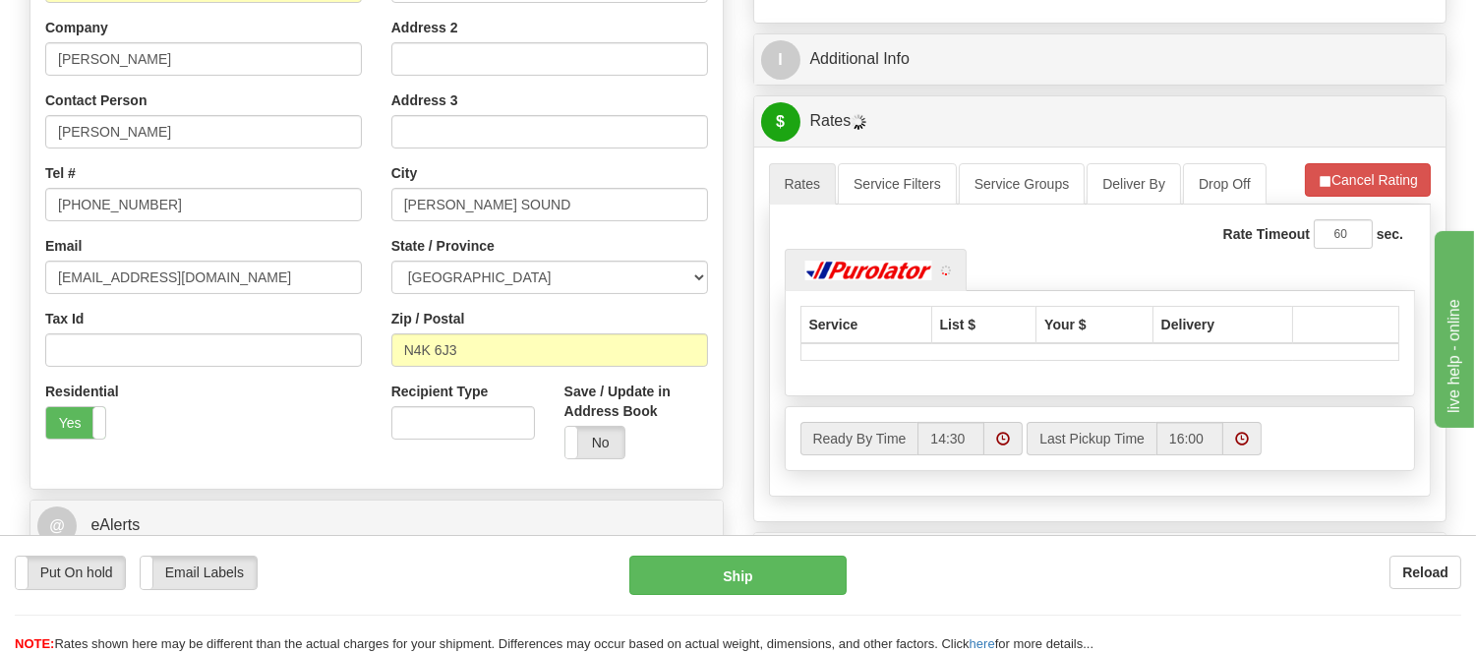
scroll to position [437, 0]
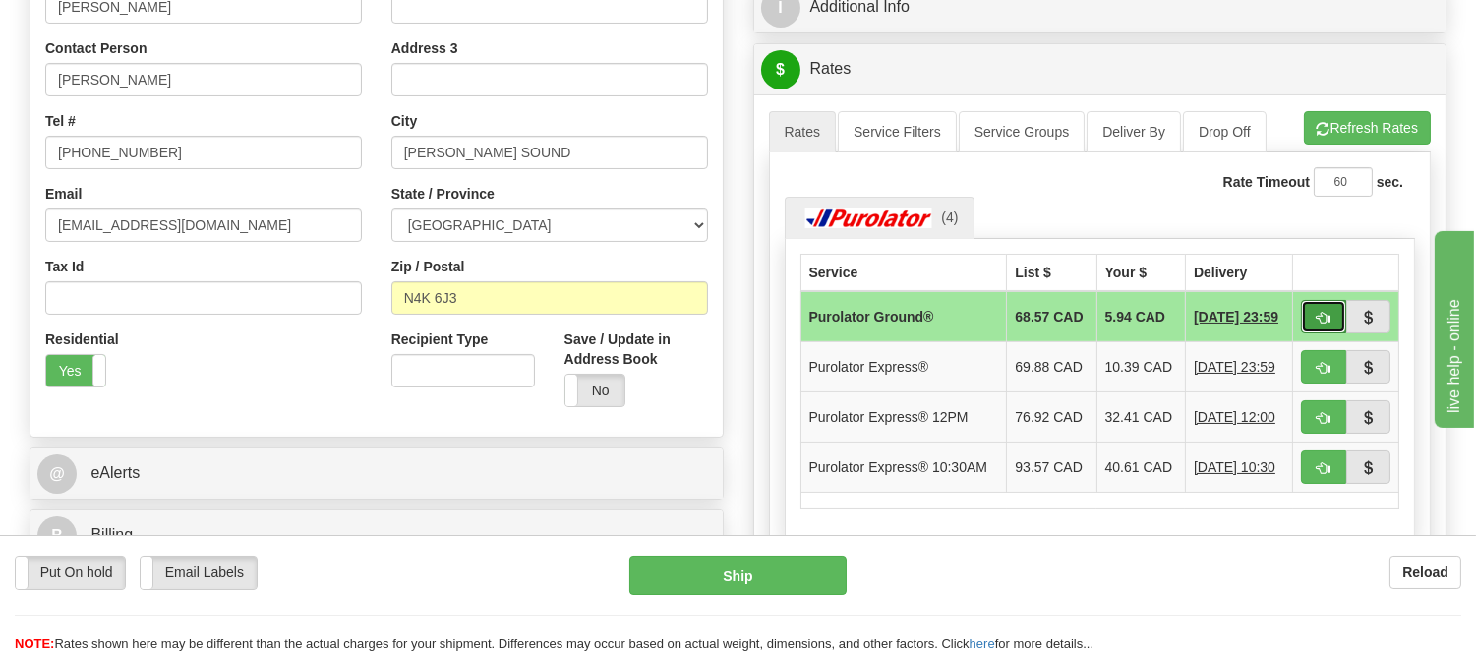
click at [1317, 312] on span "button" at bounding box center [1324, 318] width 14 height 13
type input "260"
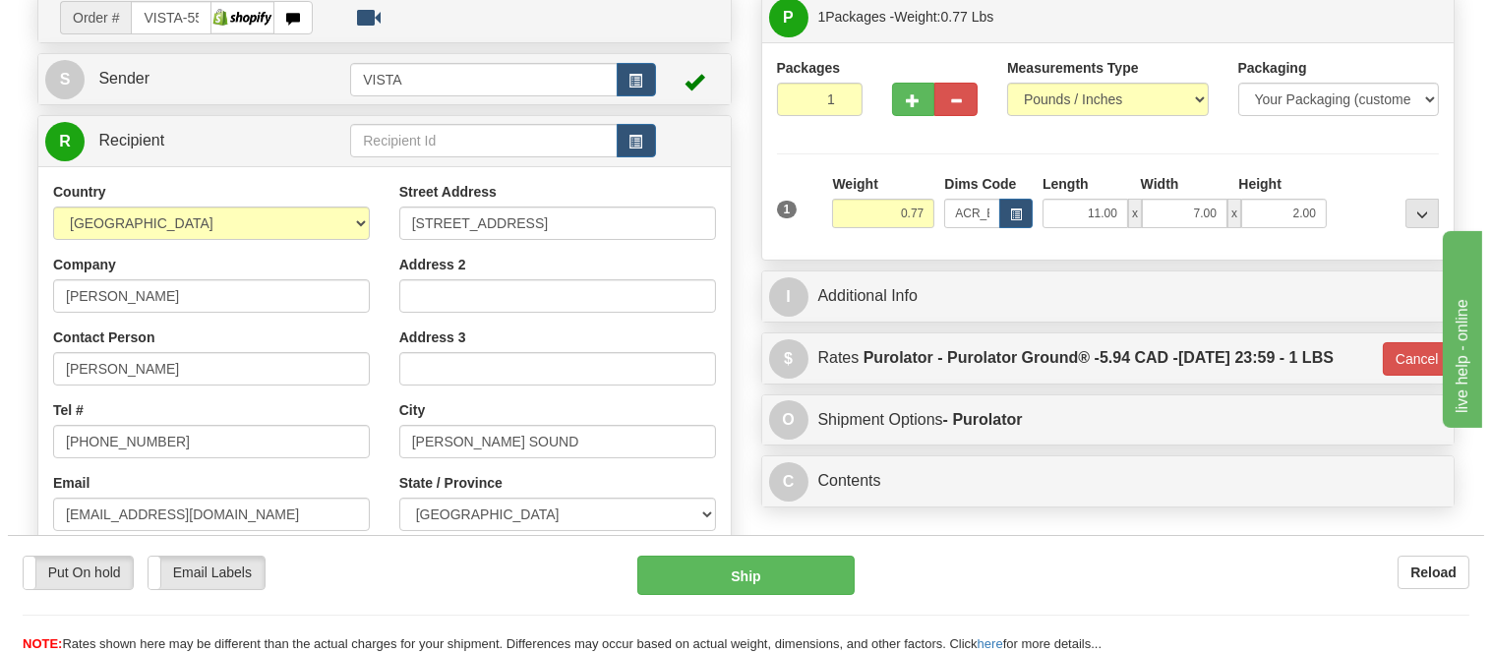
scroll to position [109, 0]
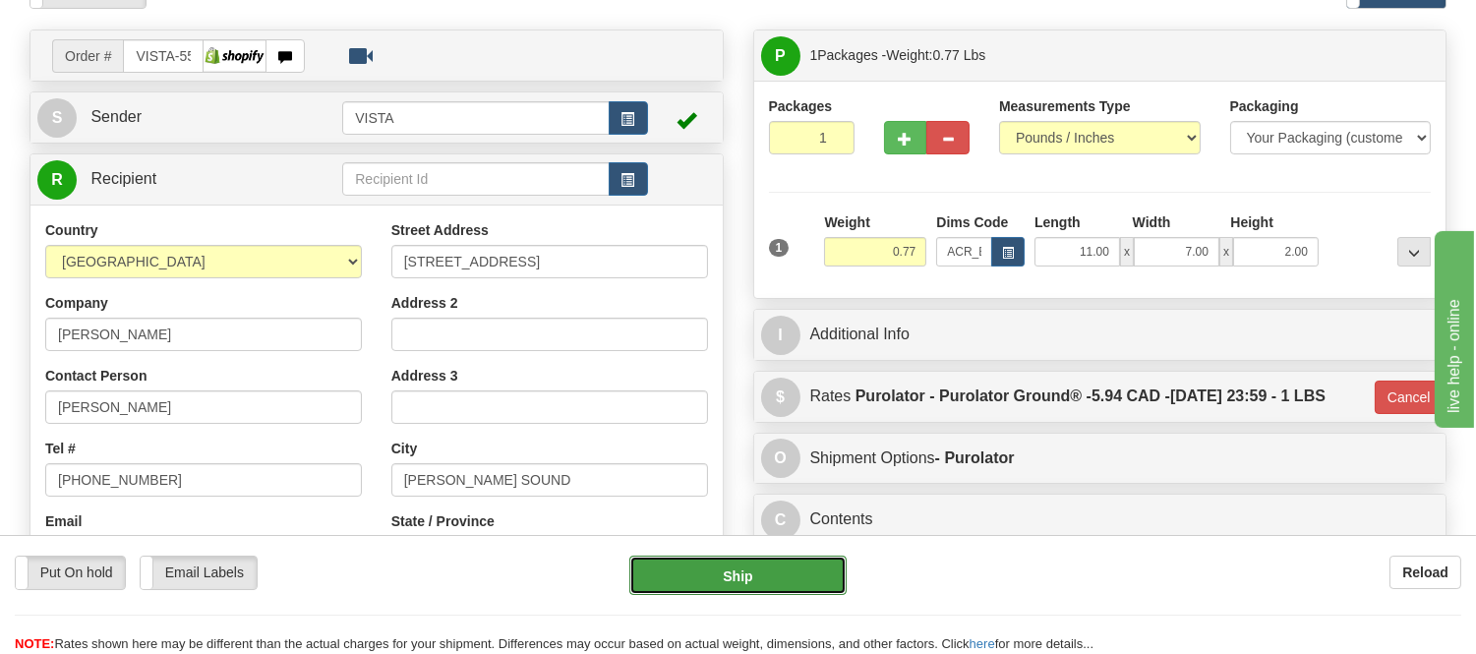
click at [799, 572] on button "Ship" at bounding box center [737, 575] width 216 height 39
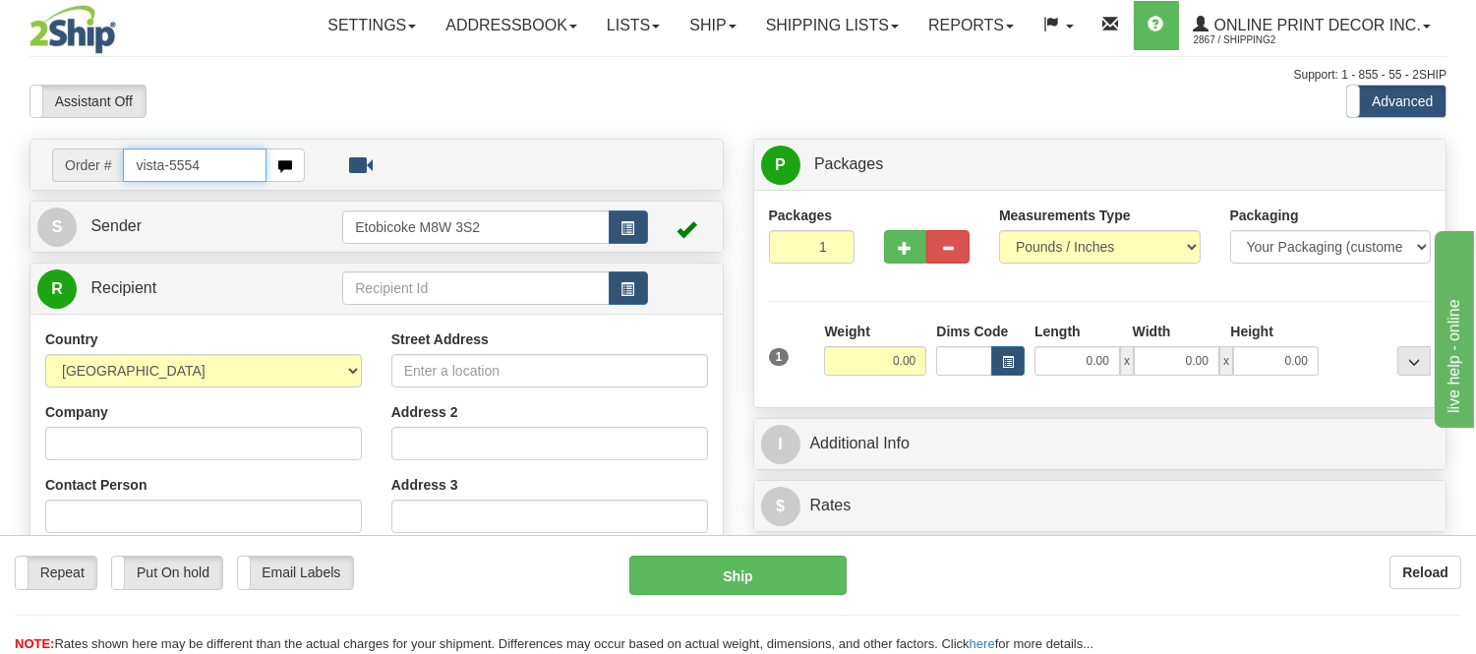
type input "vista-5554"
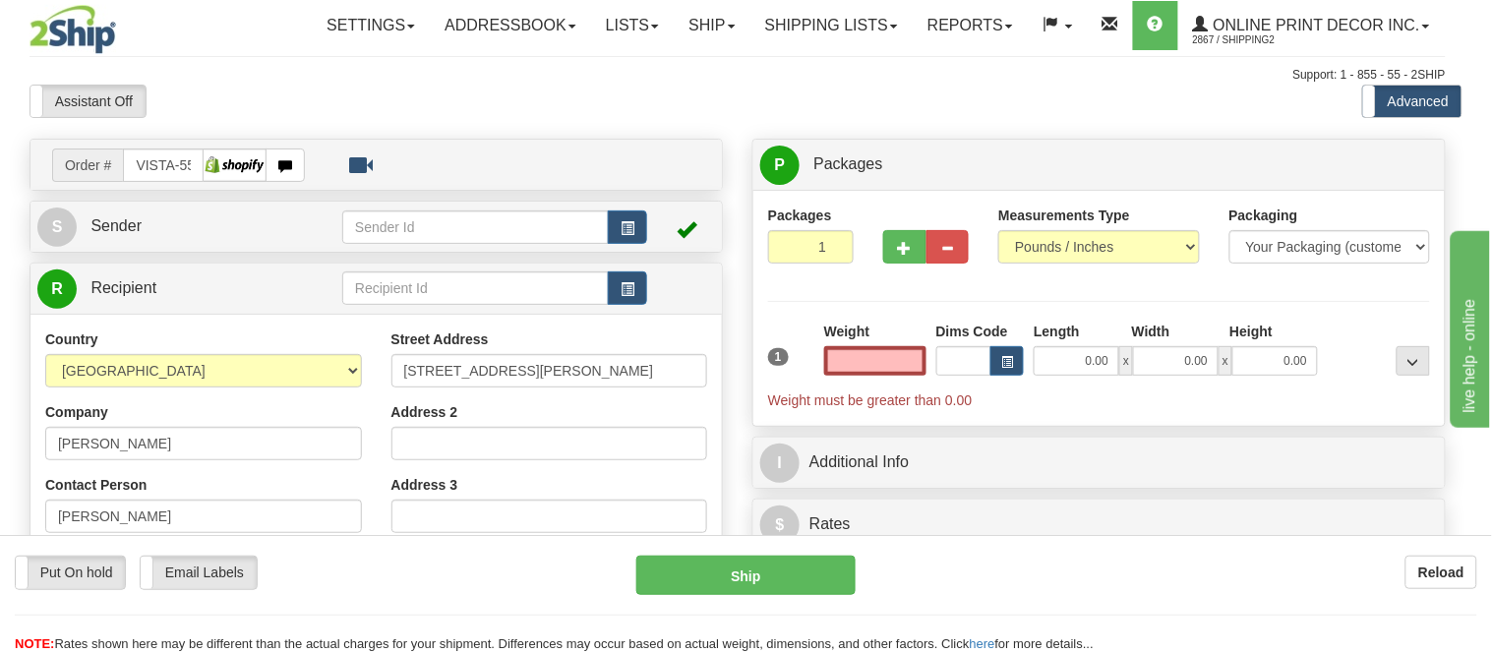
type input "EDMONTON"
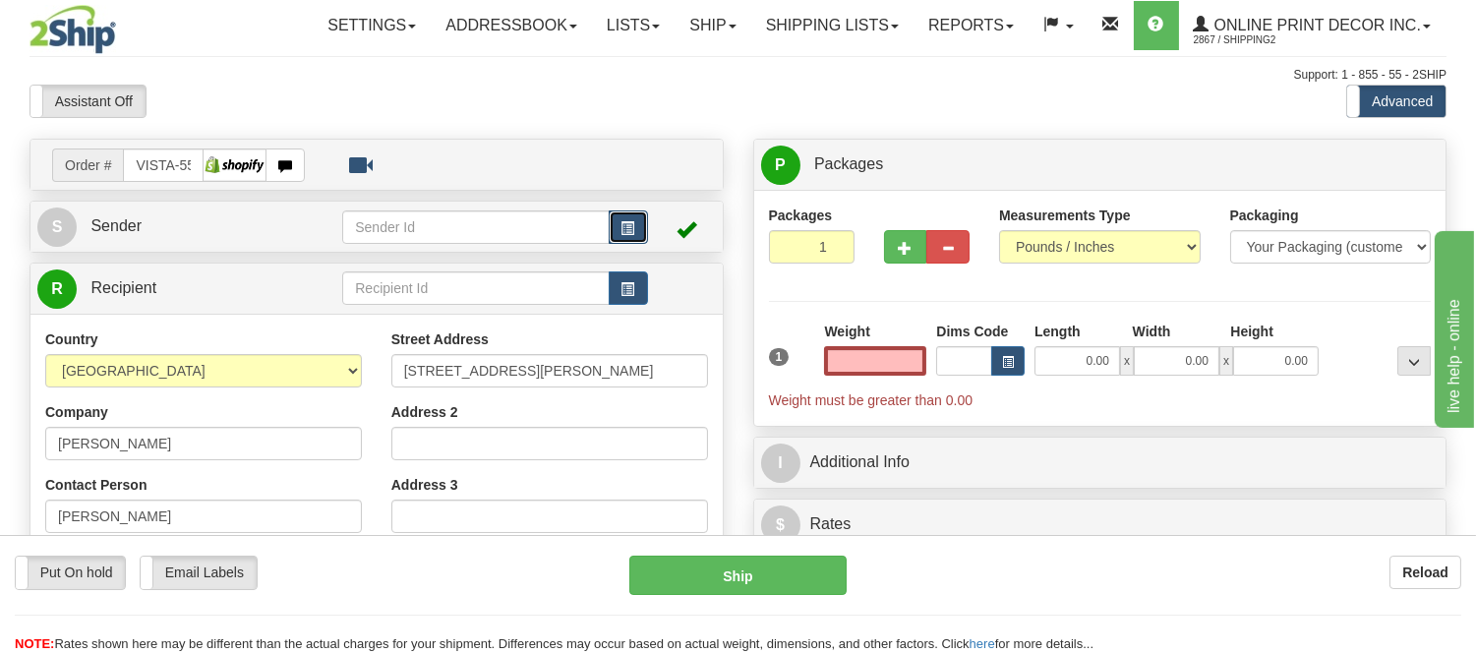
type input "0.00"
click at [618, 233] on button "button" at bounding box center [628, 226] width 39 height 33
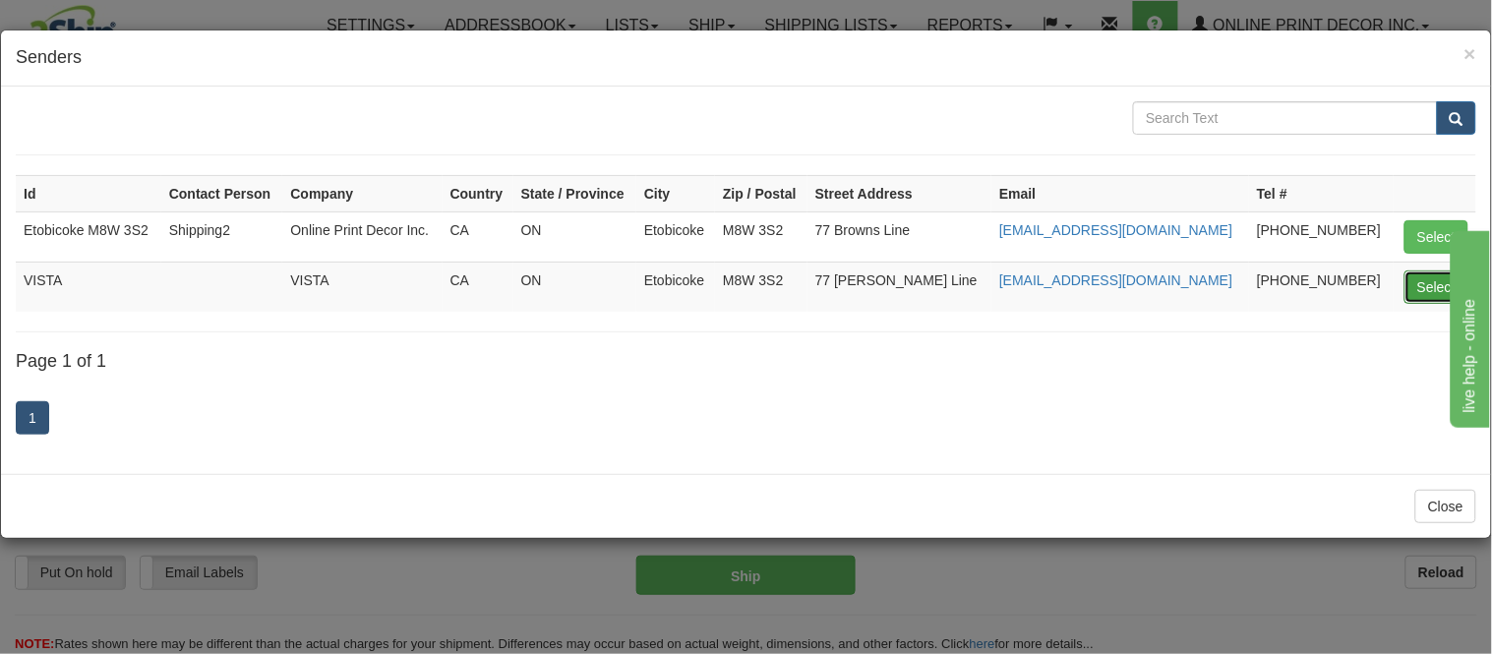
click at [1410, 288] on button "Select" at bounding box center [1436, 286] width 64 height 33
type input "VISTA"
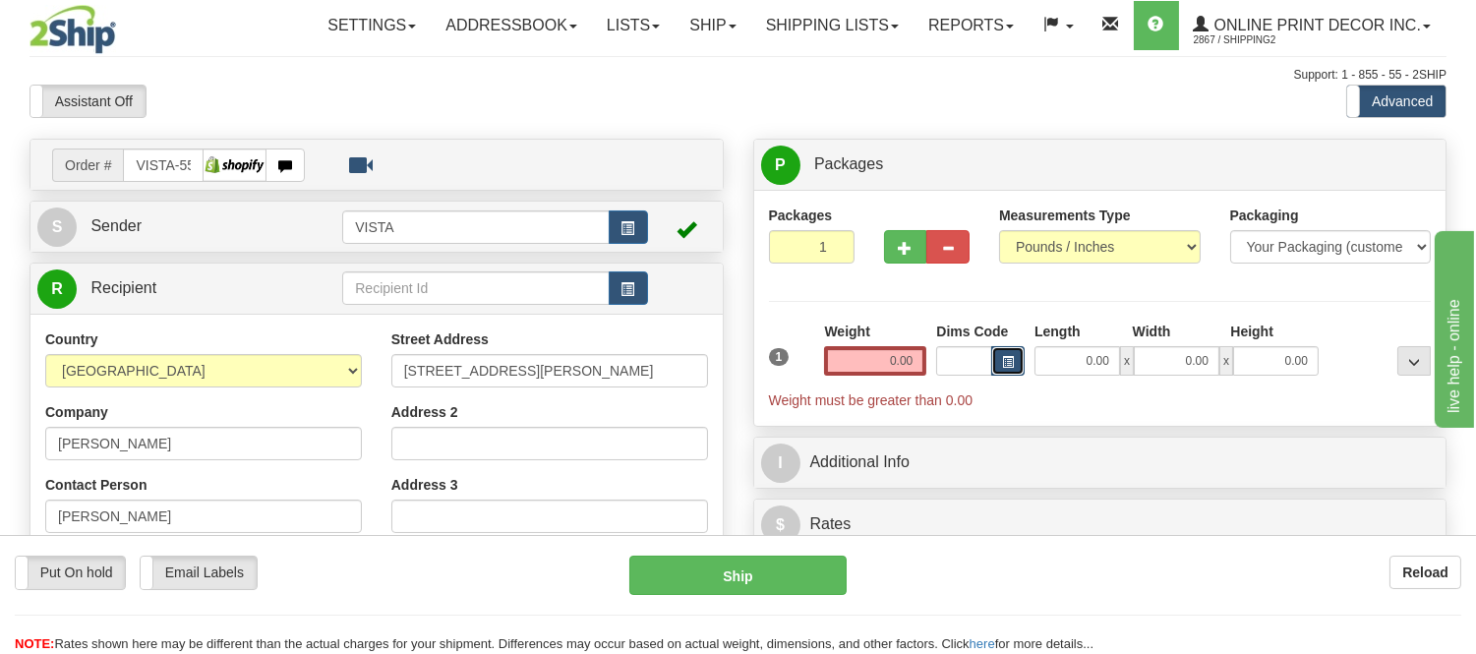
click at [1004, 357] on span "button" at bounding box center [1008, 362] width 12 height 11
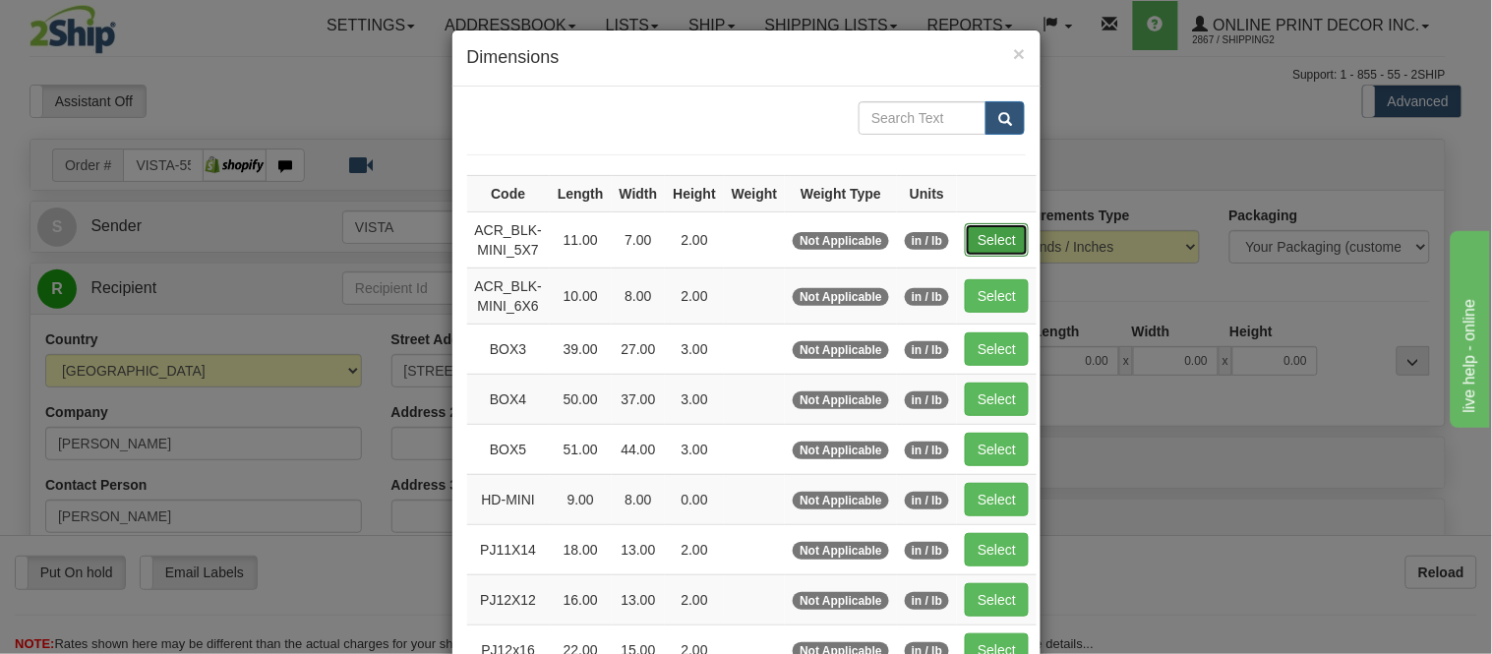
click at [983, 241] on button "Select" at bounding box center [997, 239] width 64 height 33
type input "ACR_BLK-MINI_5X7"
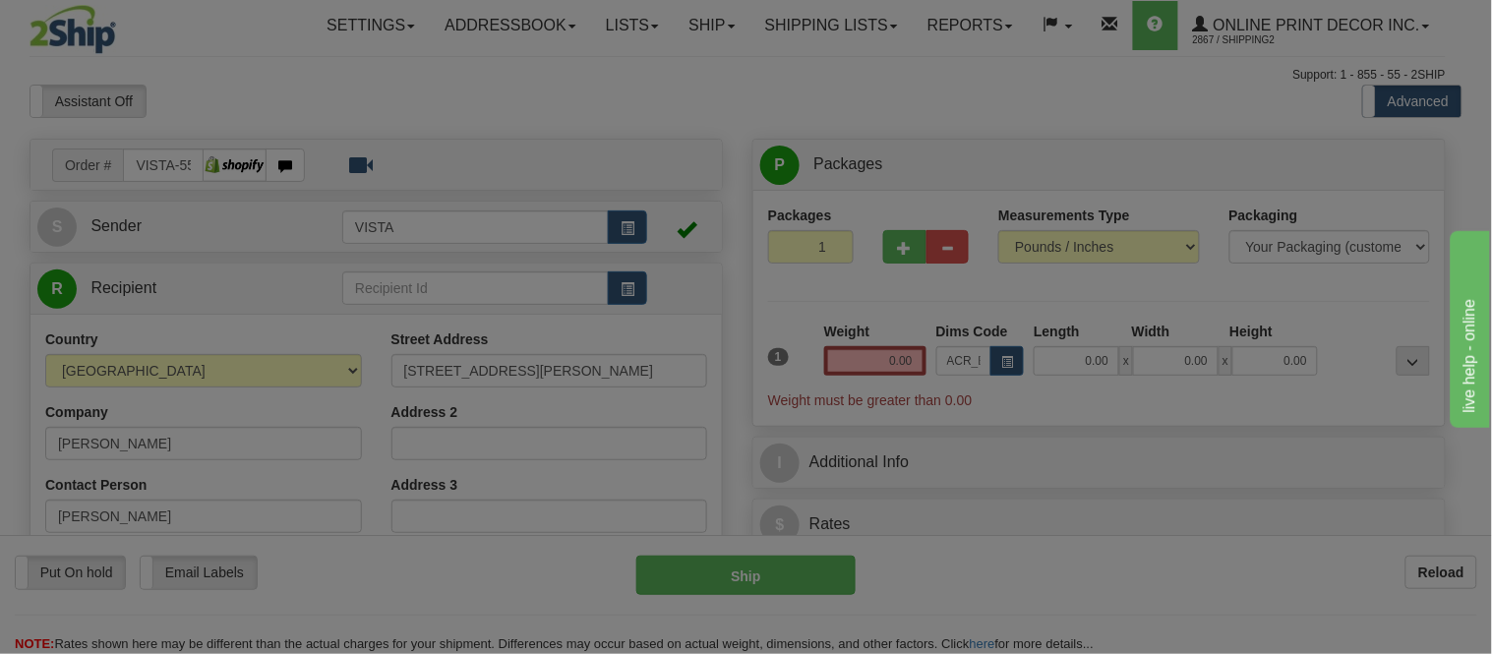
type input "11.00"
type input "7.00"
type input "2.00"
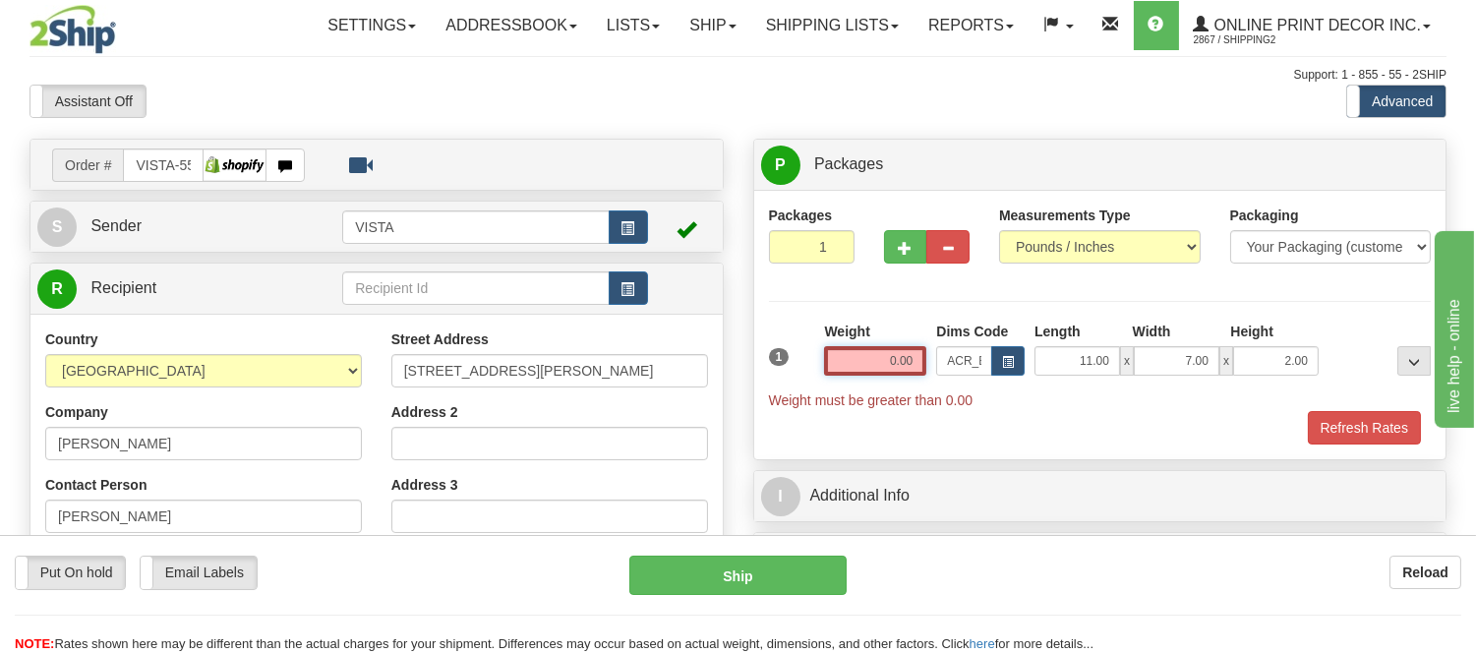
drag, startPoint x: 916, startPoint y: 357, endPoint x: 852, endPoint y: 387, distance: 70.8
click at [852, 387] on div "Weight 0.00" at bounding box center [875, 356] width 112 height 69
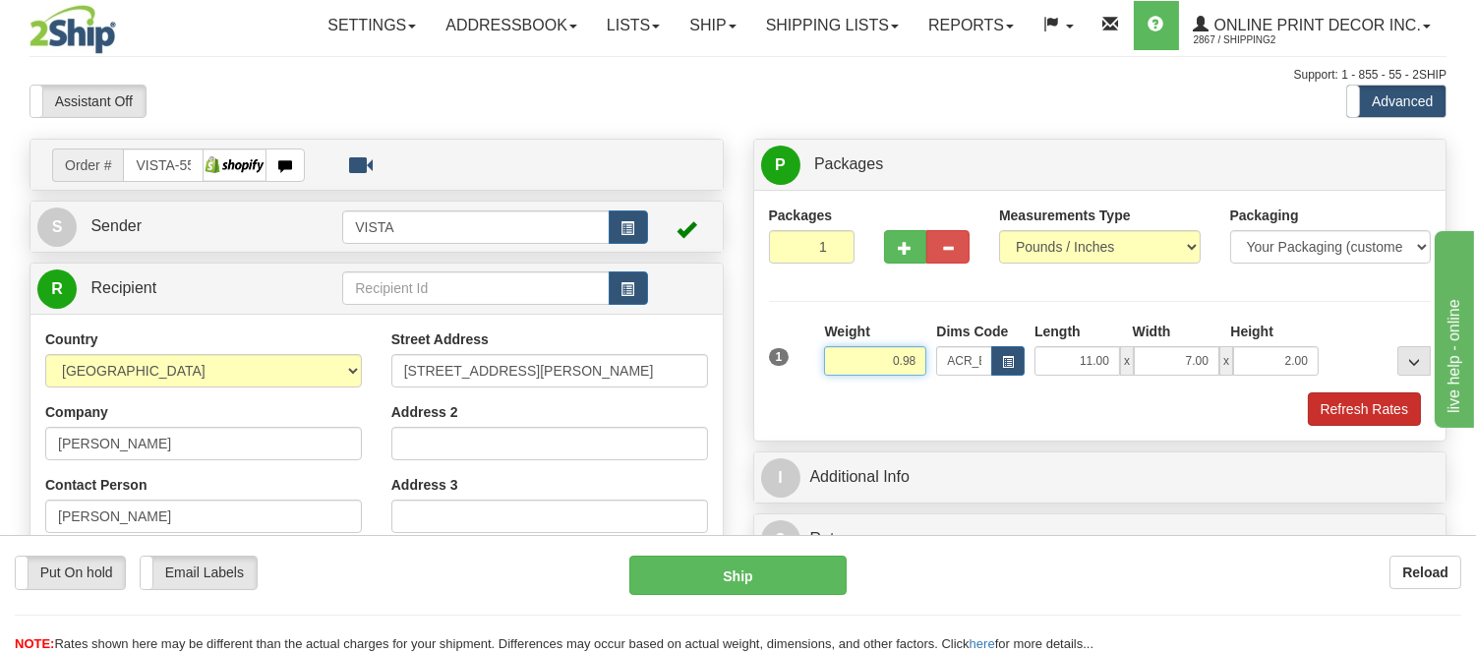
type input "0.98"
click at [1397, 415] on button "Refresh Rates" at bounding box center [1364, 408] width 113 height 33
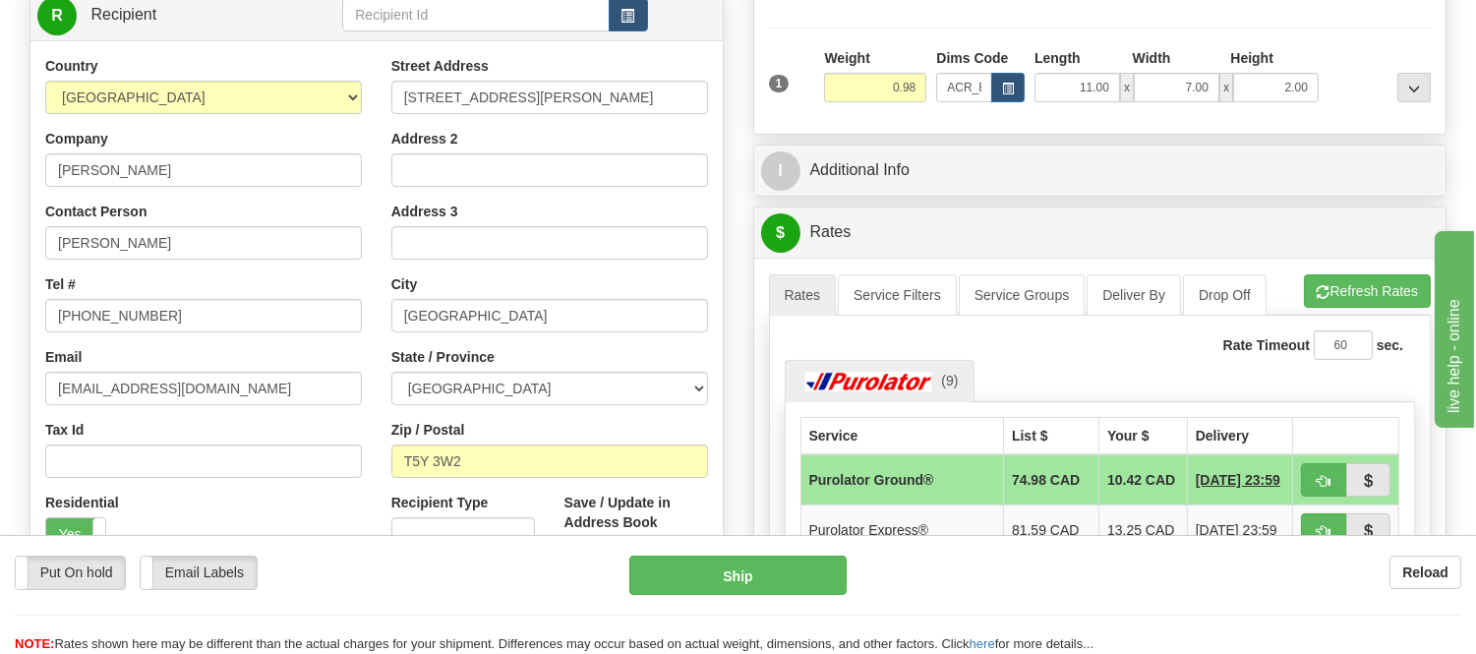
scroll to position [327, 0]
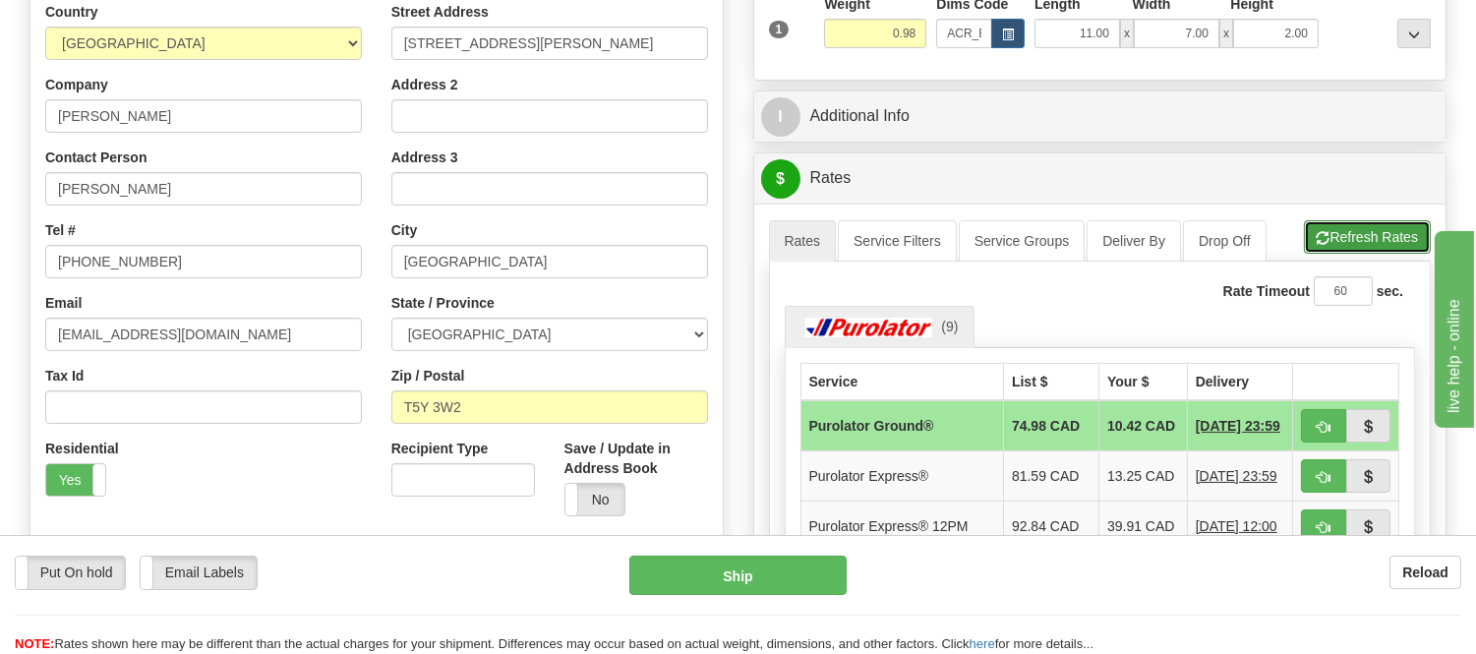
click at [1359, 226] on button "Refresh Rates" at bounding box center [1367, 236] width 127 height 33
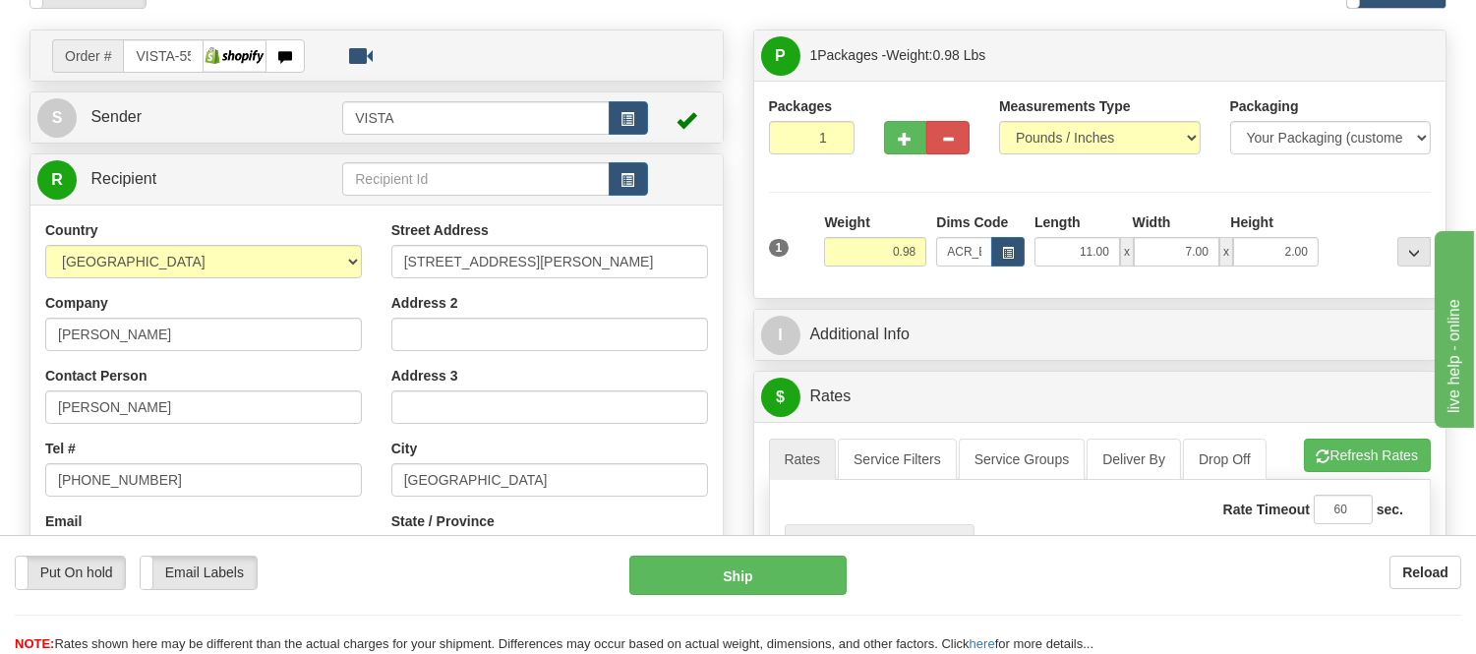
scroll to position [437, 0]
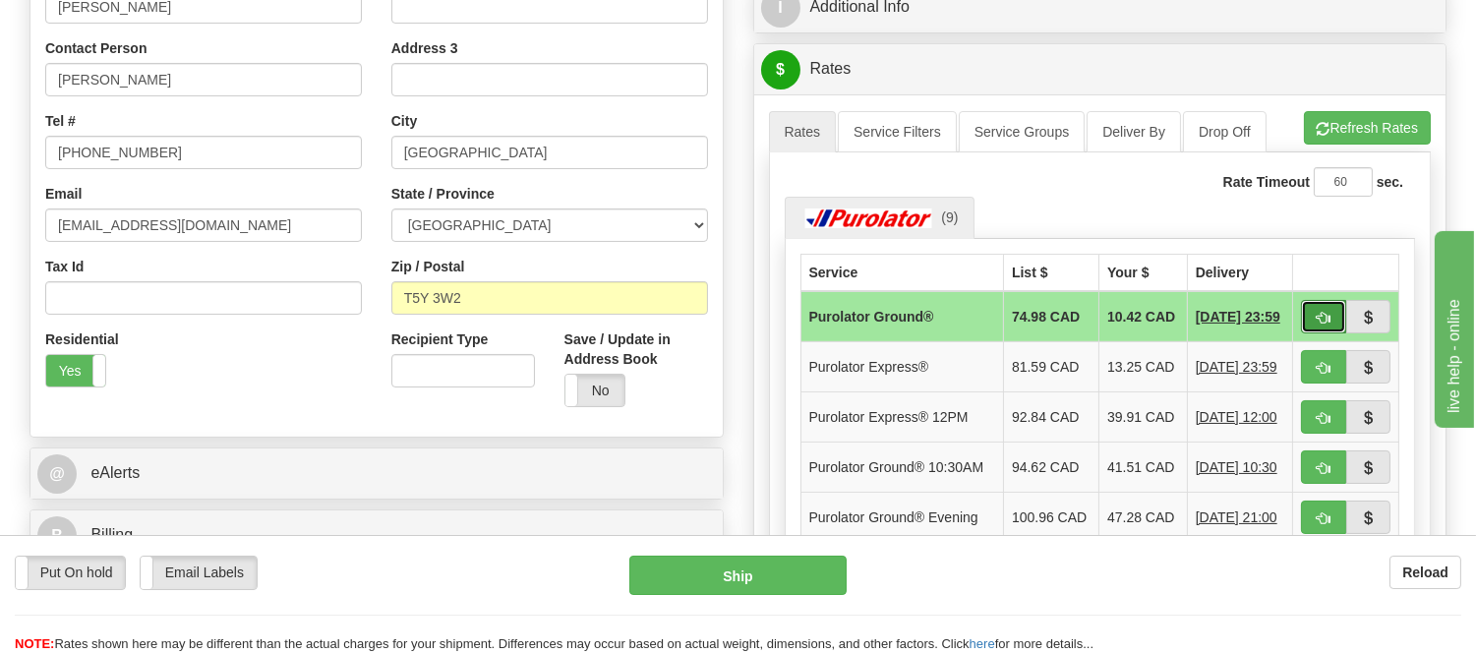
click at [1335, 312] on button "button" at bounding box center [1323, 316] width 45 height 33
type input "260"
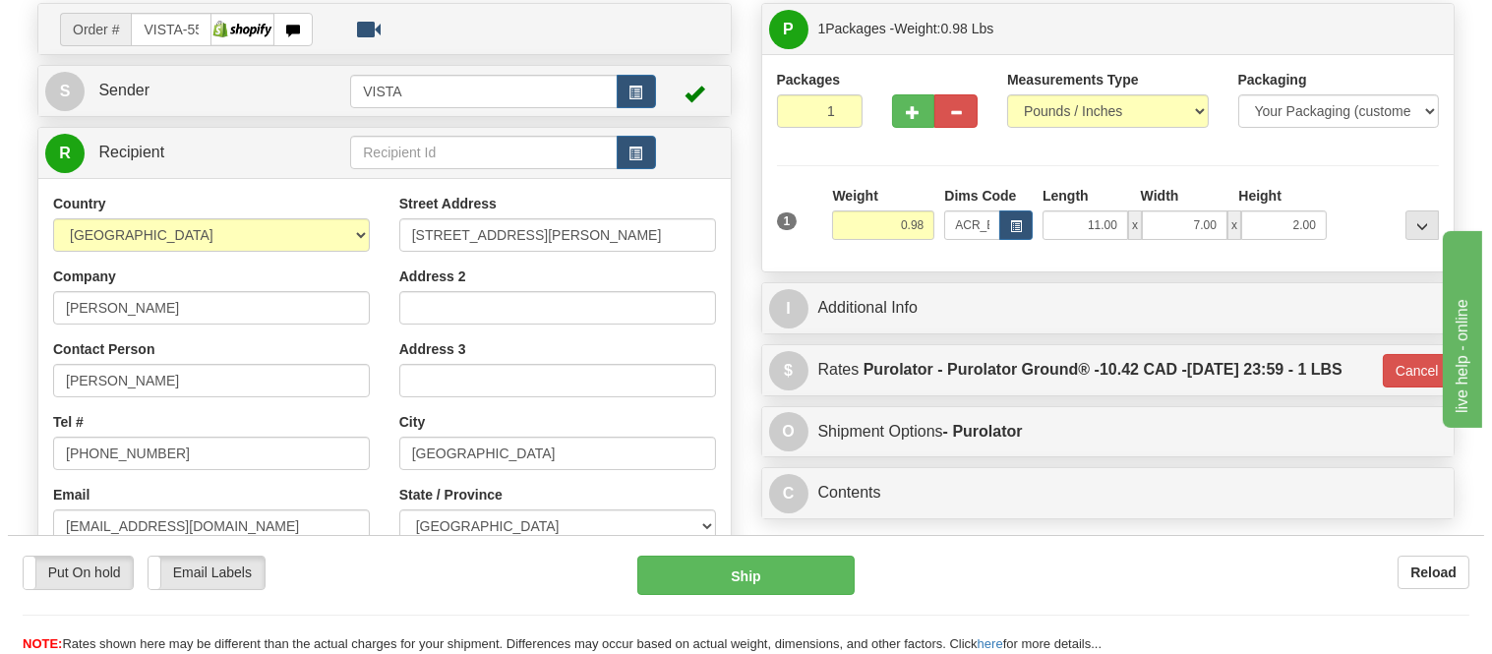
scroll to position [109, 0]
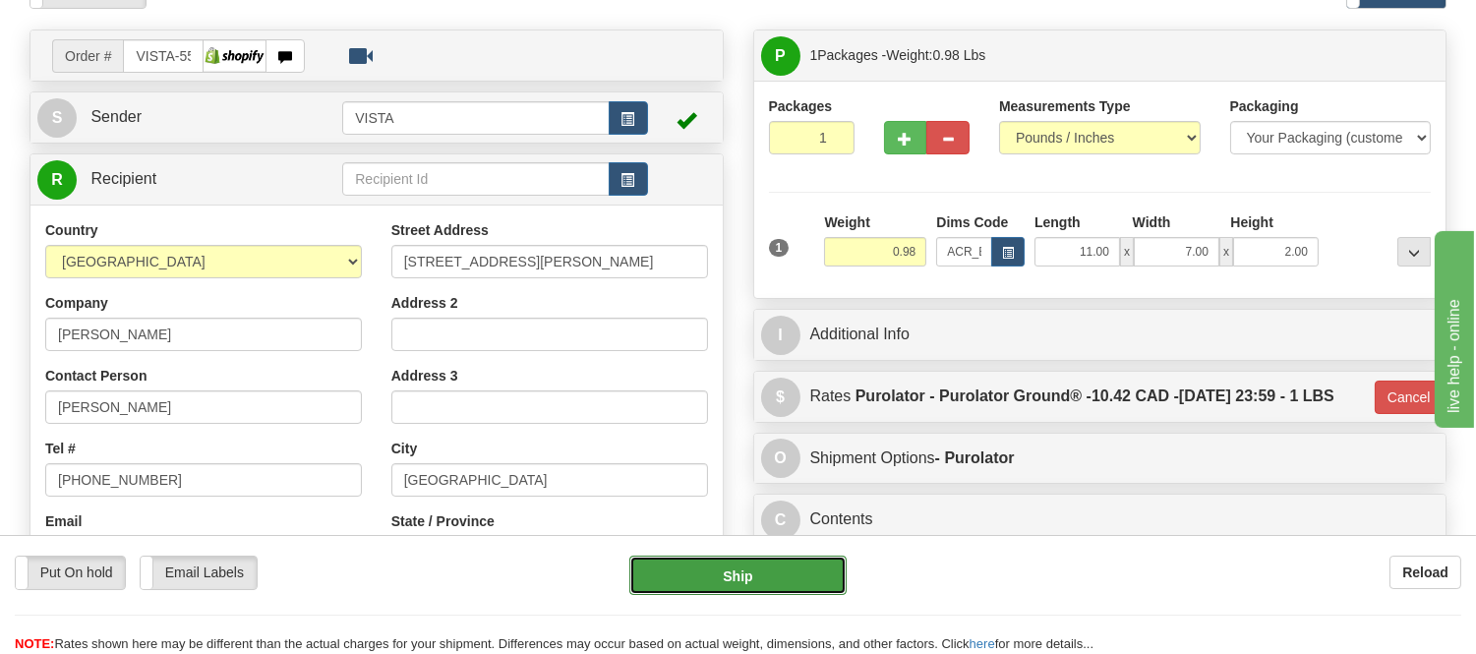
click at [814, 566] on button "Ship" at bounding box center [737, 575] width 216 height 39
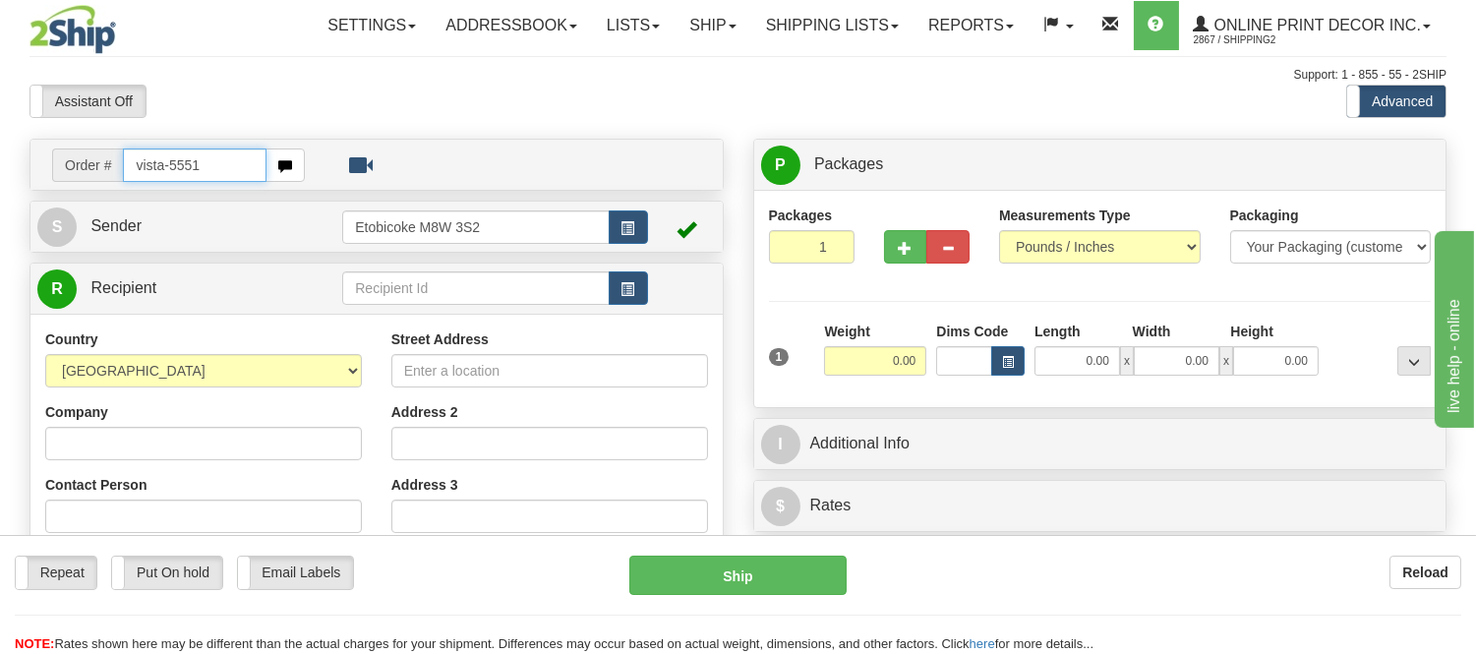
type input "vista-5551"
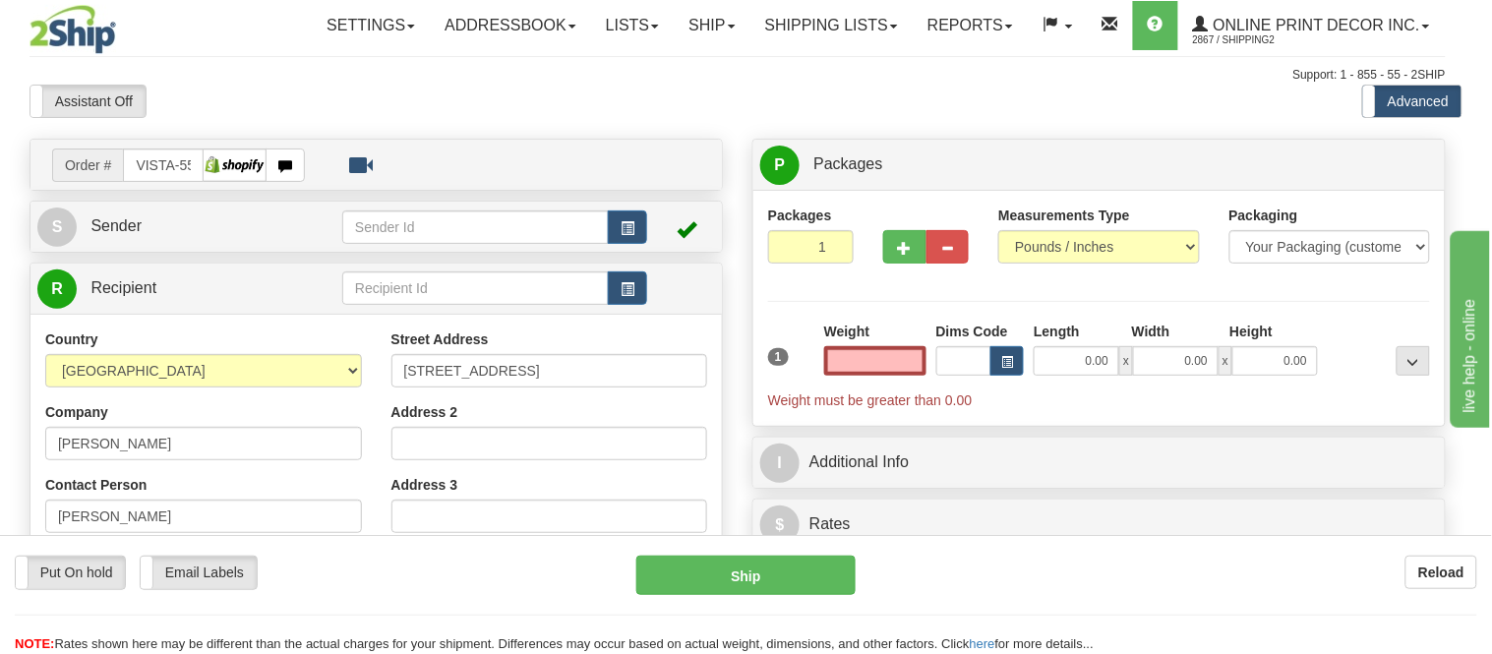
type input "[GEOGRAPHIC_DATA]"
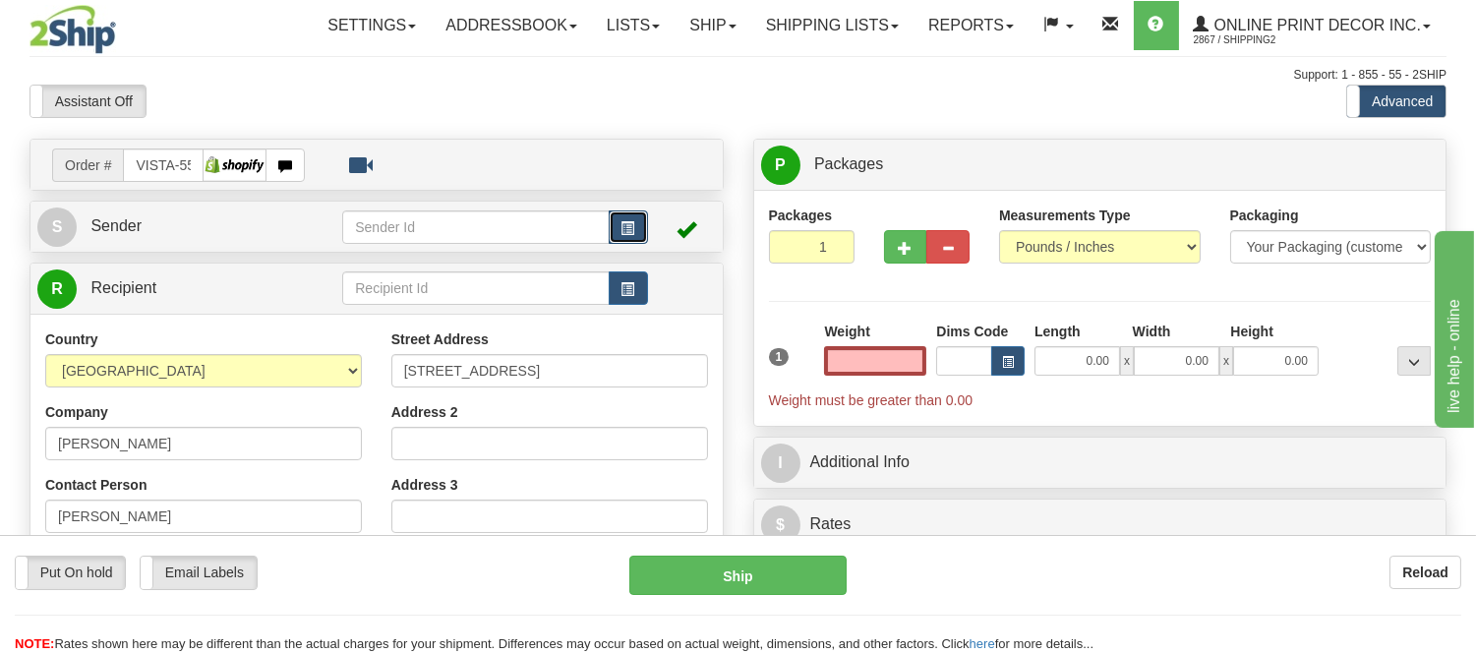
type input "0.00"
click at [615, 228] on button "button" at bounding box center [628, 226] width 39 height 33
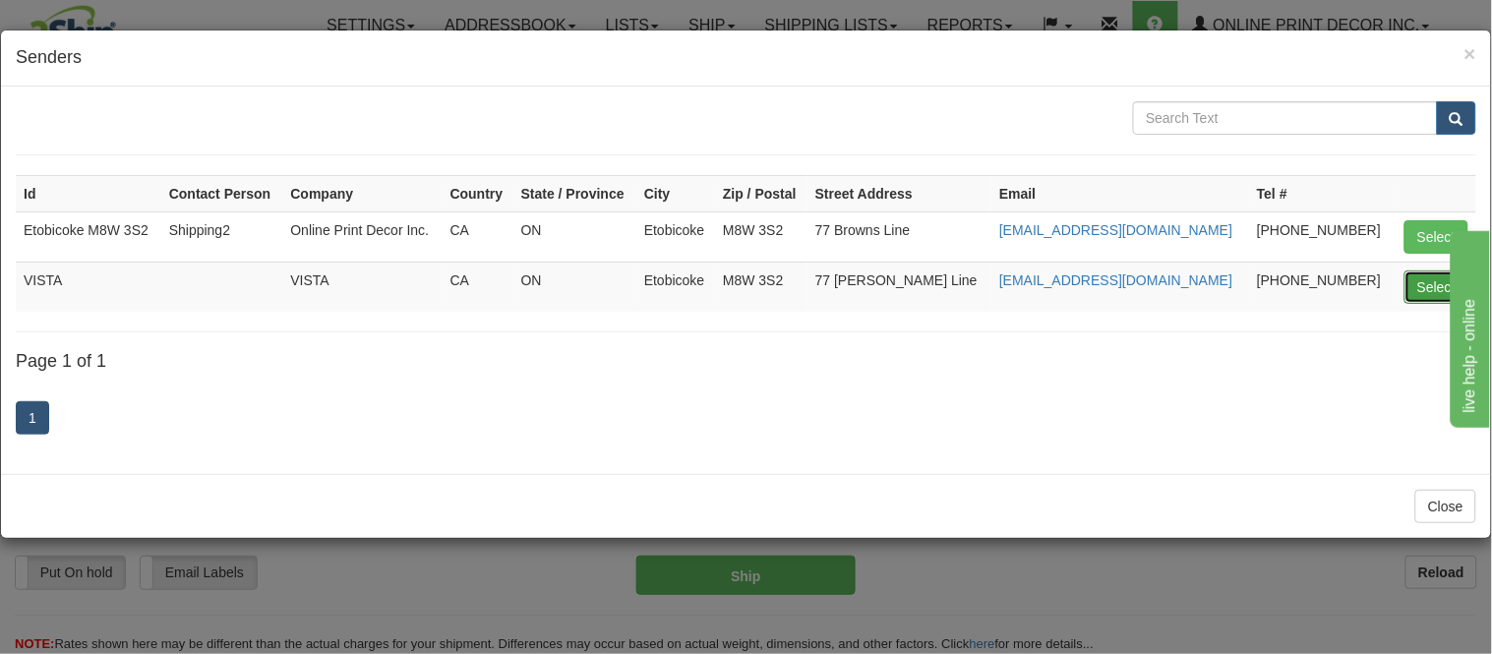
click at [1424, 275] on button "Select" at bounding box center [1436, 286] width 64 height 33
type input "VISTA"
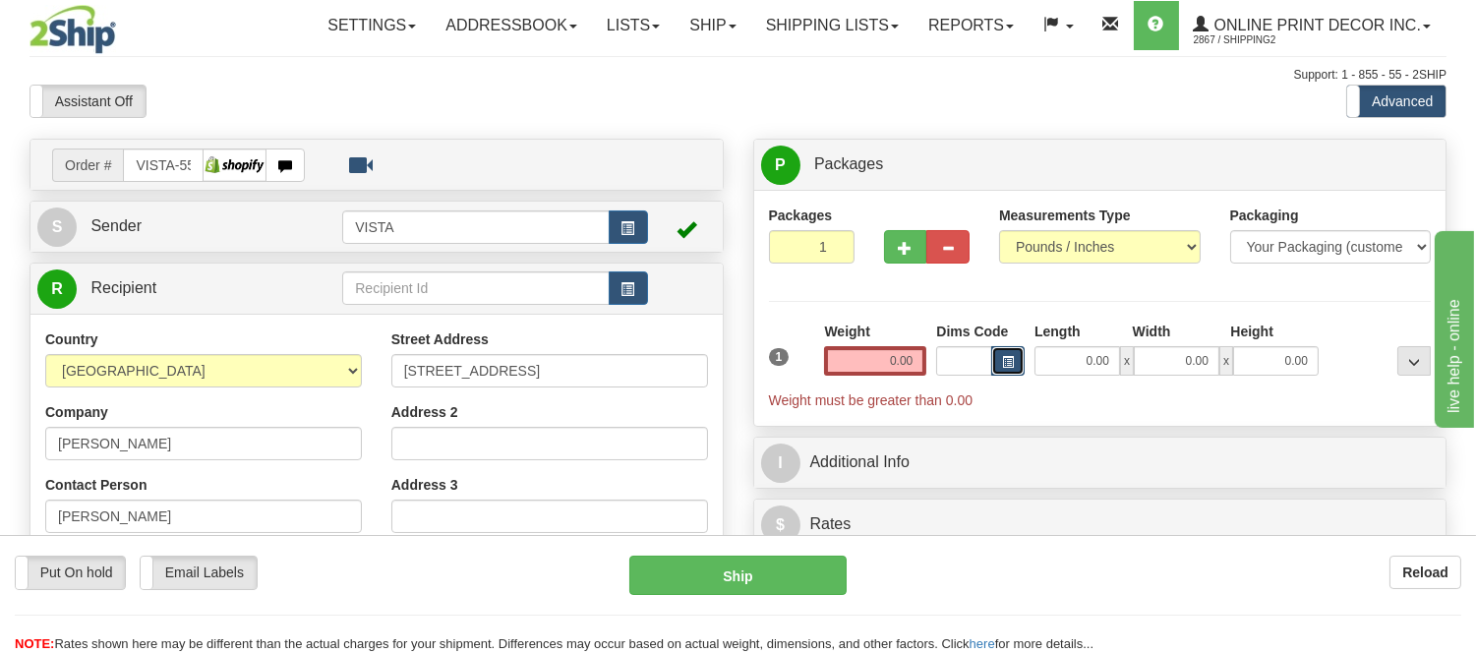
click at [1014, 364] on button "button" at bounding box center [1007, 361] width 33 height 30
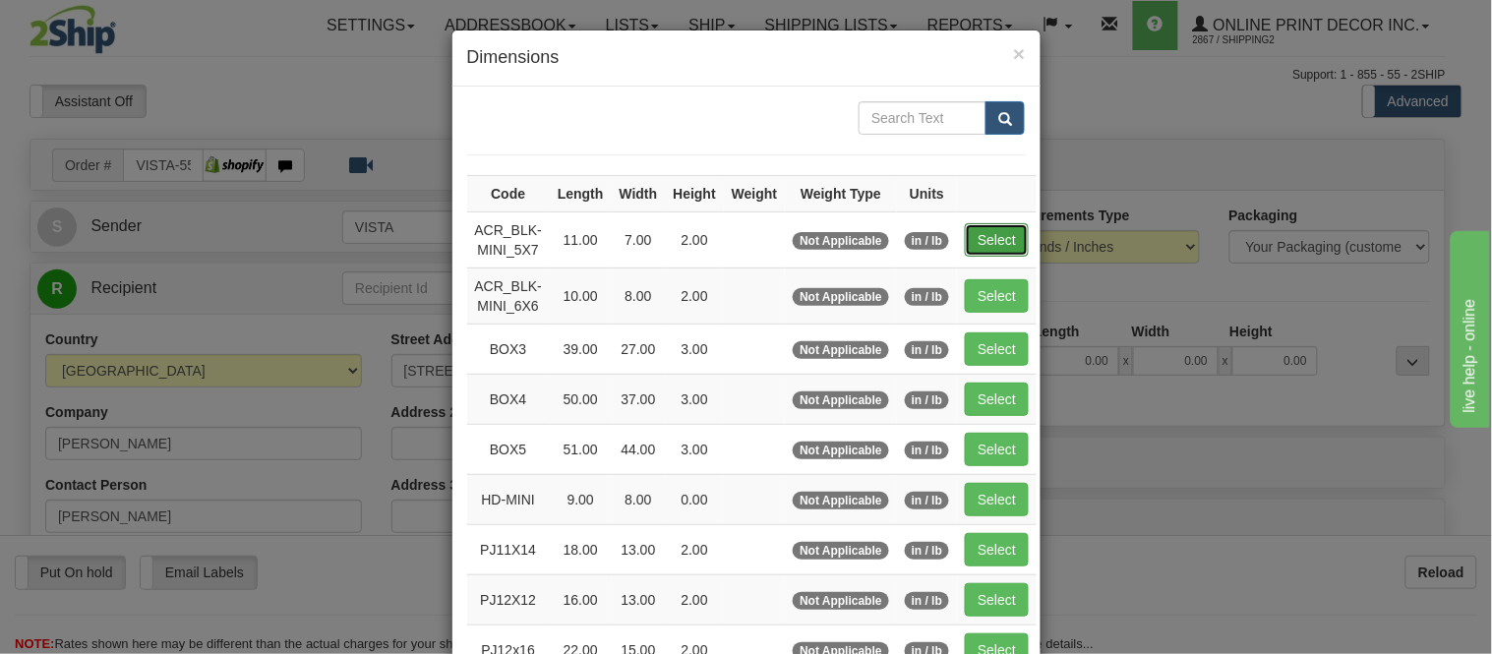
click at [968, 237] on button "Select" at bounding box center [997, 239] width 64 height 33
type input "ACR_BLK-MINI_5X7"
type input "11.00"
type input "7.00"
type input "2.00"
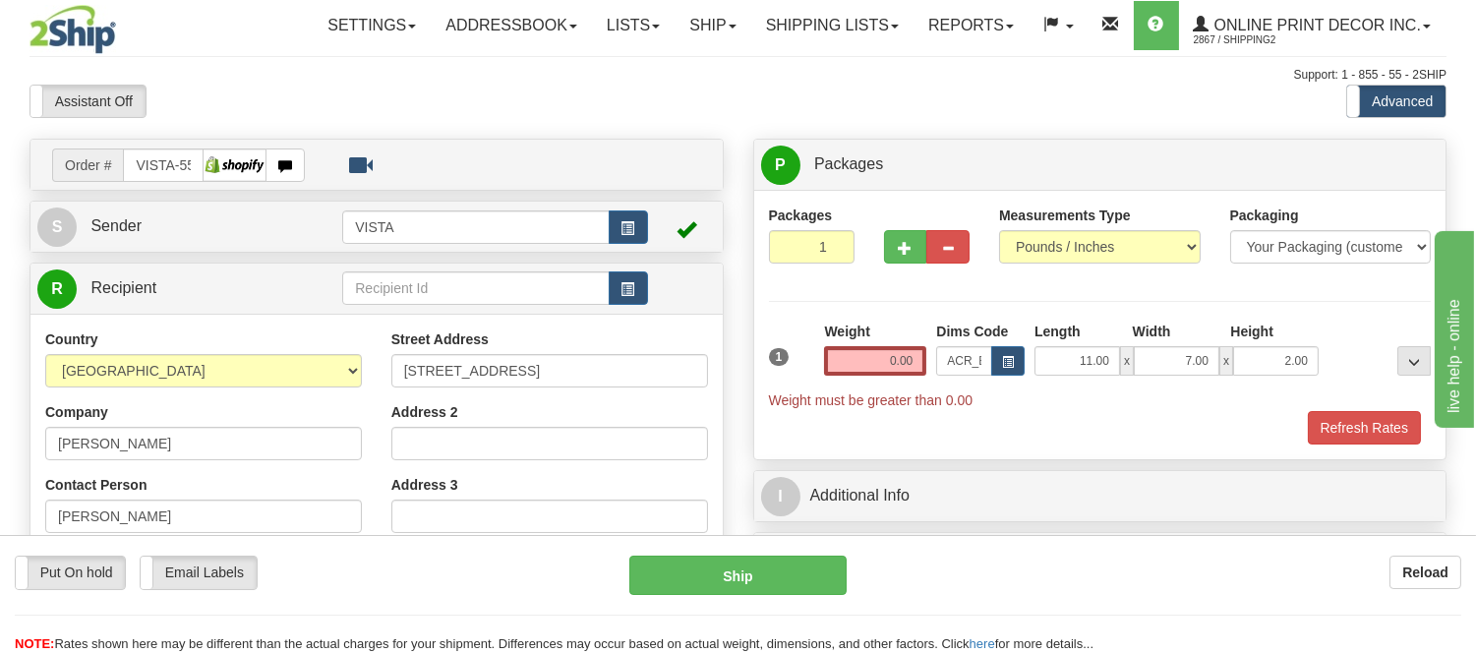
drag, startPoint x: 928, startPoint y: 360, endPoint x: 859, endPoint y: 362, distance: 68.9
click at [859, 362] on div "Weight 0.00" at bounding box center [875, 356] width 112 height 69
click at [913, 361] on input "0.00" at bounding box center [875, 361] width 102 height 30
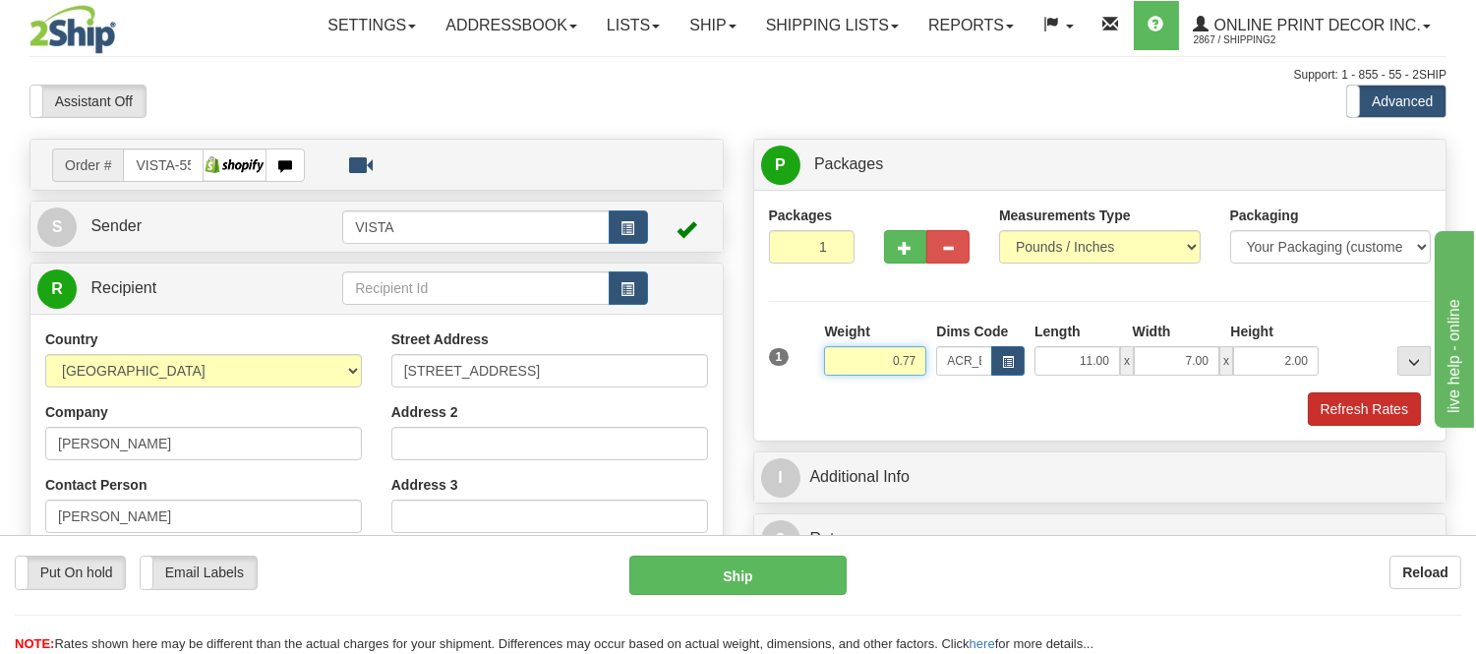
type input "0.77"
click at [1380, 405] on button "Refresh Rates" at bounding box center [1364, 408] width 113 height 33
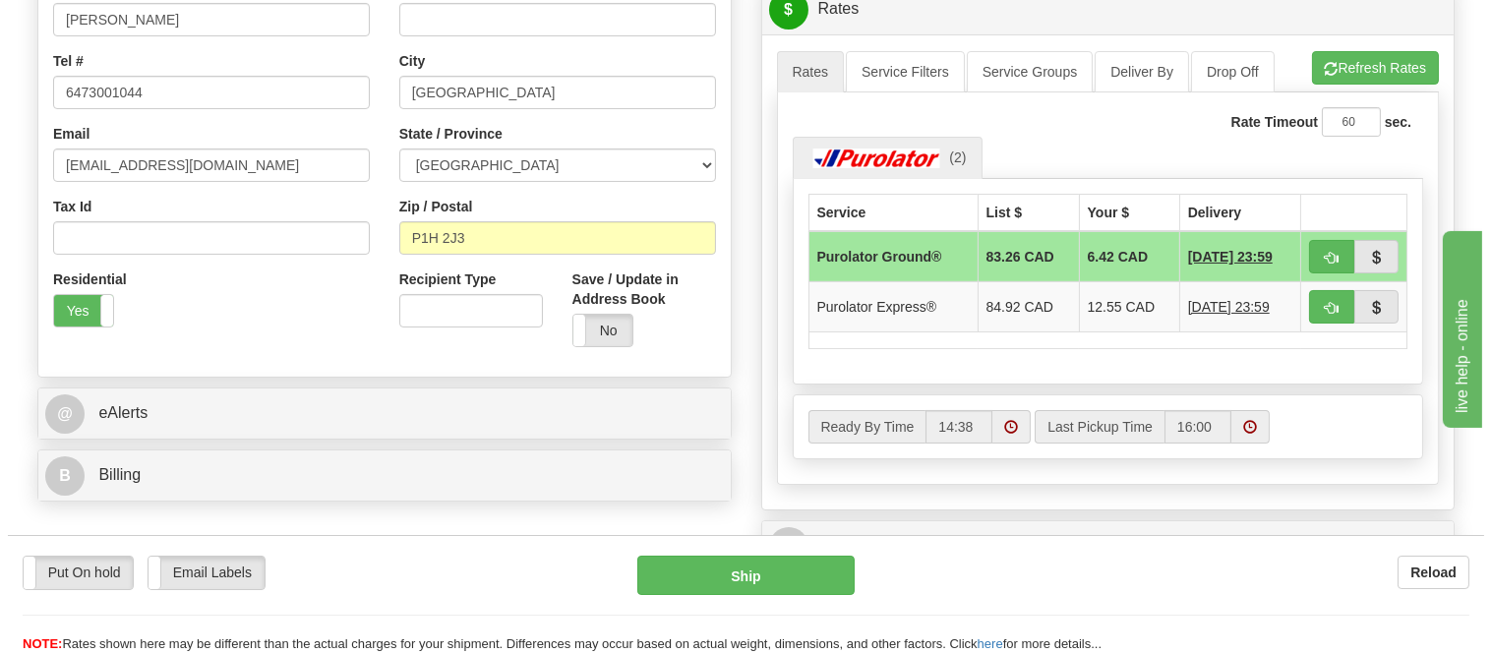
scroll to position [546, 0]
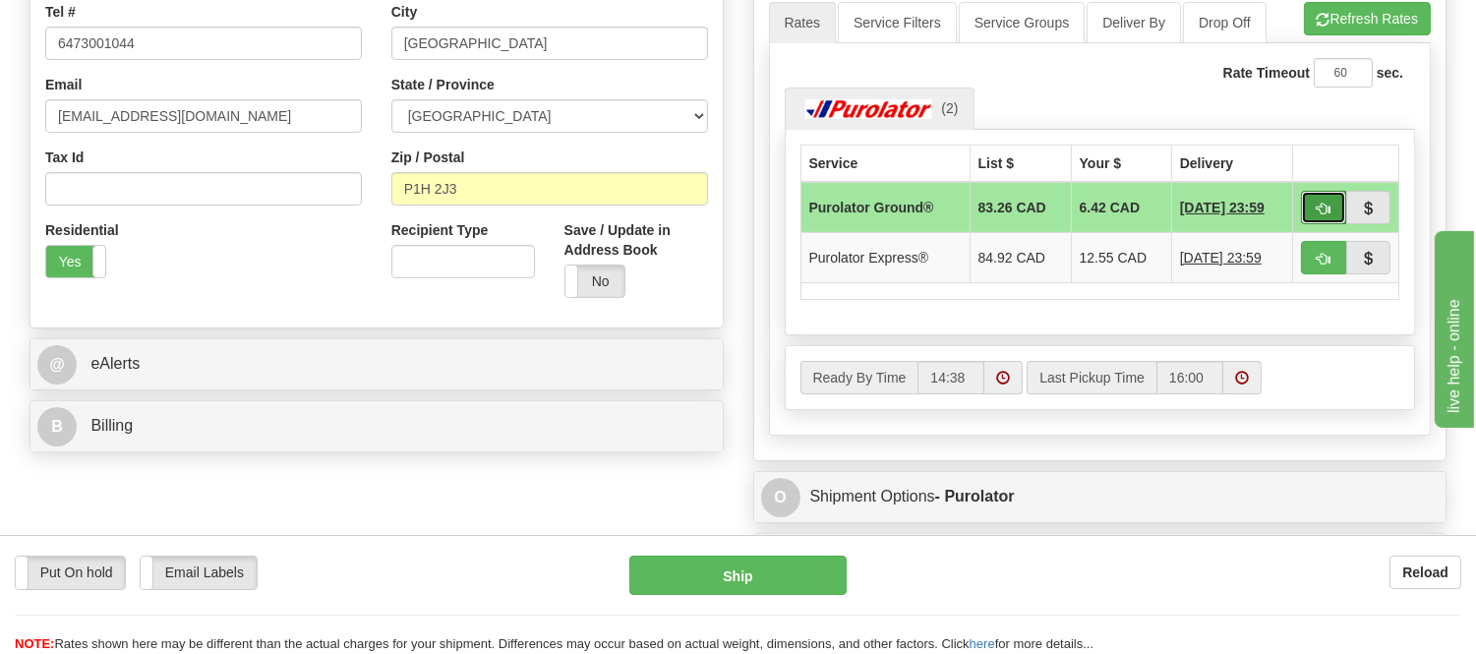
click at [1334, 208] on button "button" at bounding box center [1323, 207] width 45 height 33
type input "260"
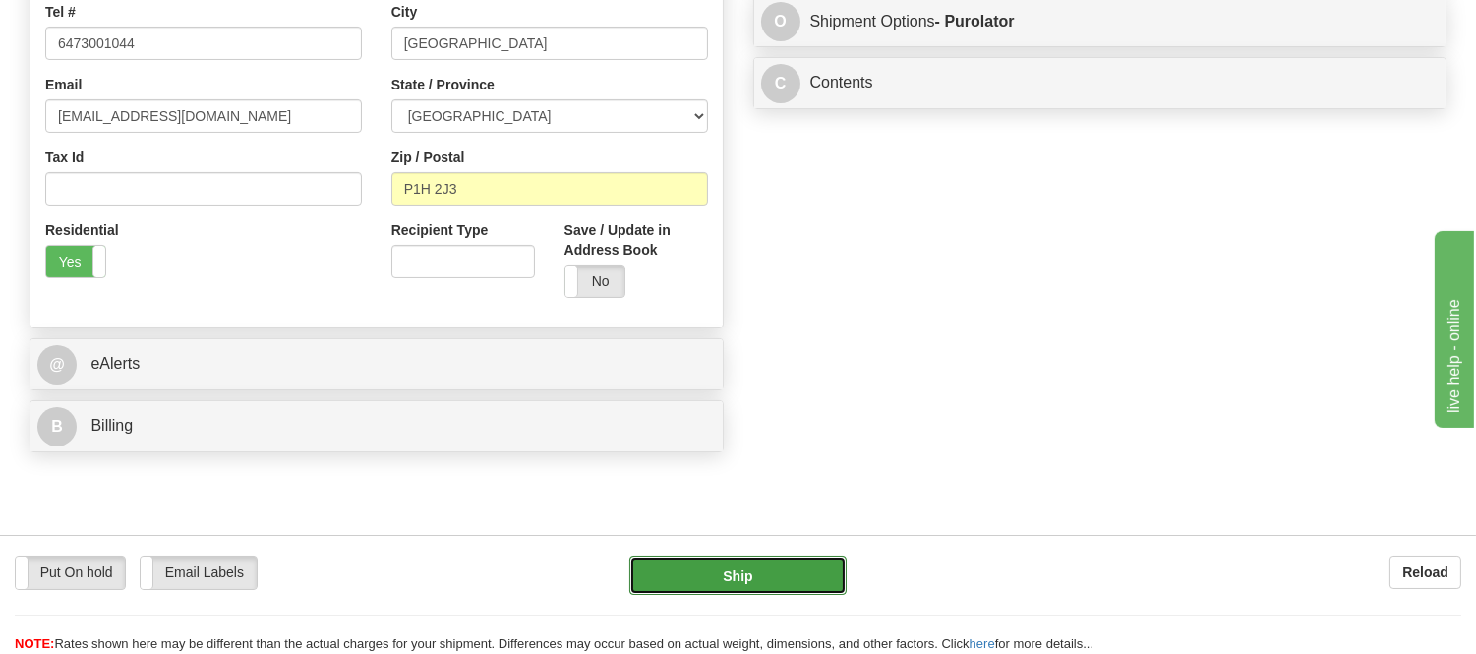
click at [814, 592] on button "Ship" at bounding box center [737, 575] width 216 height 39
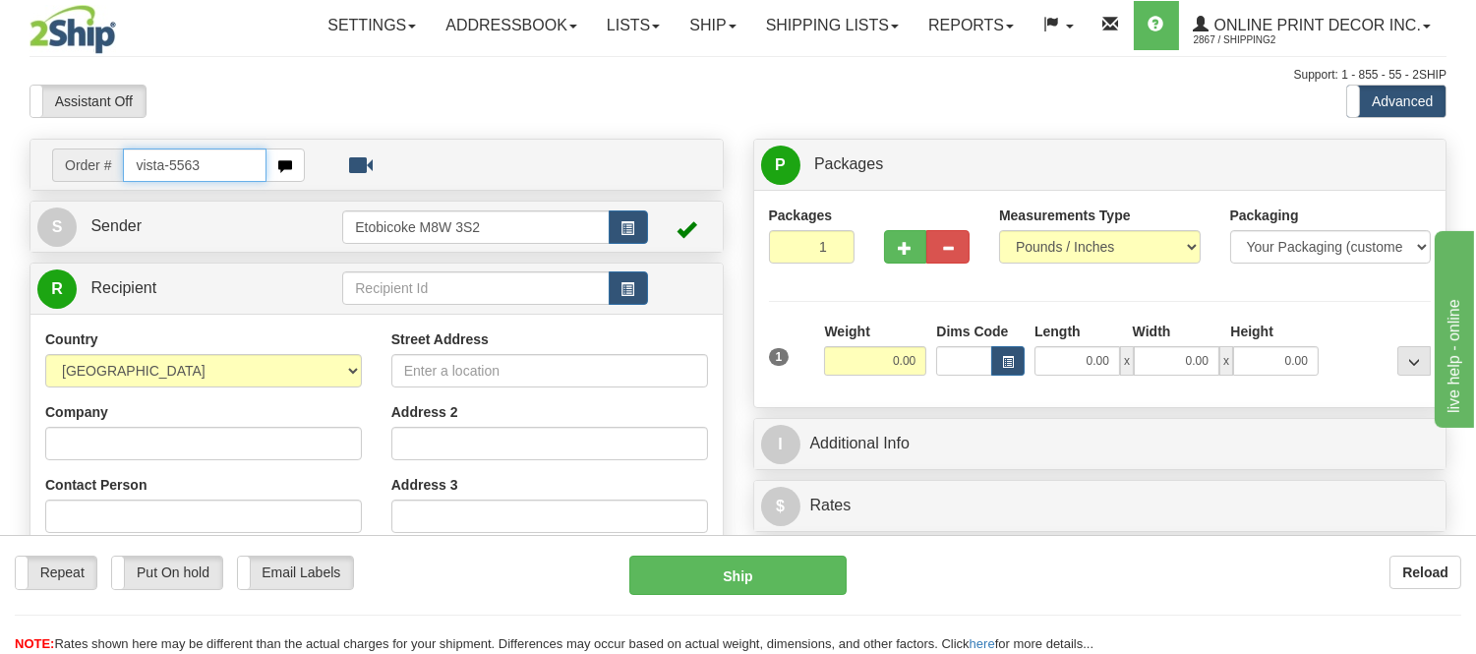
type input "vista-5563"
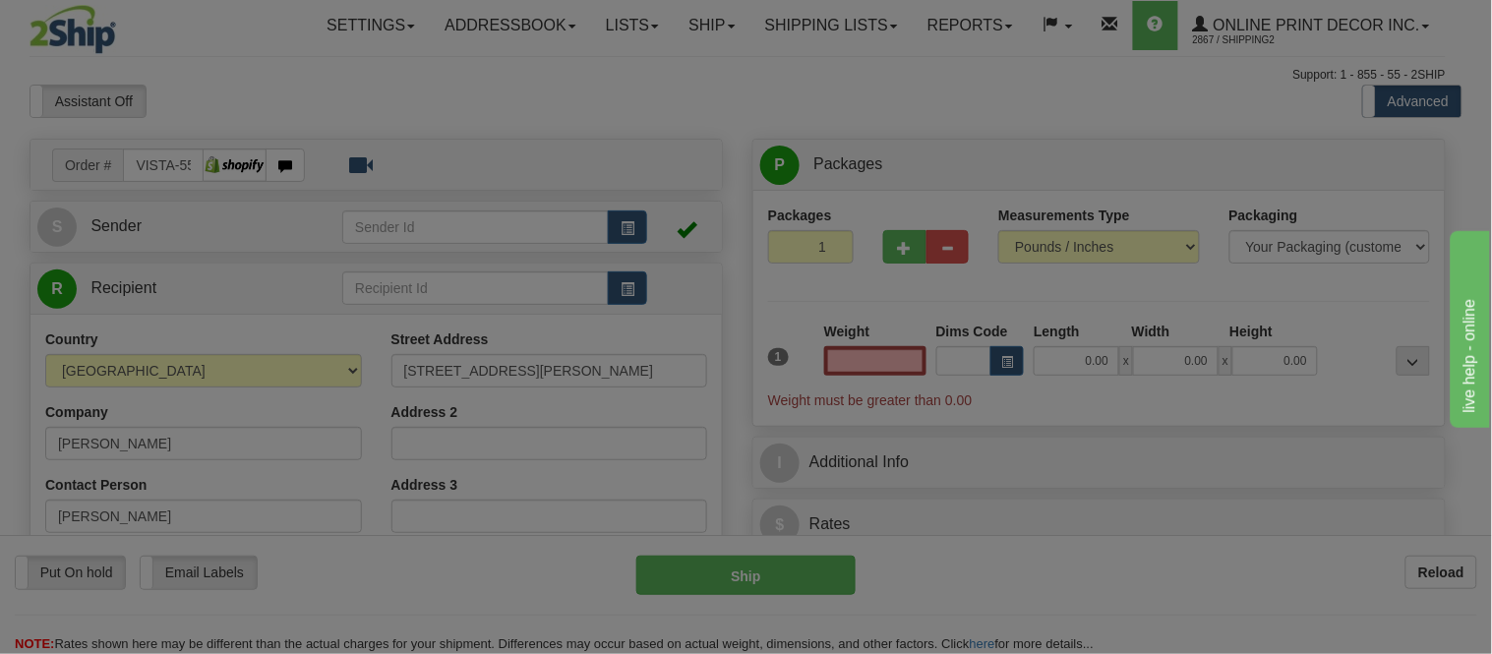
type input "[GEOGRAPHIC_DATA]"
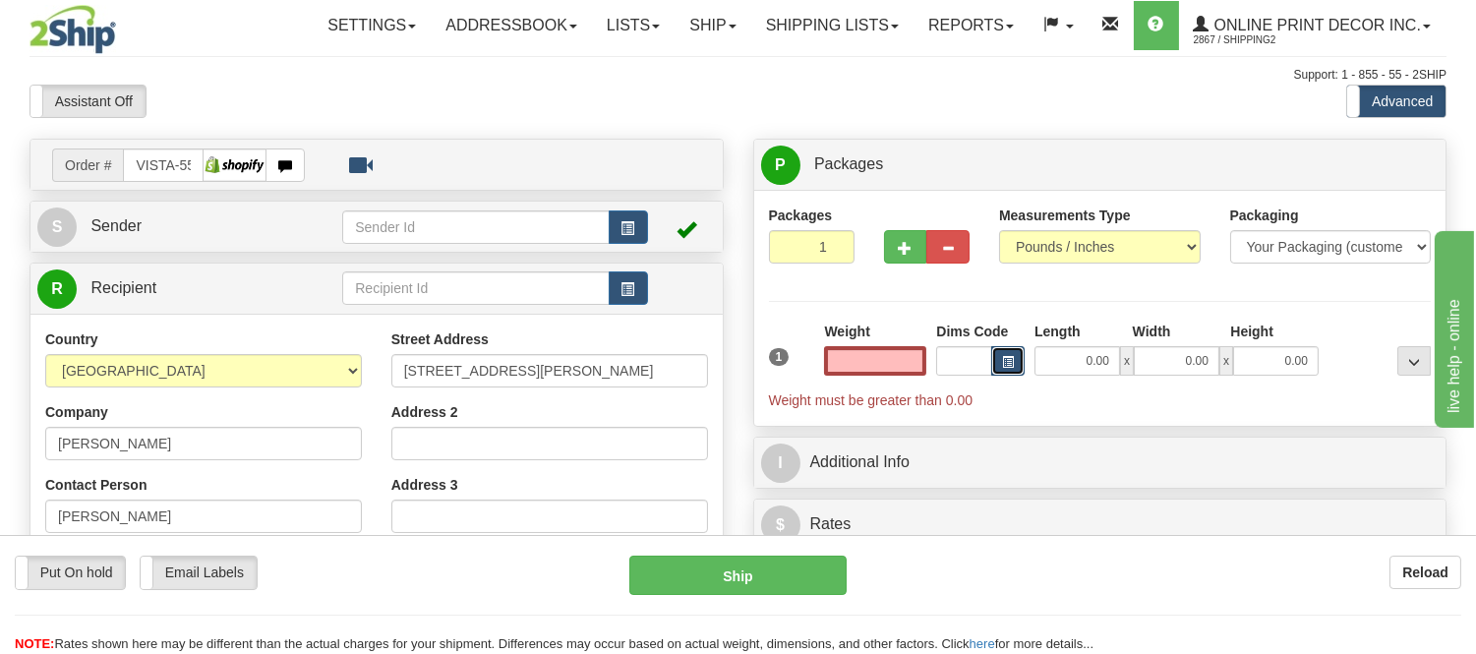
type input "0.00"
click at [1007, 359] on span "button" at bounding box center [1008, 362] width 12 height 11
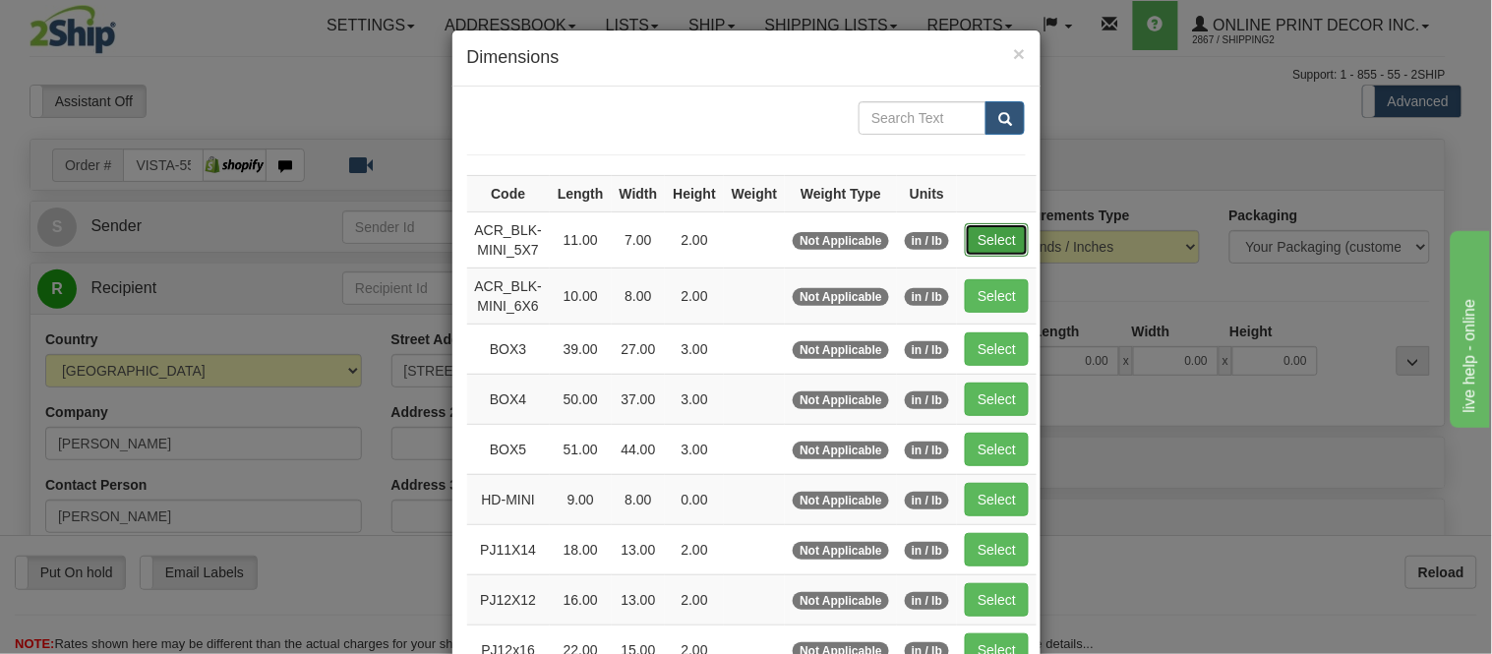
click at [978, 250] on button "Select" at bounding box center [997, 239] width 64 height 33
type input "ACR_BLK-MINI_5X7"
type input "11.00"
type input "7.00"
type input "2.00"
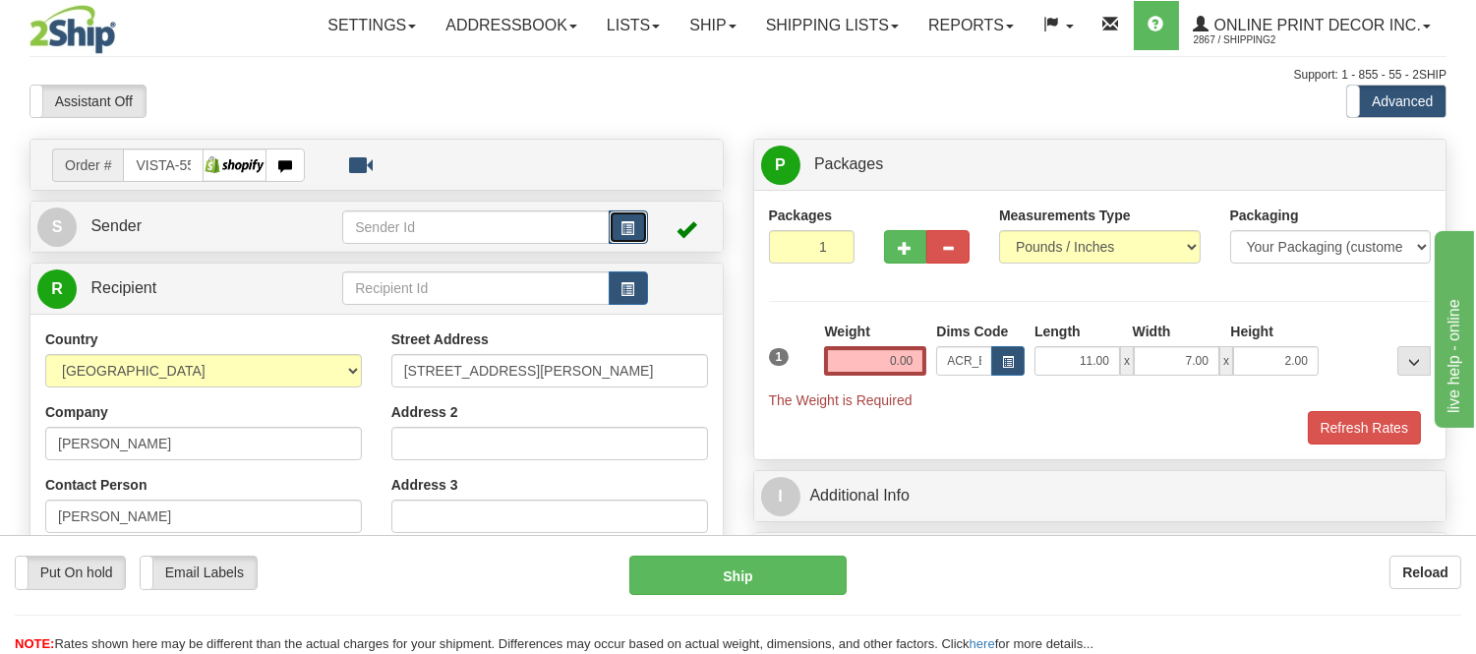
click at [624, 222] on span "button" at bounding box center [629, 228] width 14 height 13
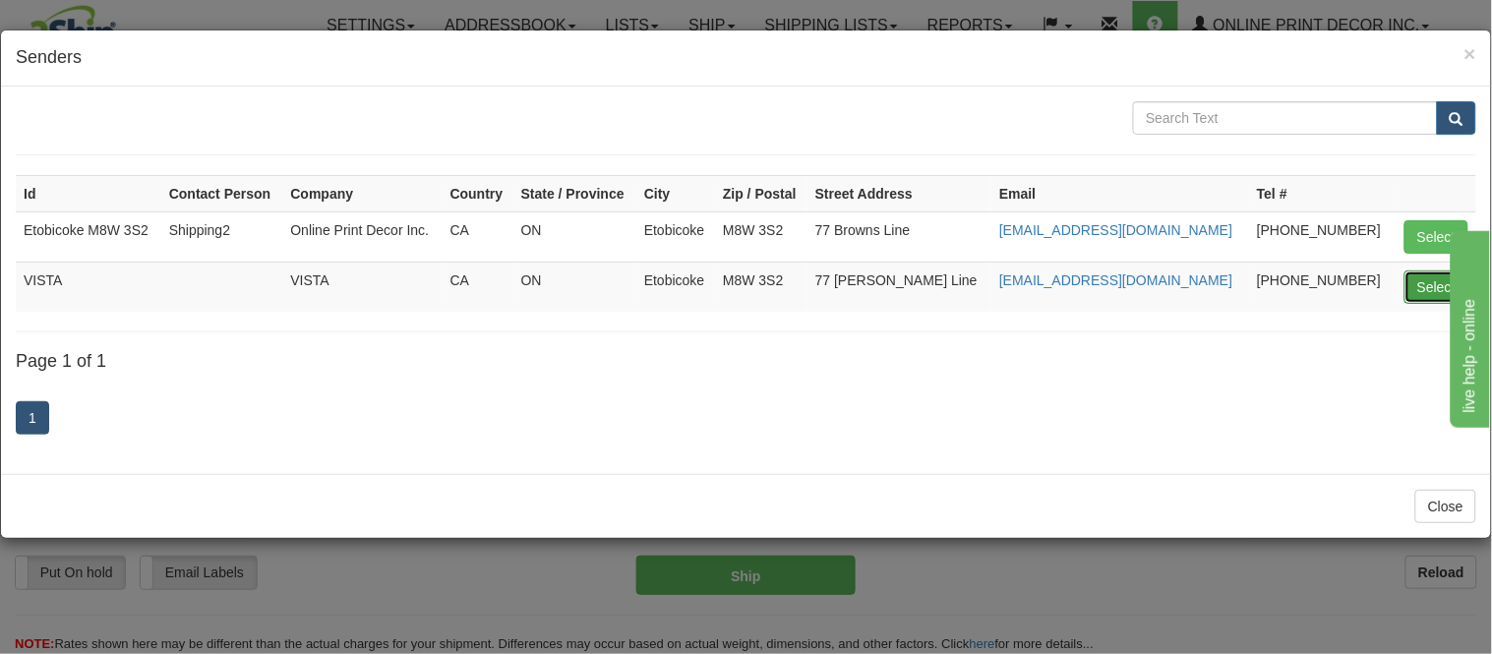
click at [1426, 301] on button "Select" at bounding box center [1436, 286] width 64 height 33
type input "VISTA"
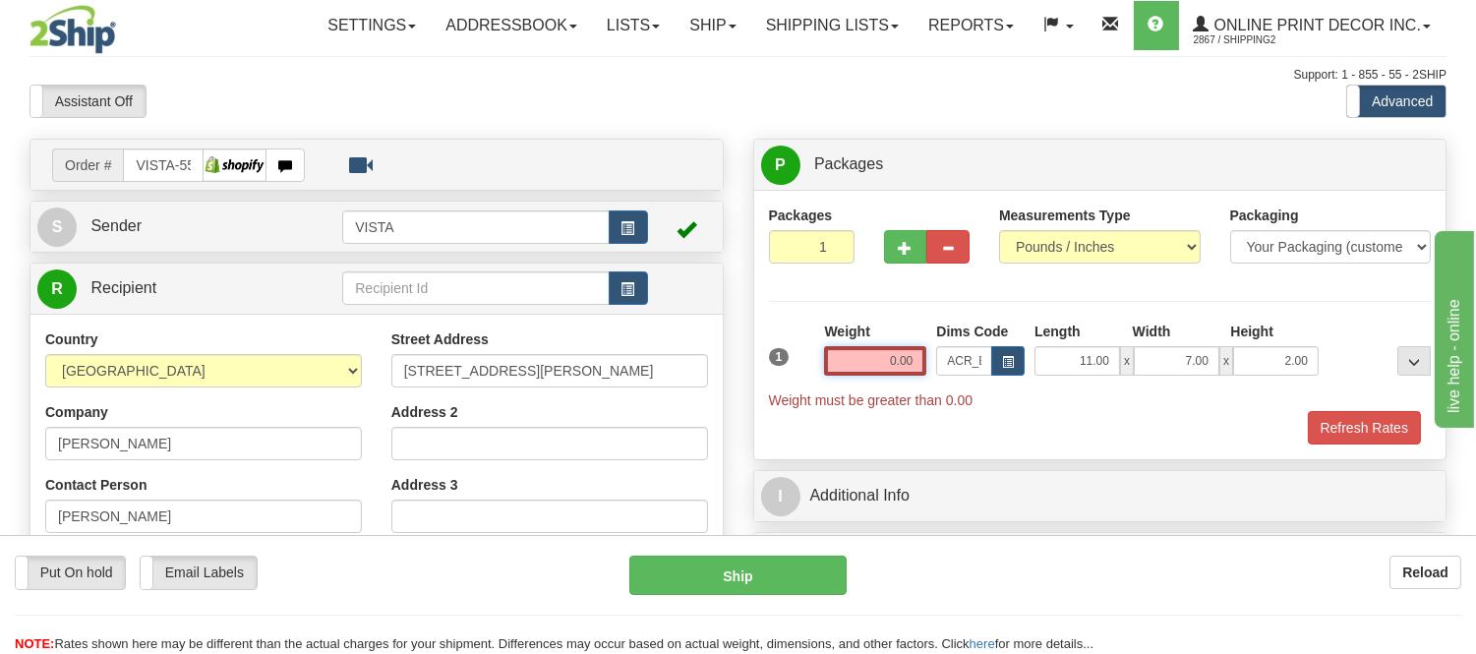
drag, startPoint x: 920, startPoint y: 366, endPoint x: 854, endPoint y: 391, distance: 71.6
click at [854, 391] on div "1 Weight 0.00 Dims Code x x" at bounding box center [1100, 366] width 673 height 89
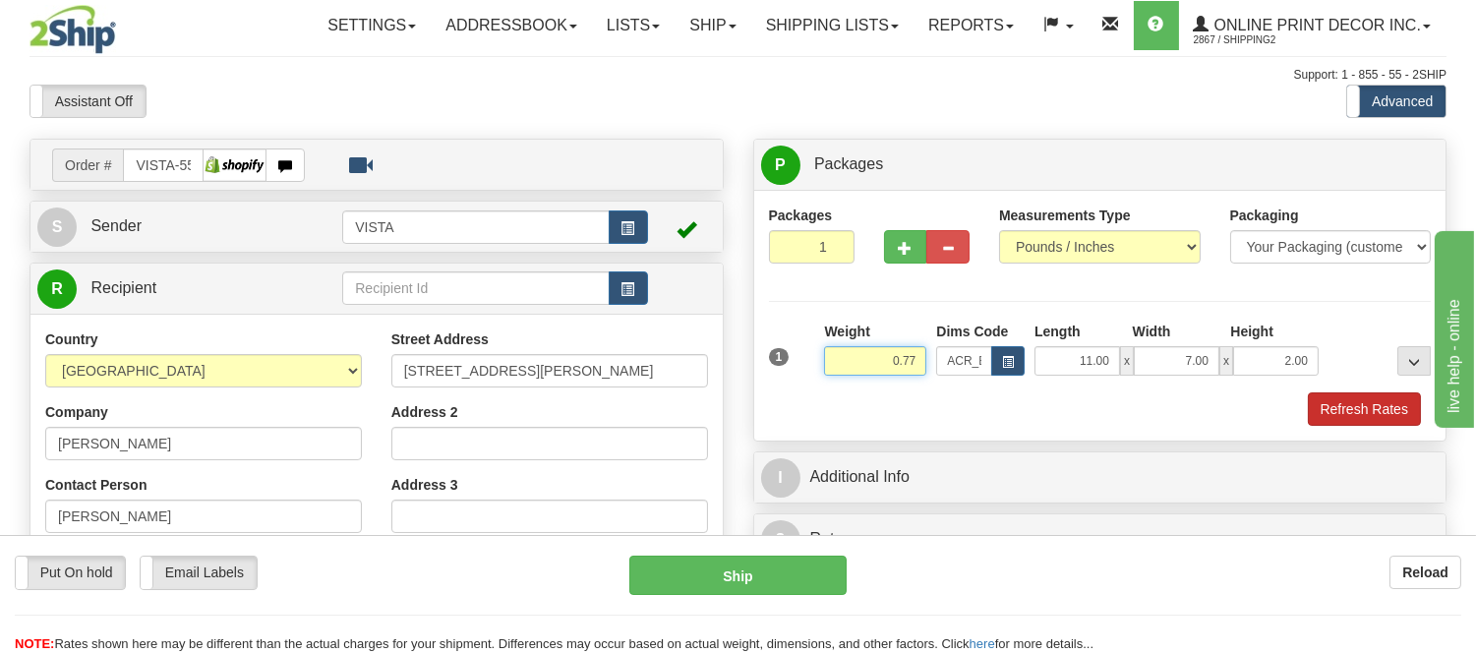
type input "0.77"
click at [1340, 411] on button "Refresh Rates" at bounding box center [1364, 408] width 113 height 33
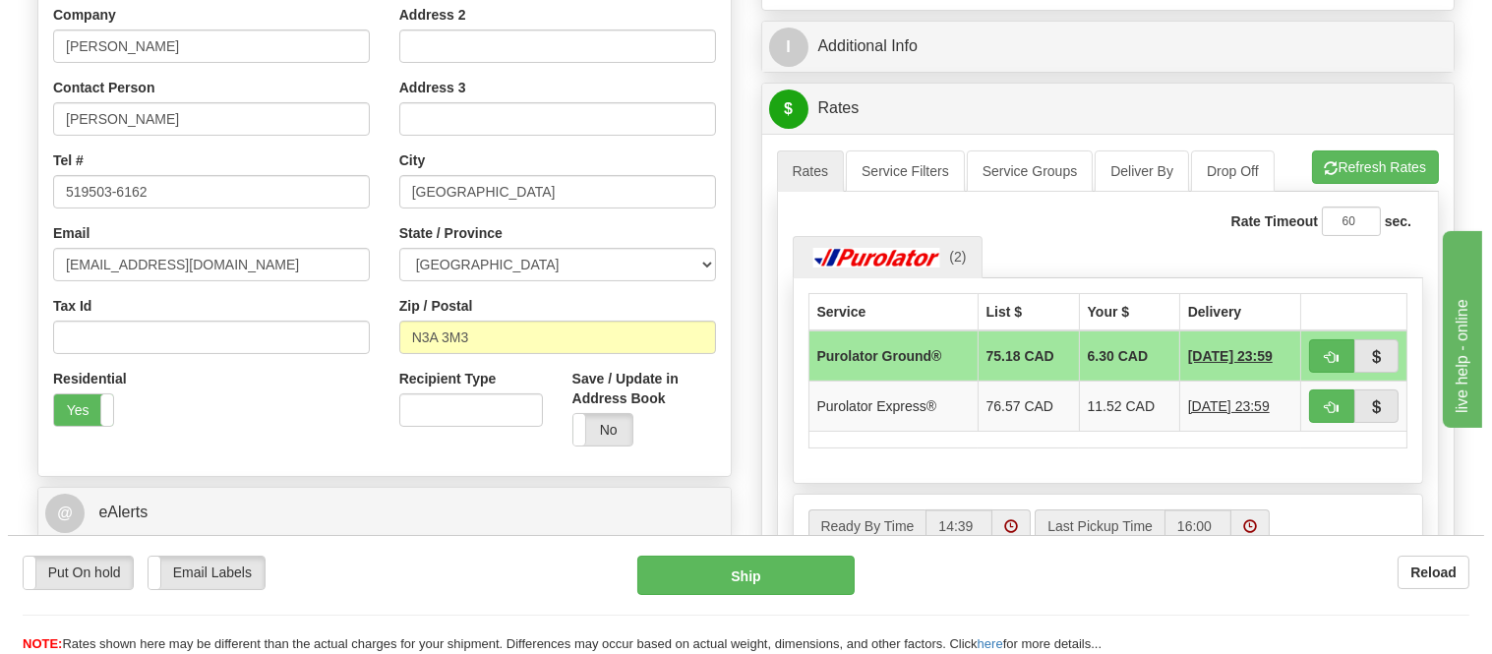
scroll to position [437, 0]
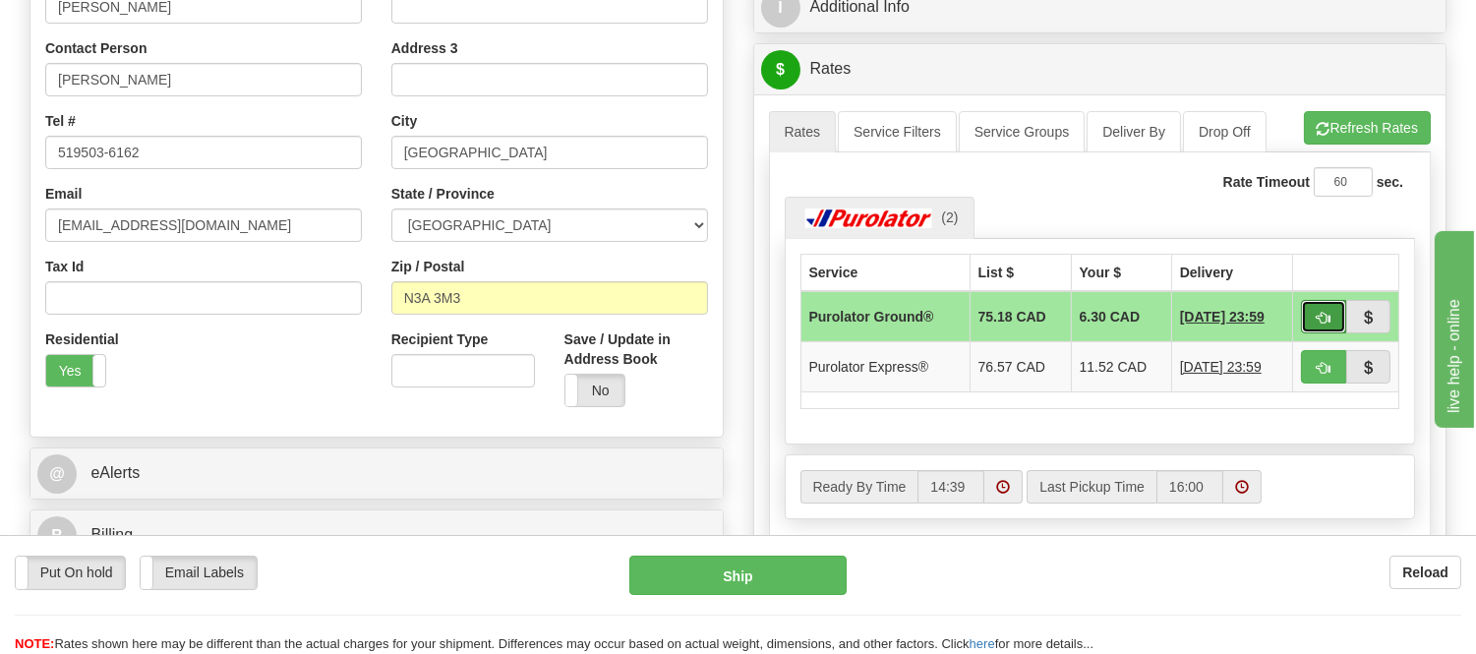
click at [1334, 321] on button "button" at bounding box center [1323, 316] width 45 height 33
type input "260"
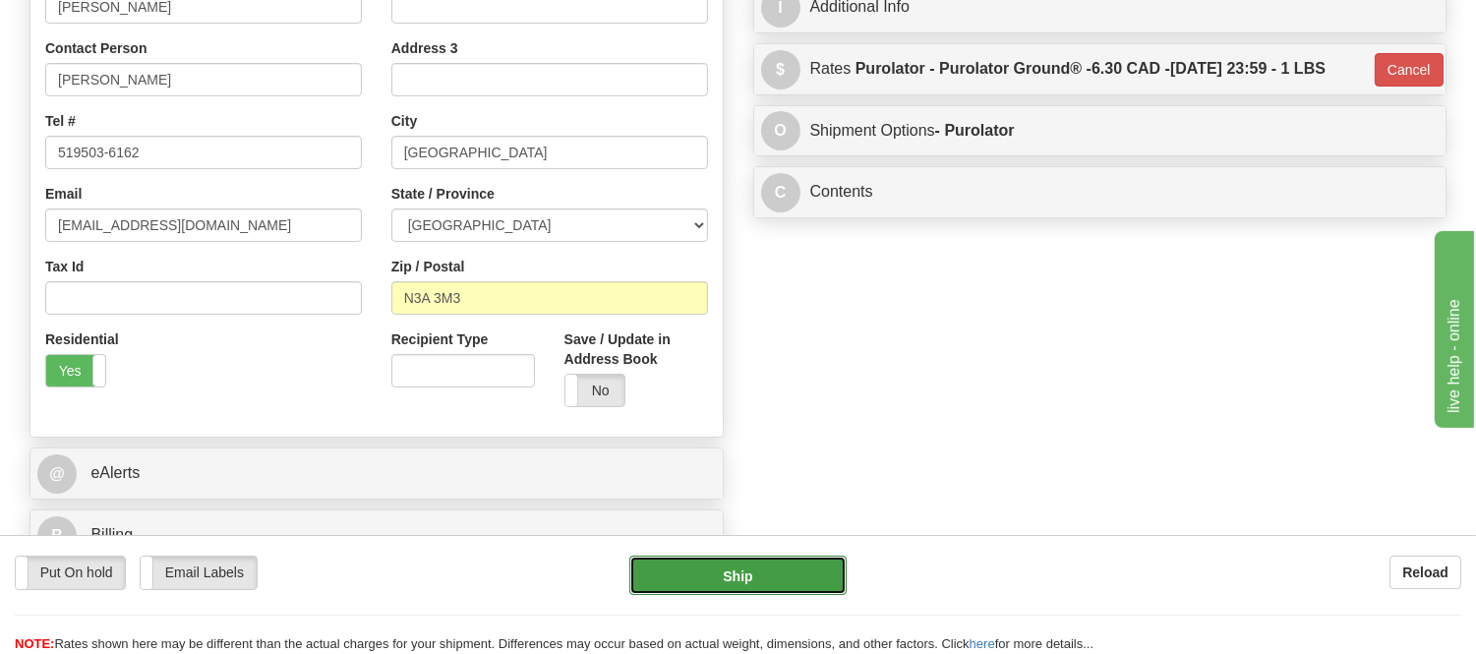
click at [793, 580] on button "Ship" at bounding box center [737, 575] width 216 height 39
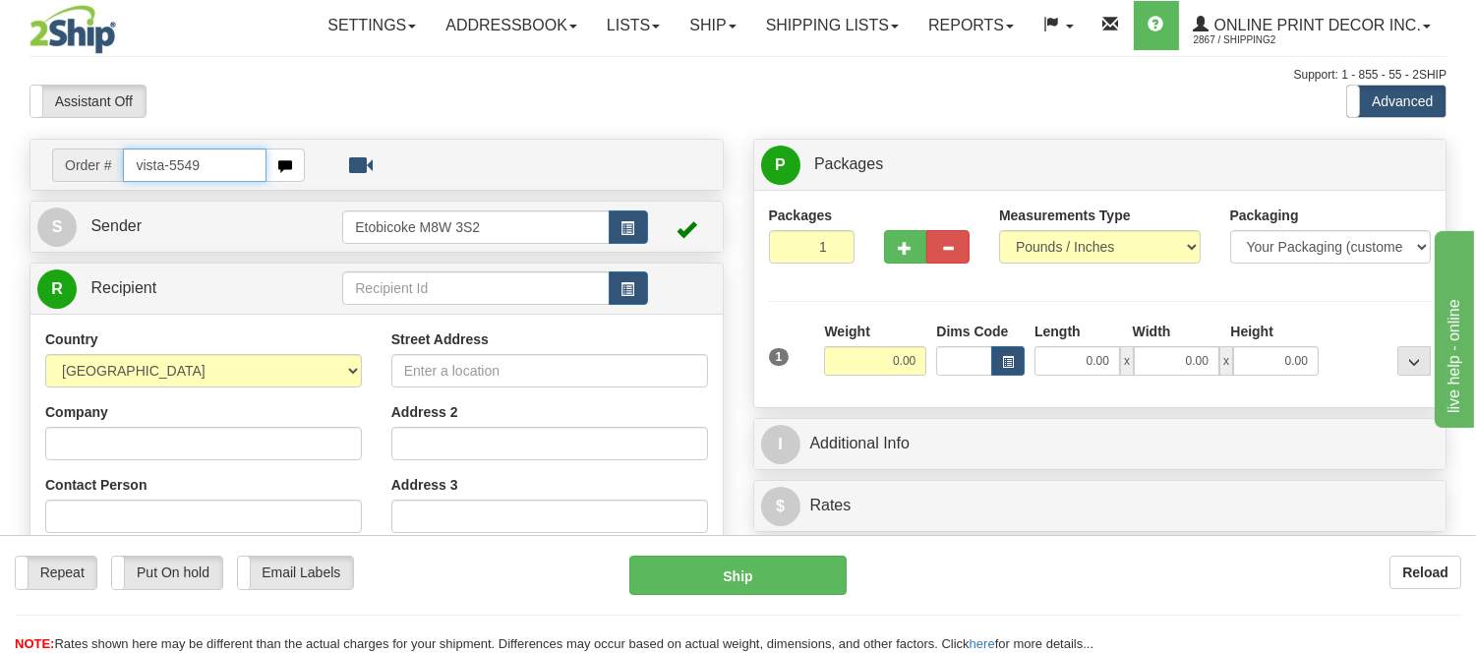
type input "vista-5549"
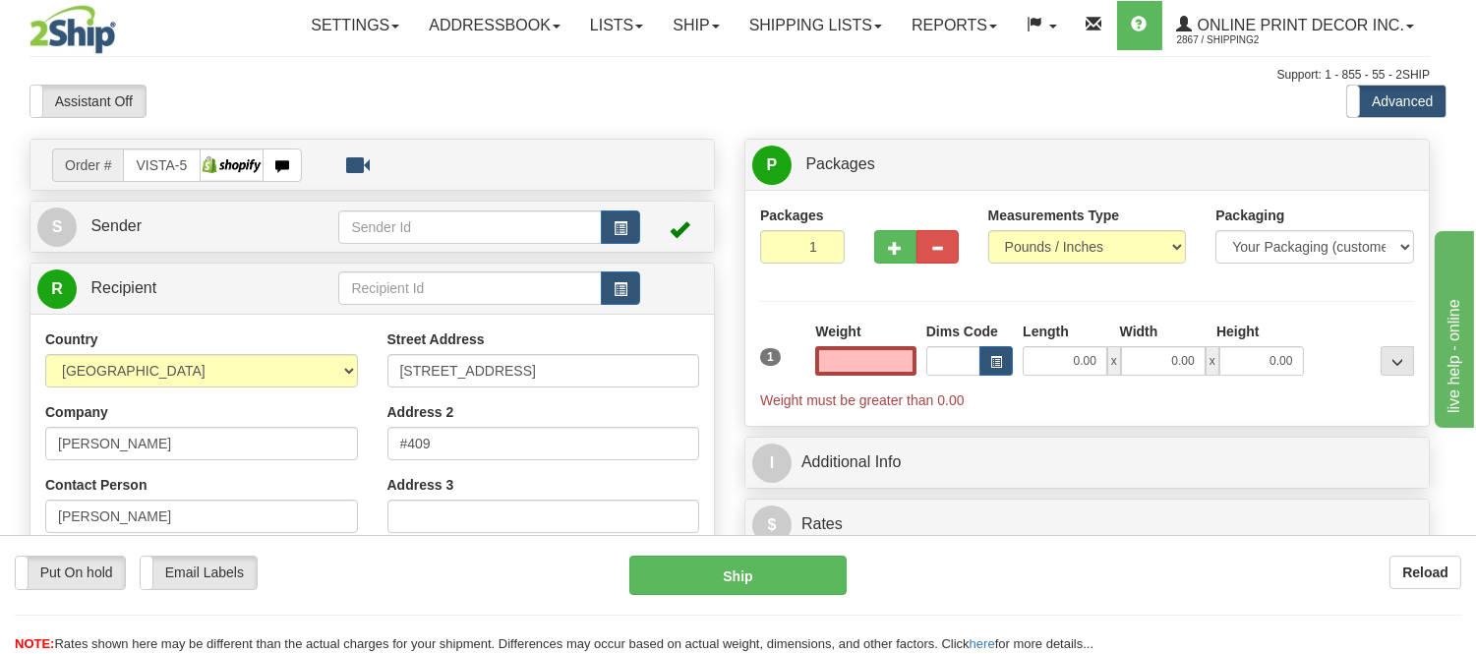
type input "CANMORE"
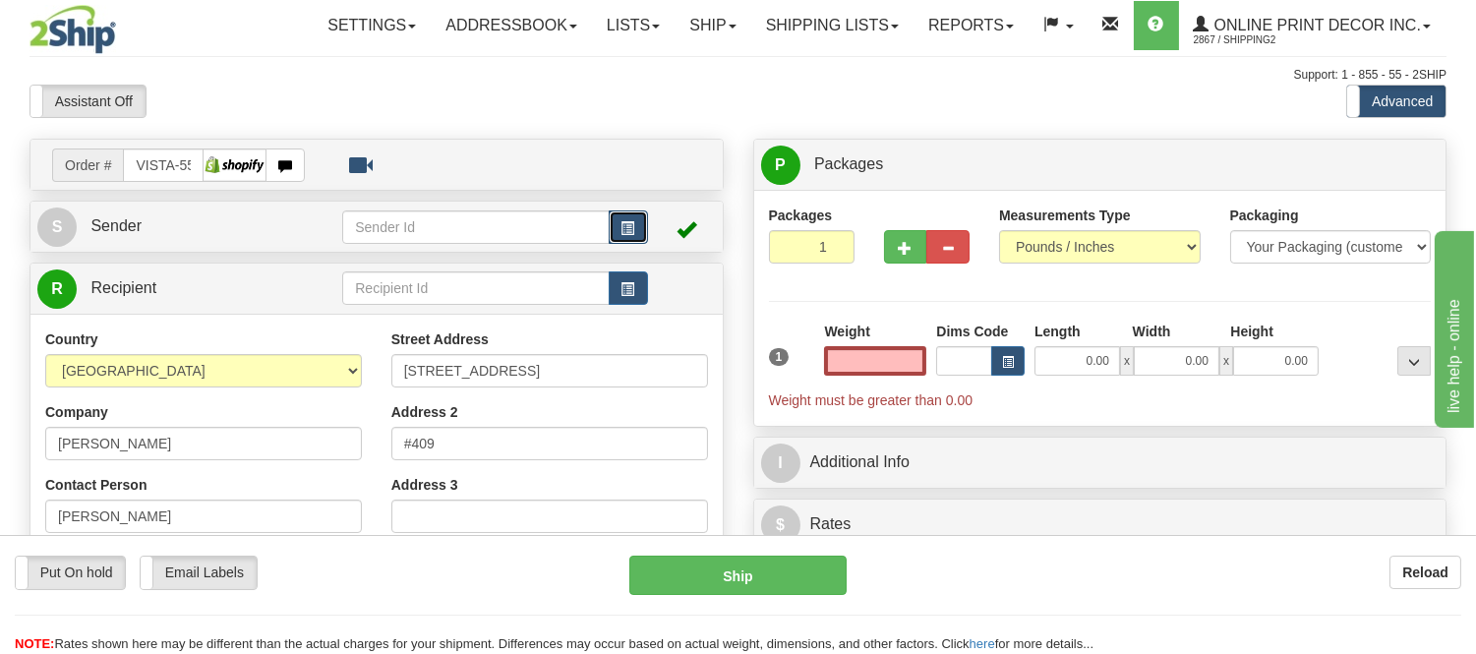
type input "0.00"
click at [646, 227] on button "button" at bounding box center [628, 226] width 39 height 33
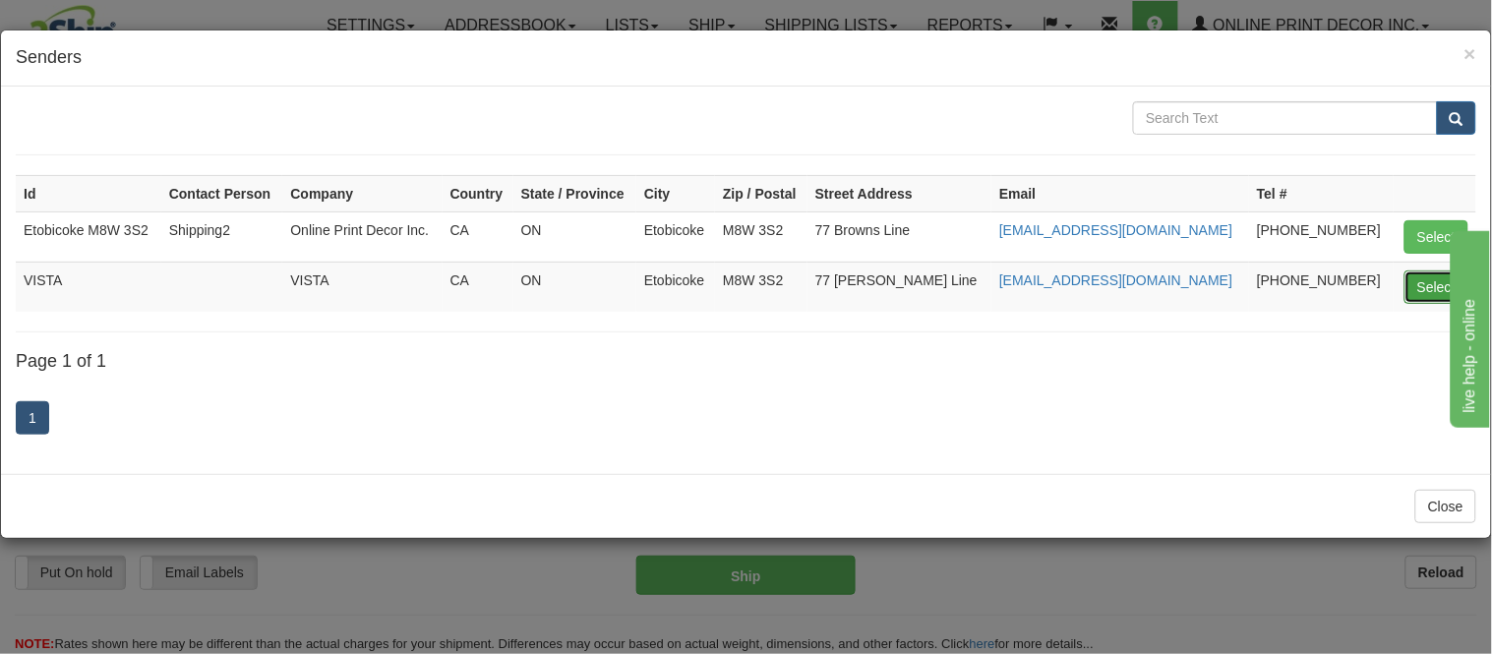
click at [1419, 279] on button "Select" at bounding box center [1436, 286] width 64 height 33
type input "VISTA"
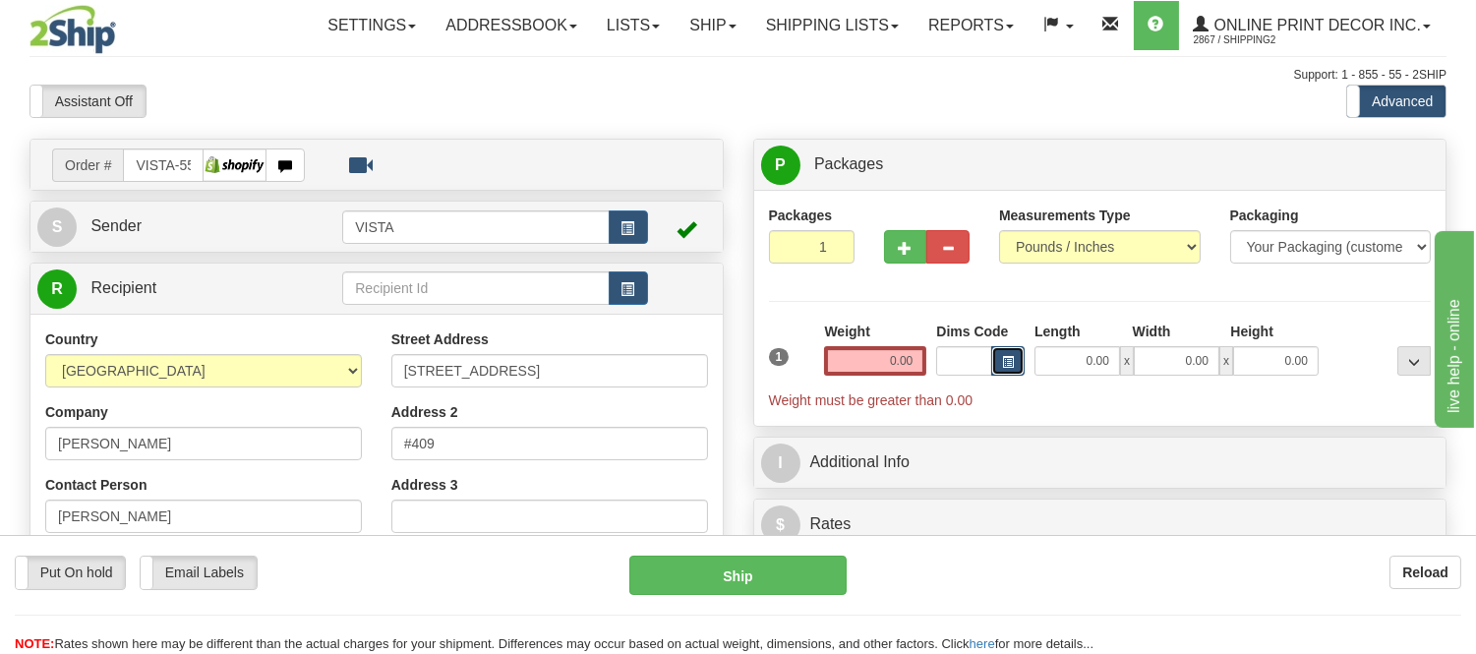
click at [1005, 364] on span "button" at bounding box center [1008, 362] width 12 height 11
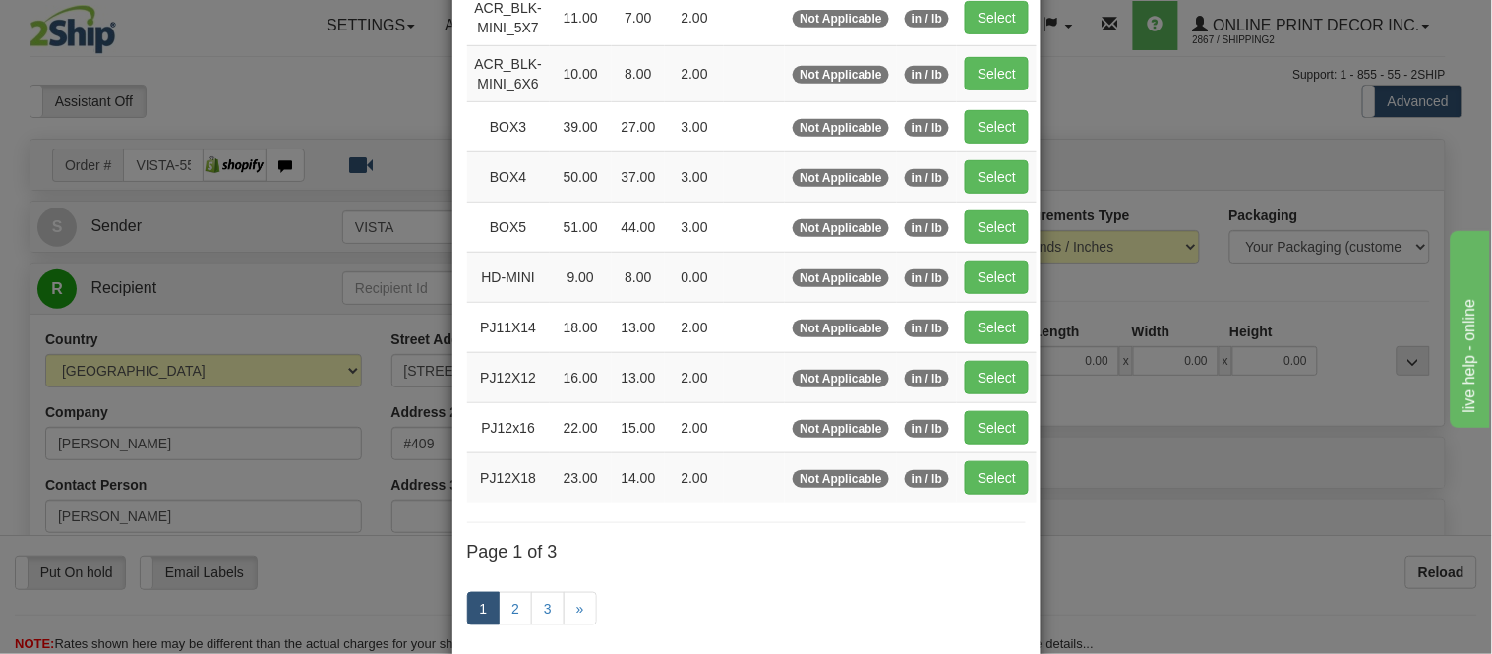
scroll to position [327, 0]
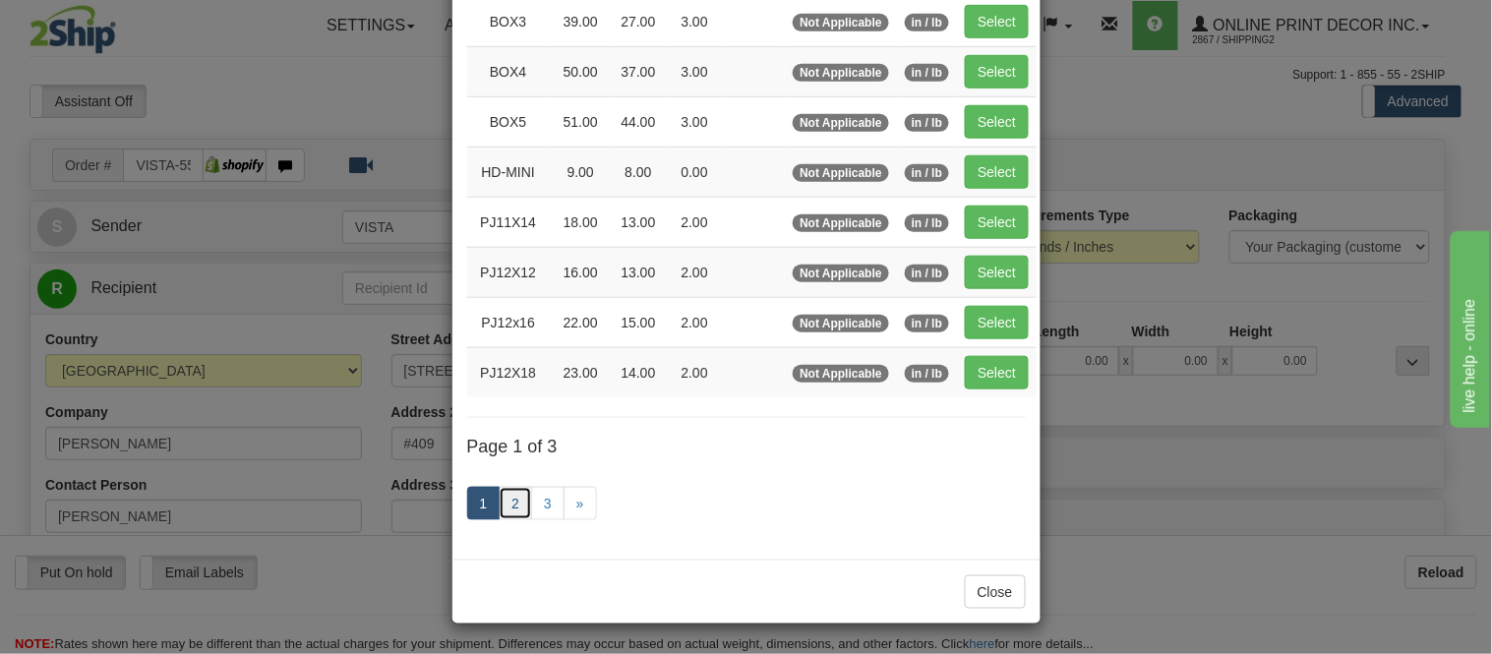
click at [507, 497] on link "2" at bounding box center [515, 503] width 33 height 33
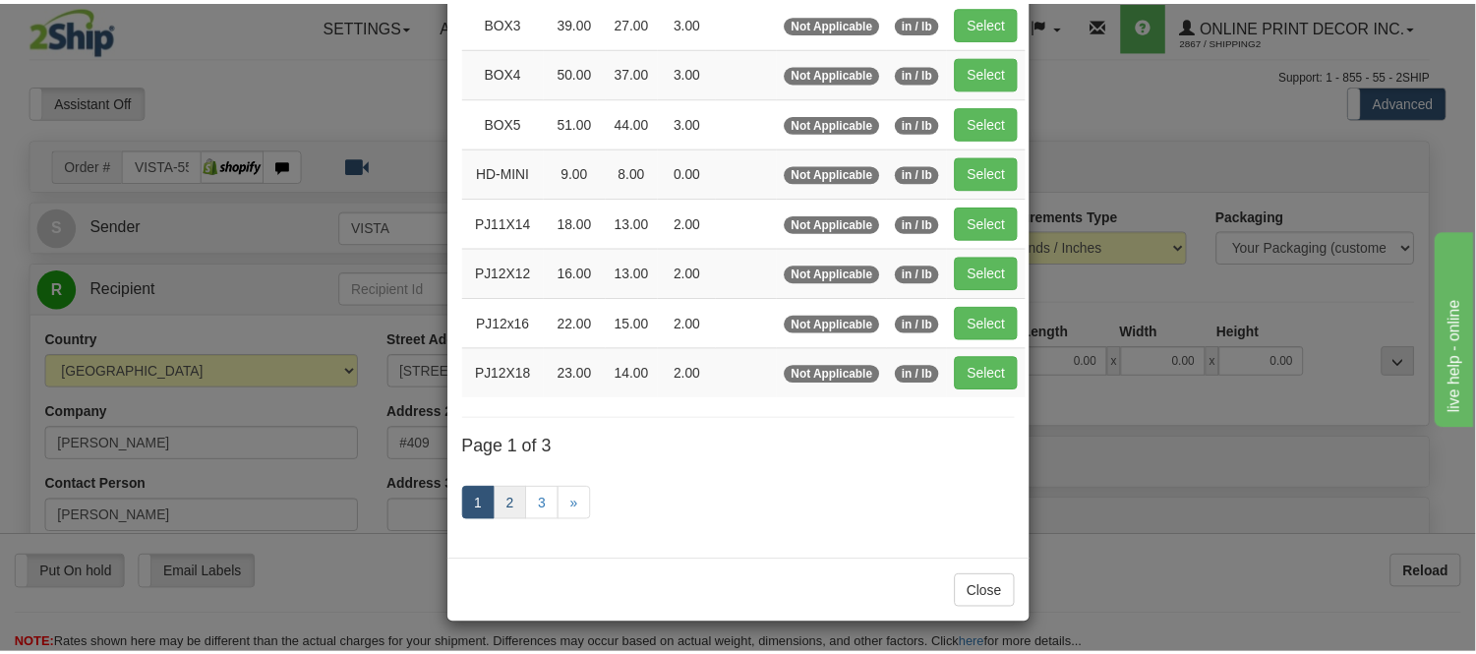
scroll to position [320, 0]
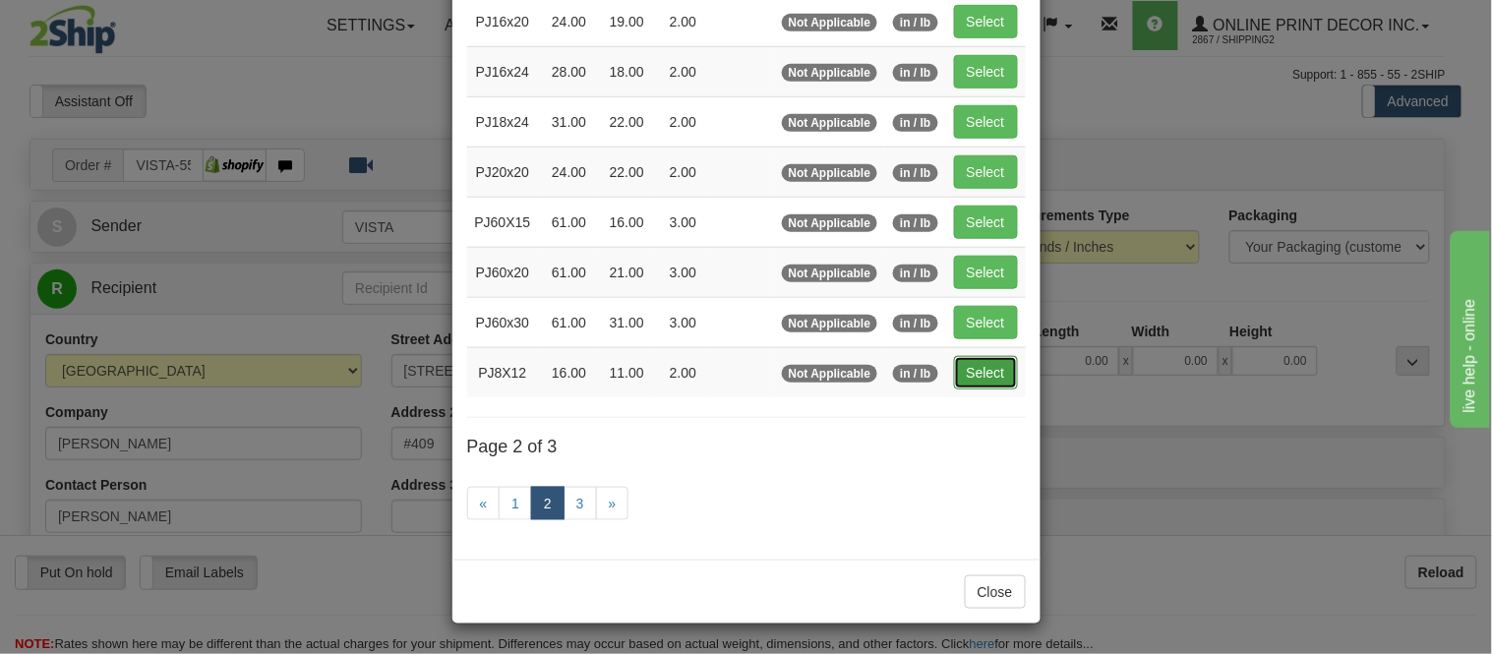
click at [978, 370] on button "Select" at bounding box center [986, 372] width 64 height 33
type input "PJ8X12"
type input "16.00"
type input "11.00"
type input "2.00"
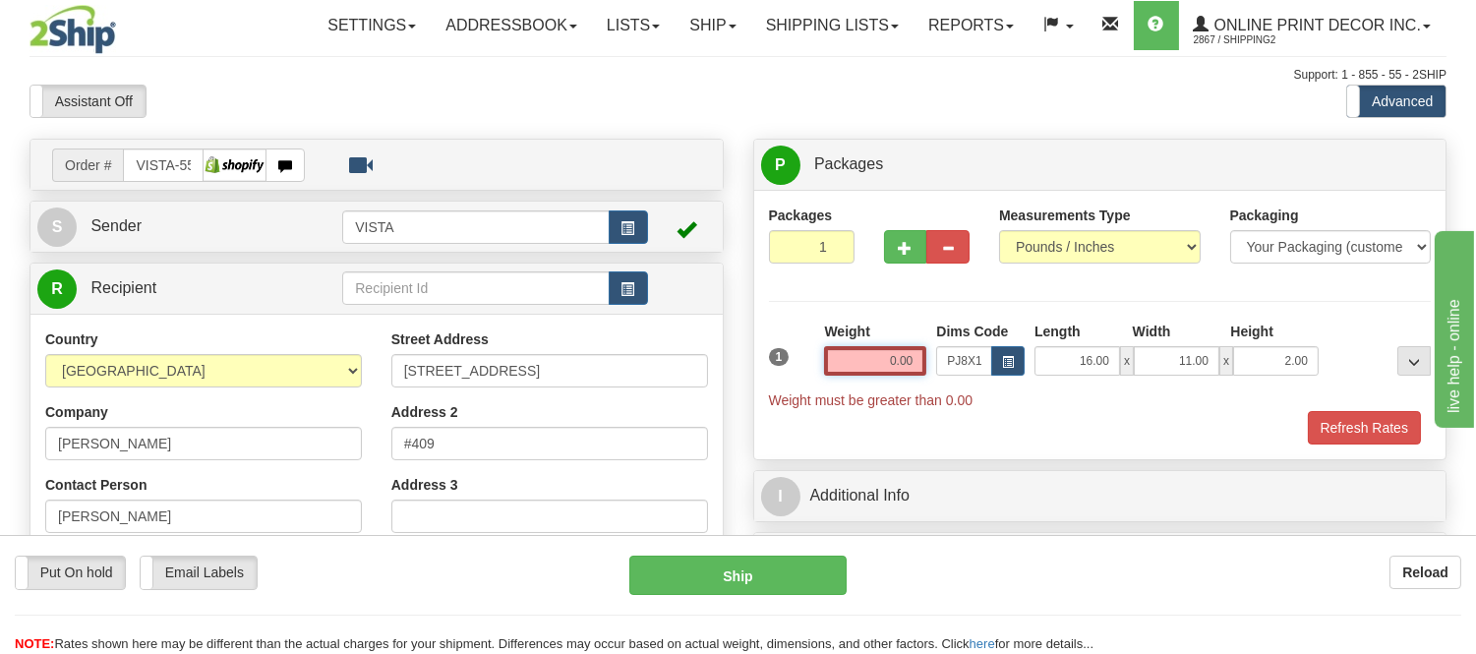
drag, startPoint x: 922, startPoint y: 358, endPoint x: 839, endPoint y: 406, distance: 96.5
click at [839, 406] on div "1 Weight 0.00 Dims Code x x" at bounding box center [1100, 366] width 673 height 89
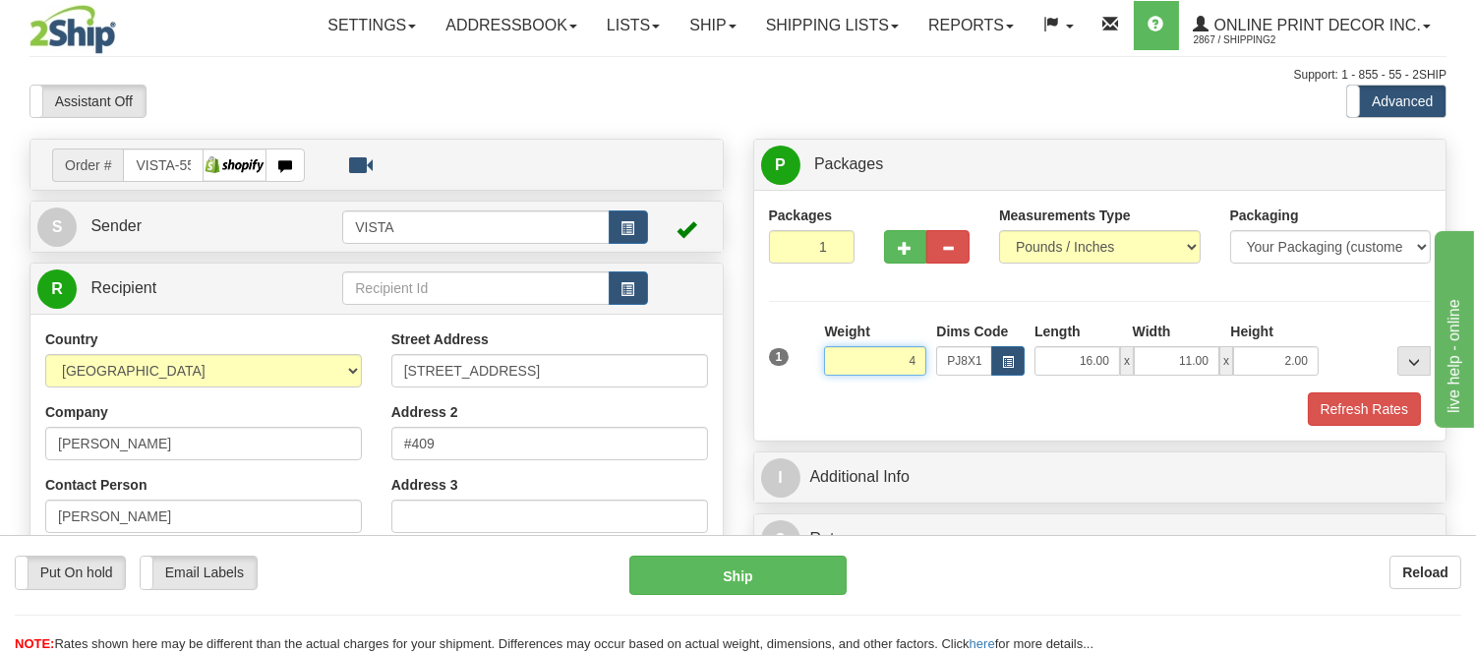
click button "Delete" at bounding box center [0, 0] width 0 height 0
type input "4.00"
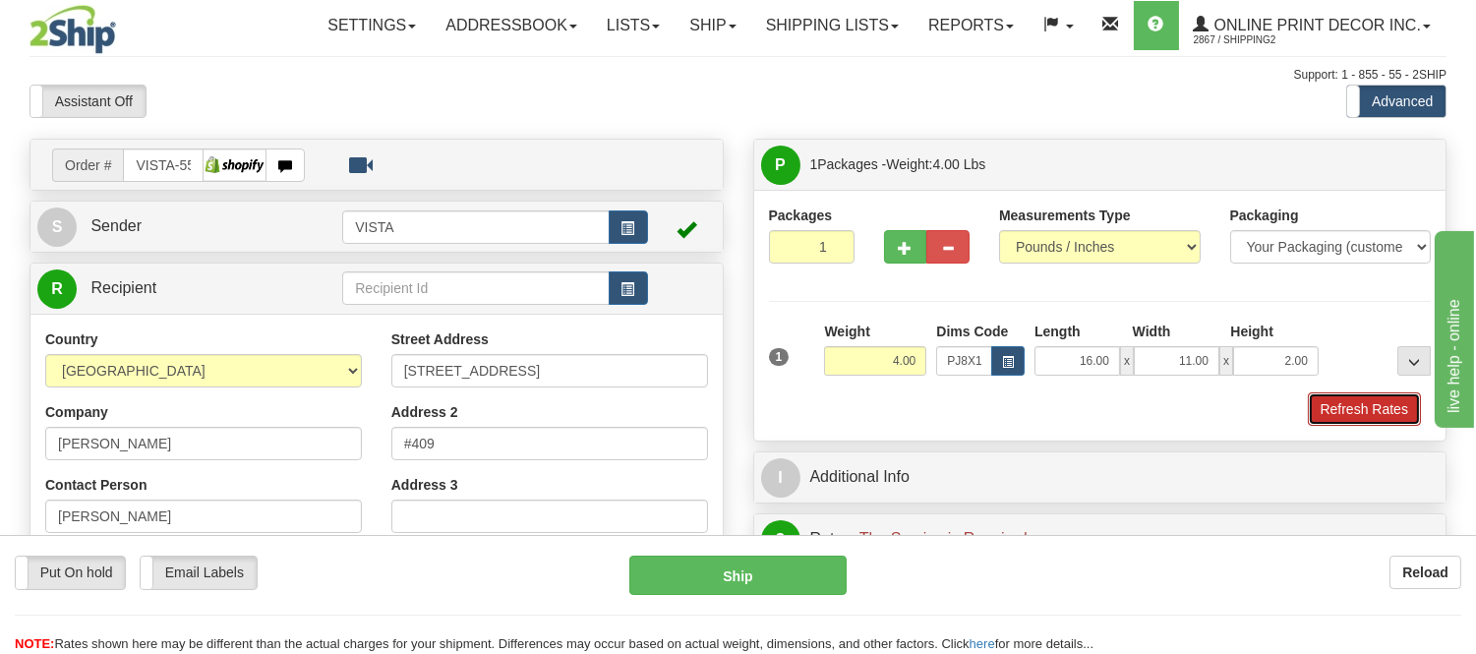
click at [1392, 409] on button "Refresh Rates" at bounding box center [1364, 408] width 113 height 33
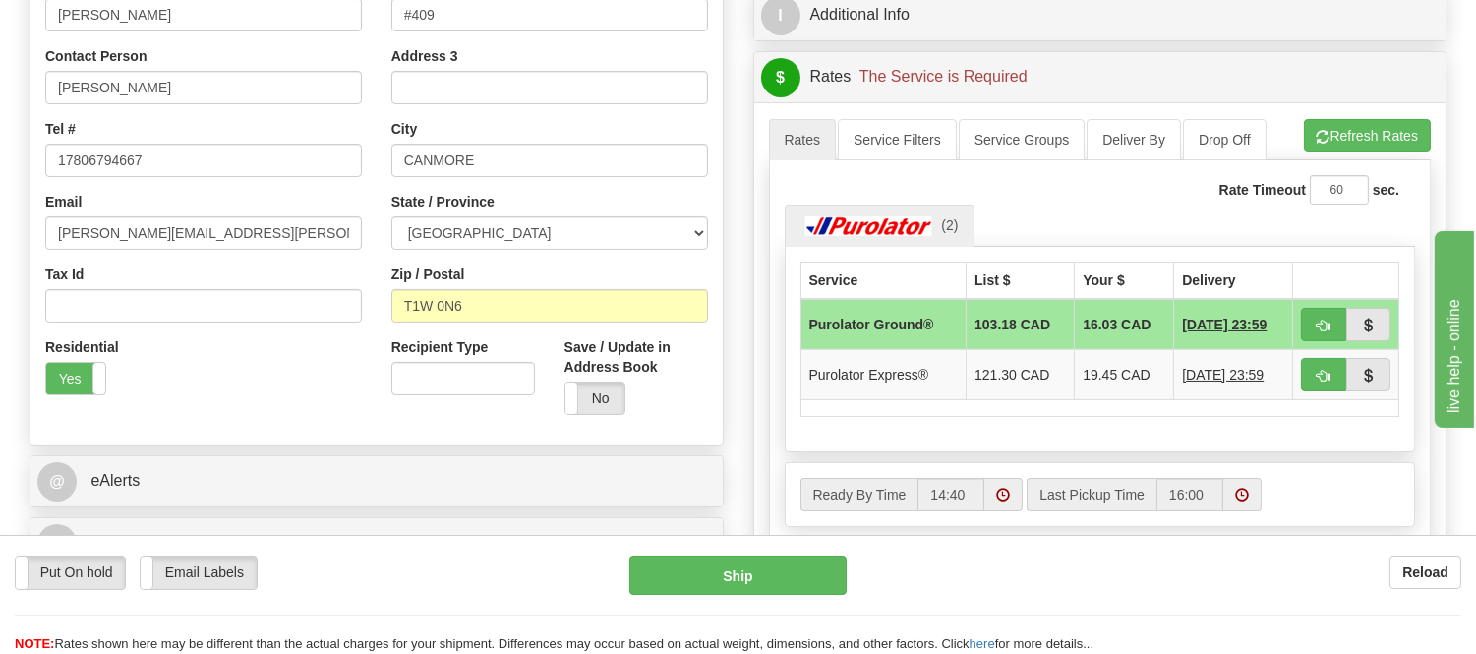
scroll to position [437, 0]
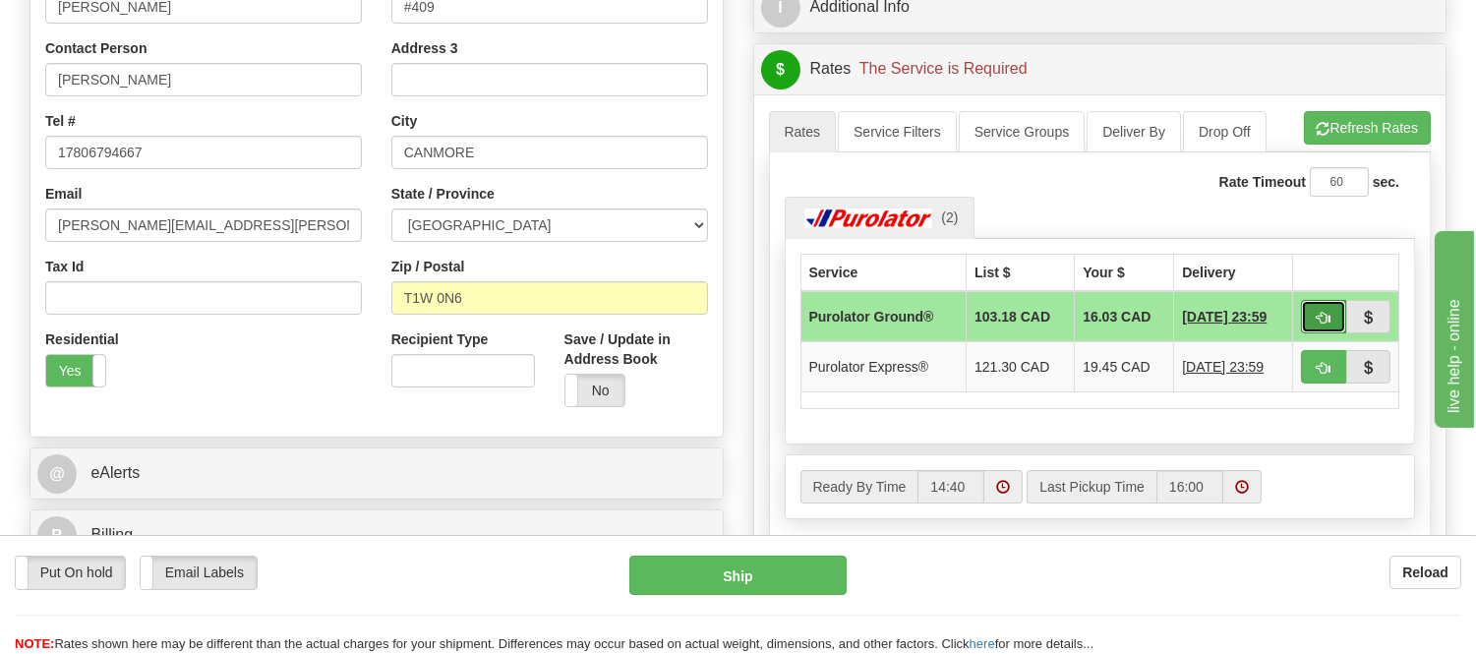
click at [1322, 321] on span "button" at bounding box center [1324, 318] width 14 height 13
type input "260"
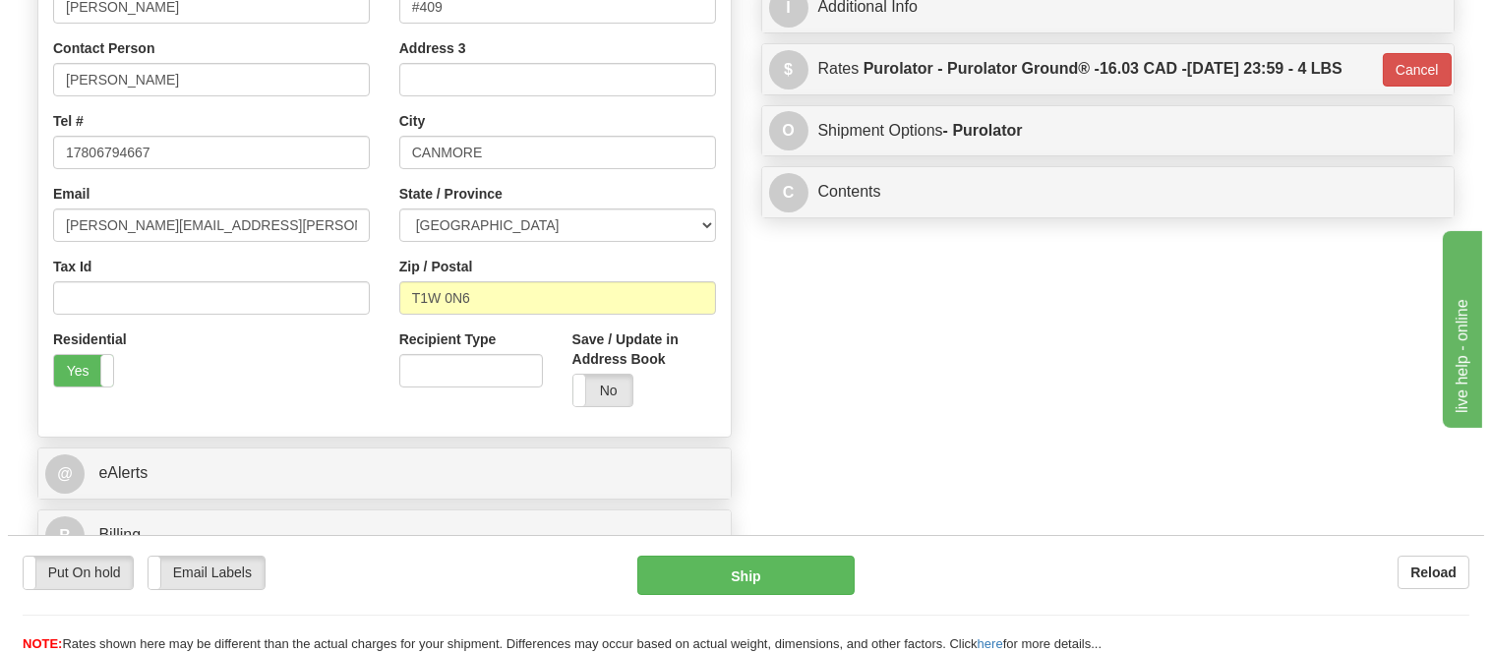
scroll to position [109, 0]
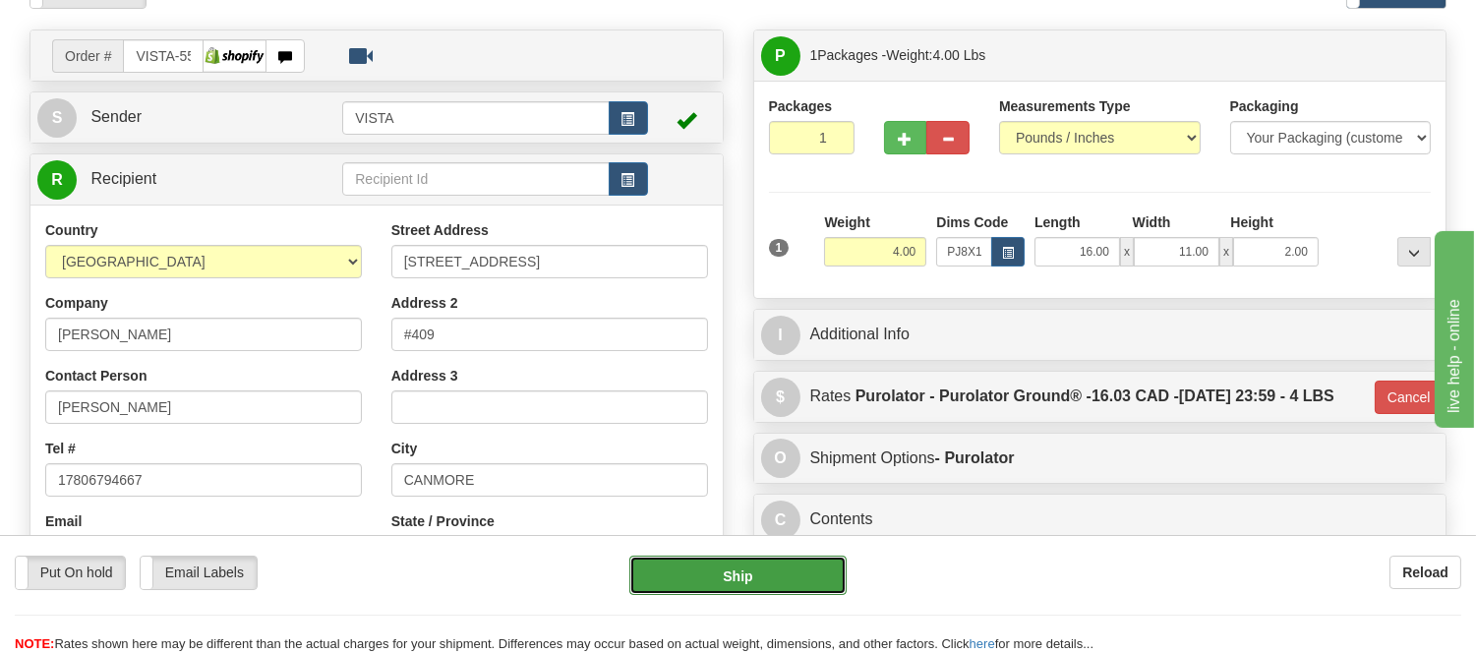
click at [770, 570] on button "Ship" at bounding box center [737, 575] width 216 height 39
